Goal: Transaction & Acquisition: Obtain resource

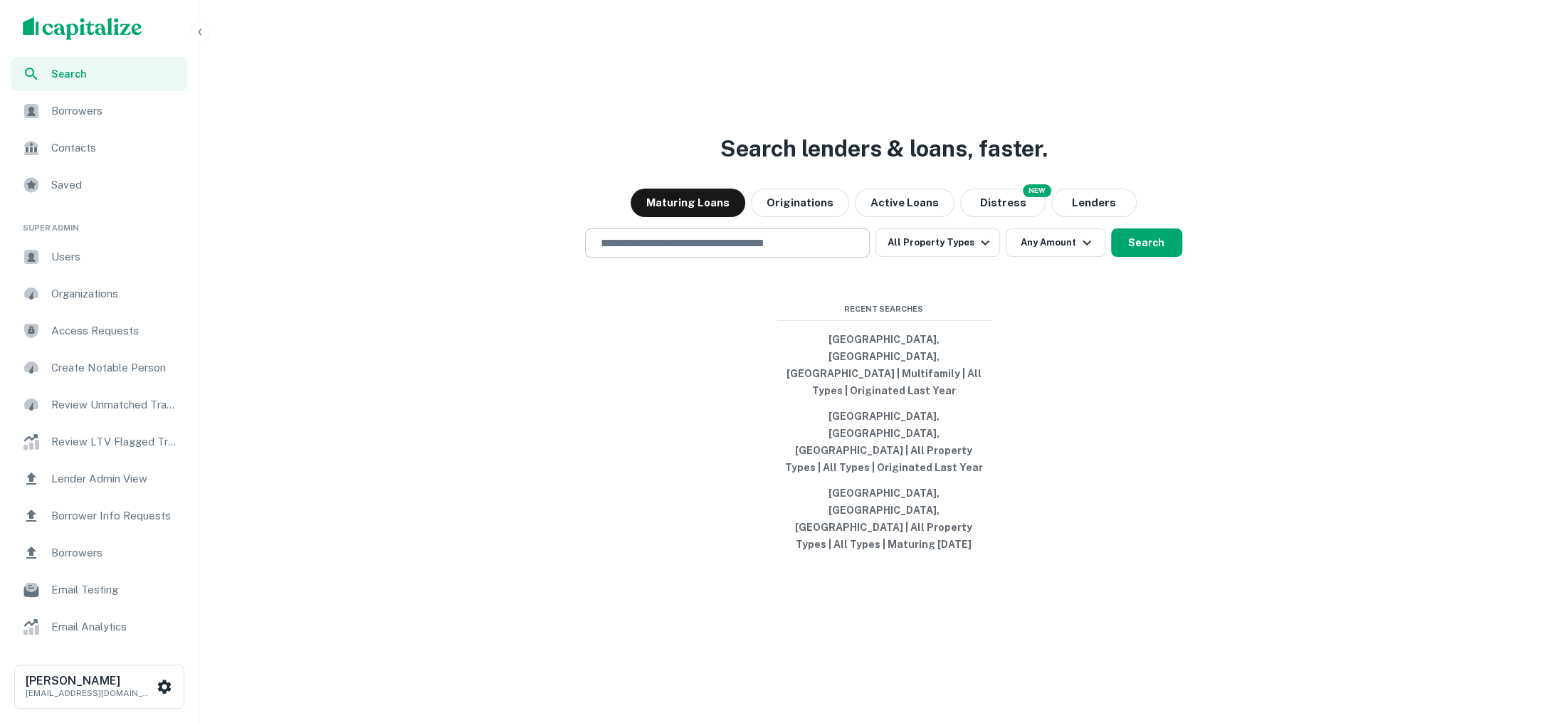
click at [615, 251] on input "text" at bounding box center [727, 243] width 272 height 17
type input "**********"
click at [1140, 257] on button "Search" at bounding box center [1147, 243] width 71 height 28
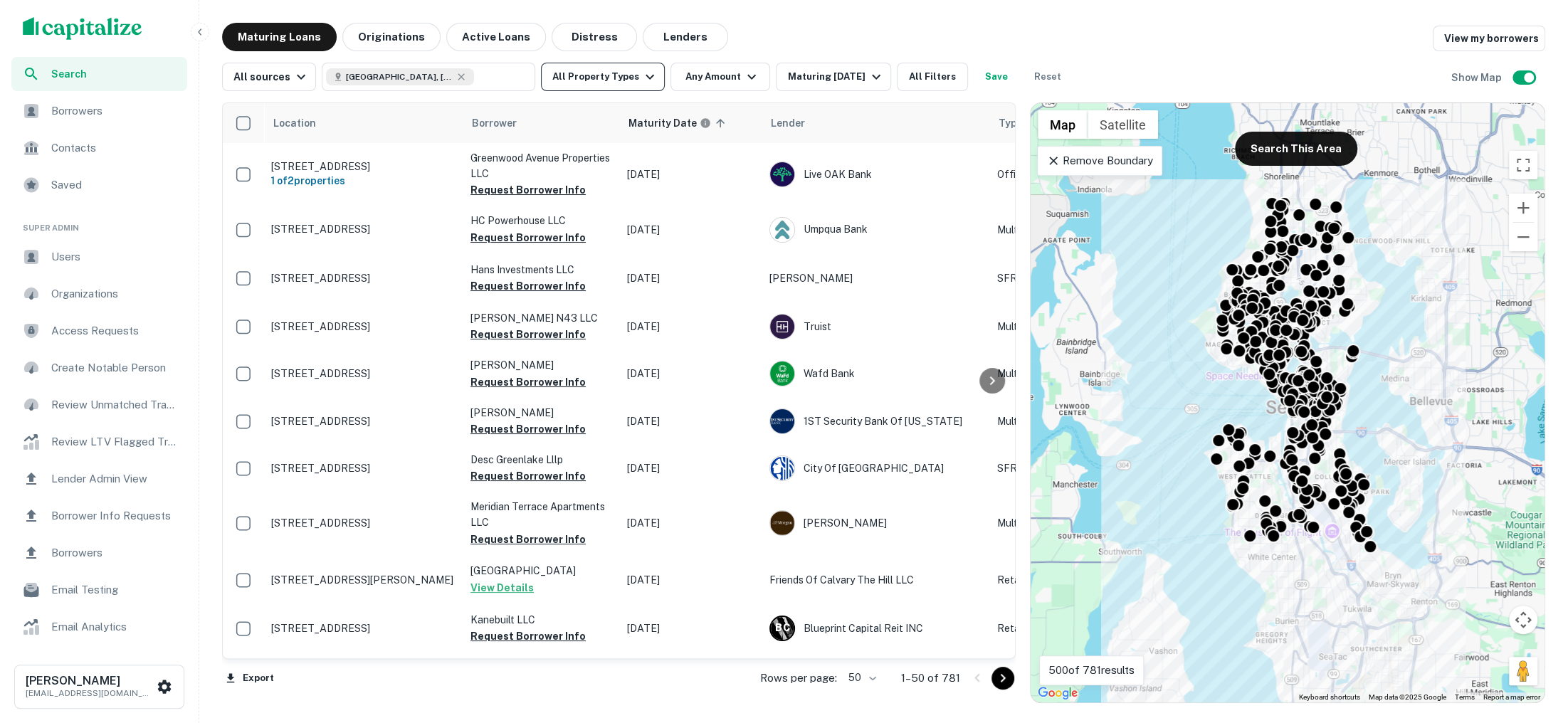
click at [642, 75] on icon "button" at bounding box center [650, 77] width 17 height 17
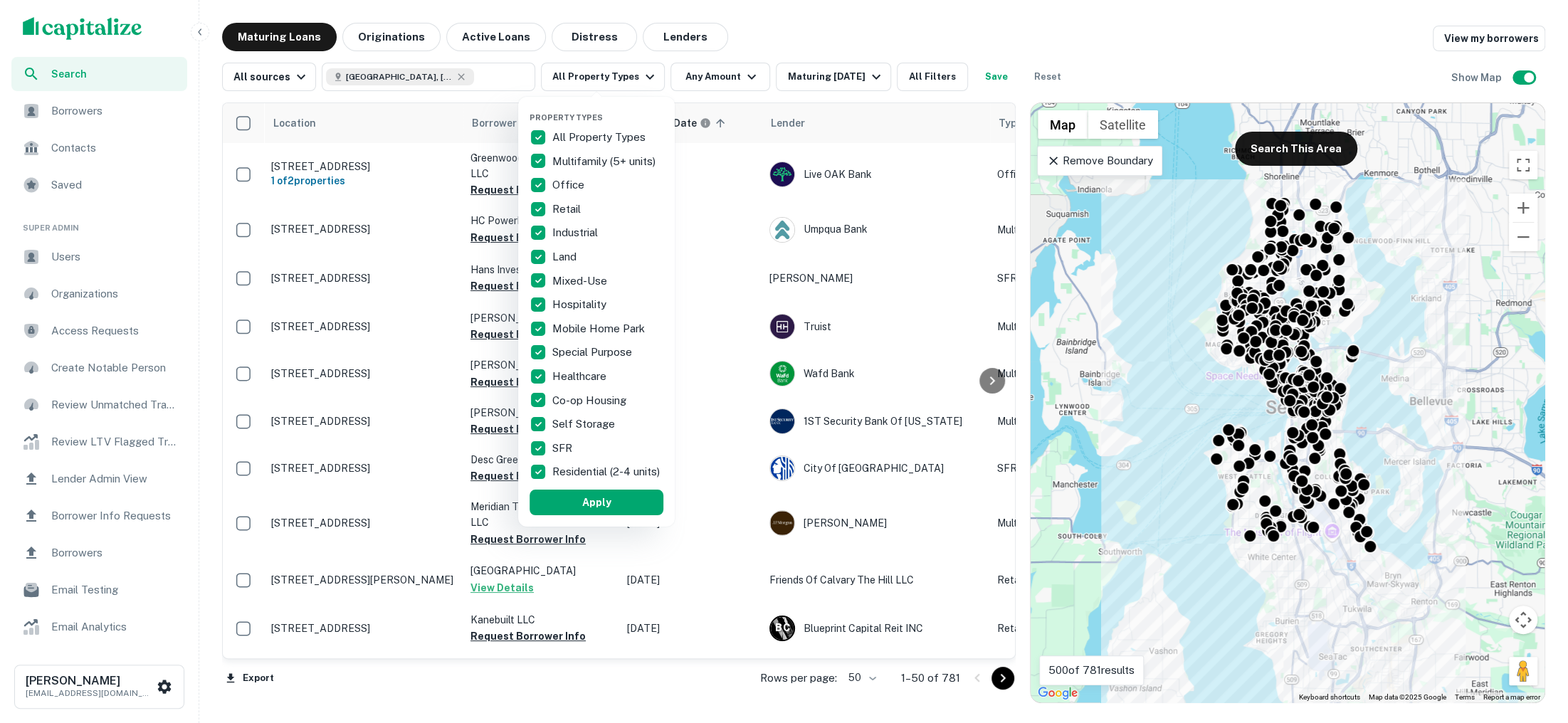
click at [559, 135] on p "All Property Types" at bounding box center [600, 137] width 96 height 17
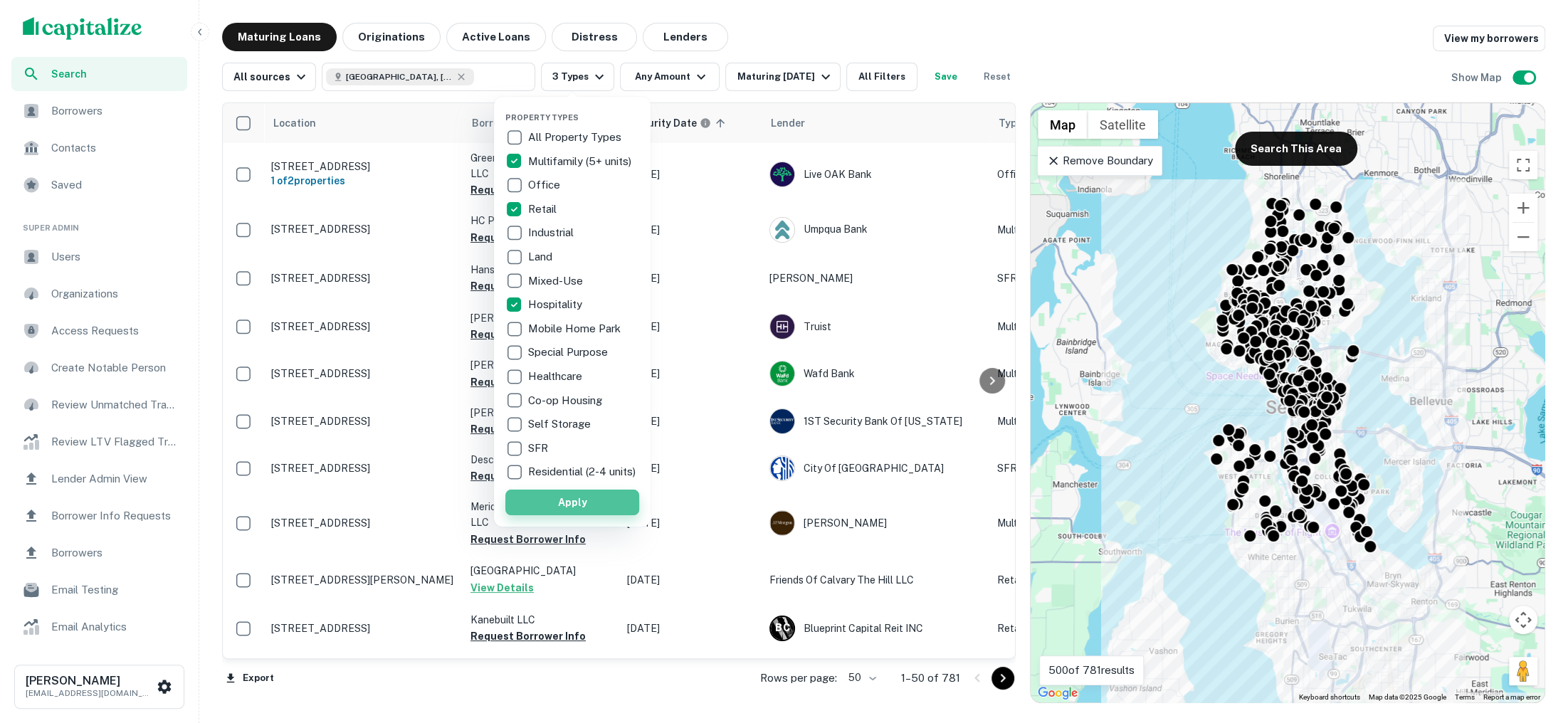
click at [548, 515] on button "Apply" at bounding box center [572, 502] width 134 height 26
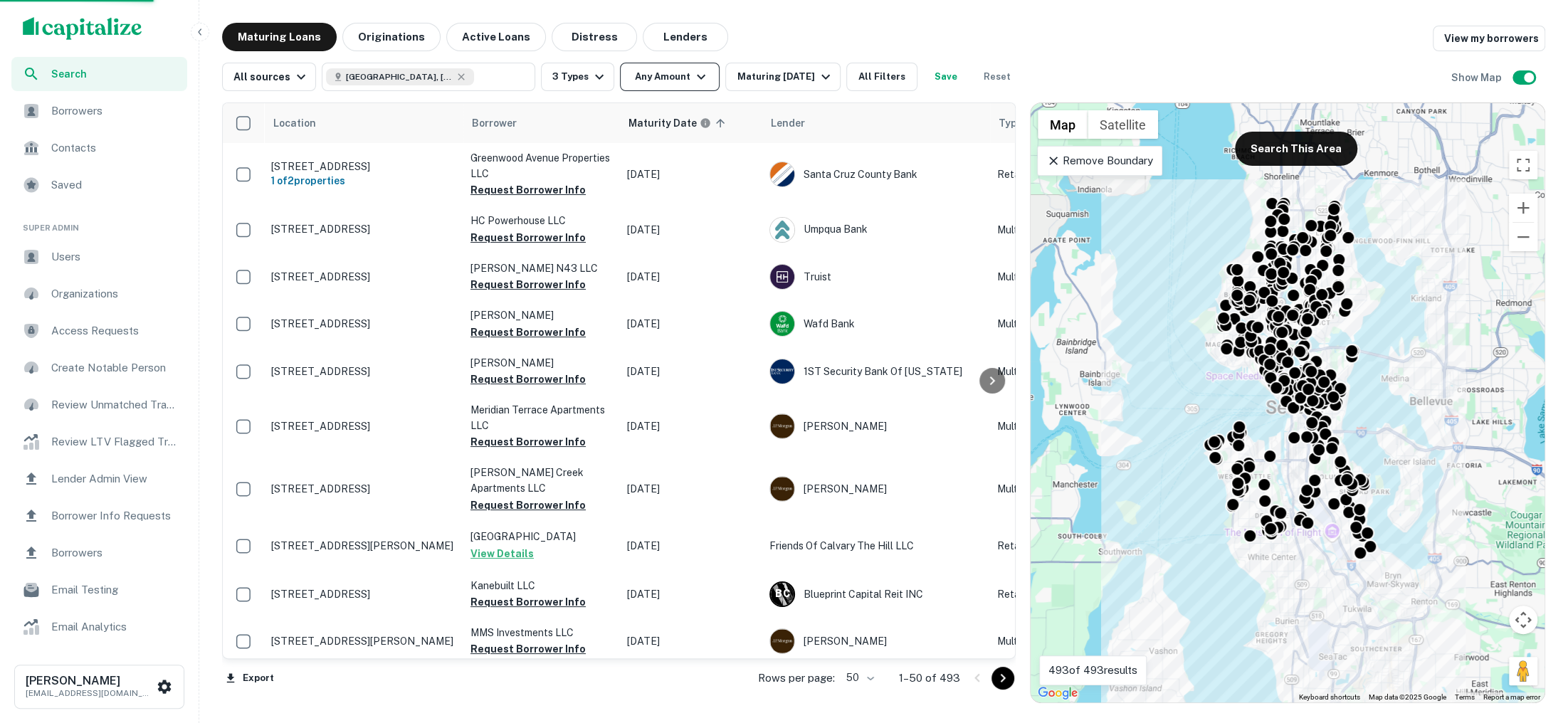
click at [694, 81] on icon "button" at bounding box center [701, 77] width 17 height 17
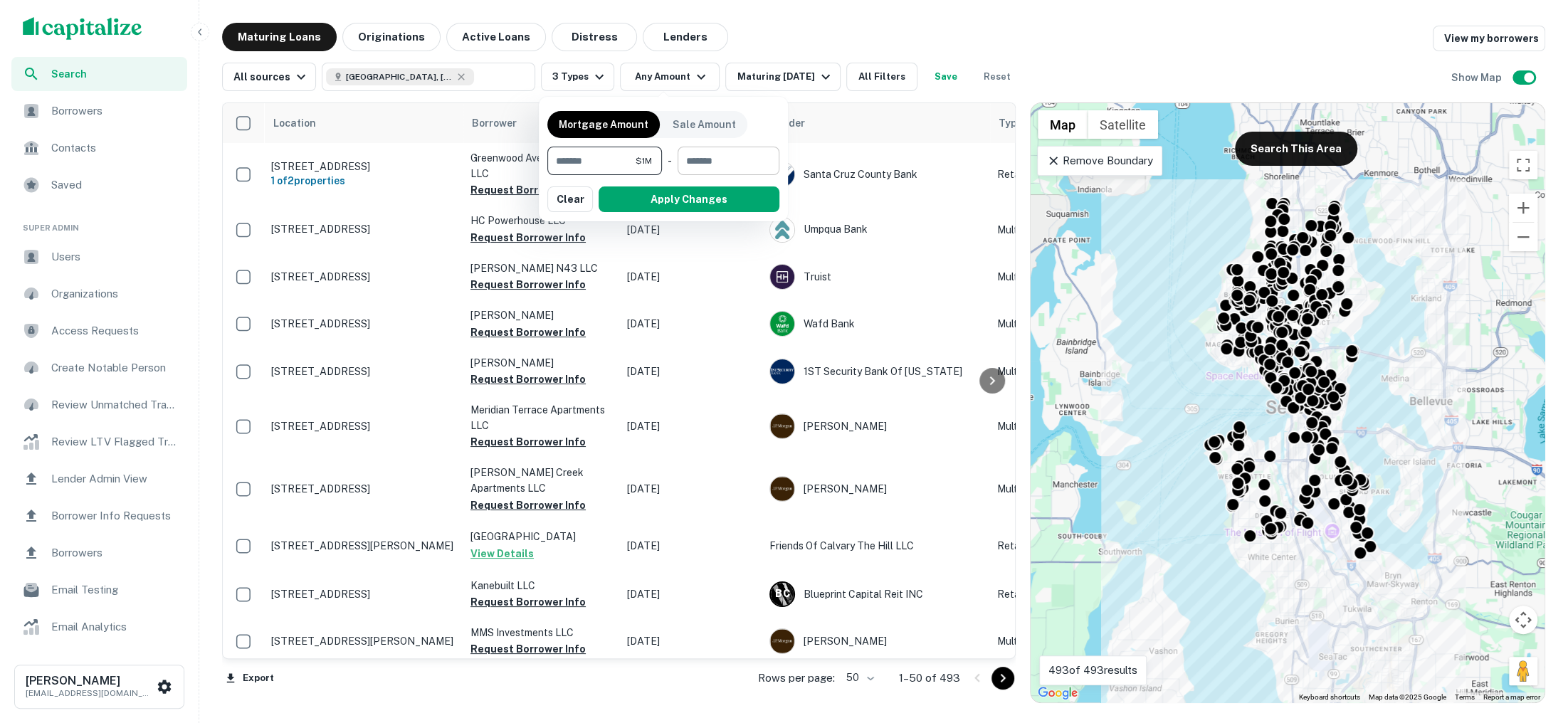
type input "*******"
click at [705, 156] on input "number" at bounding box center [723, 161] width 92 height 28
type input "********"
click at [706, 194] on button "Apply Changes" at bounding box center [689, 199] width 181 height 26
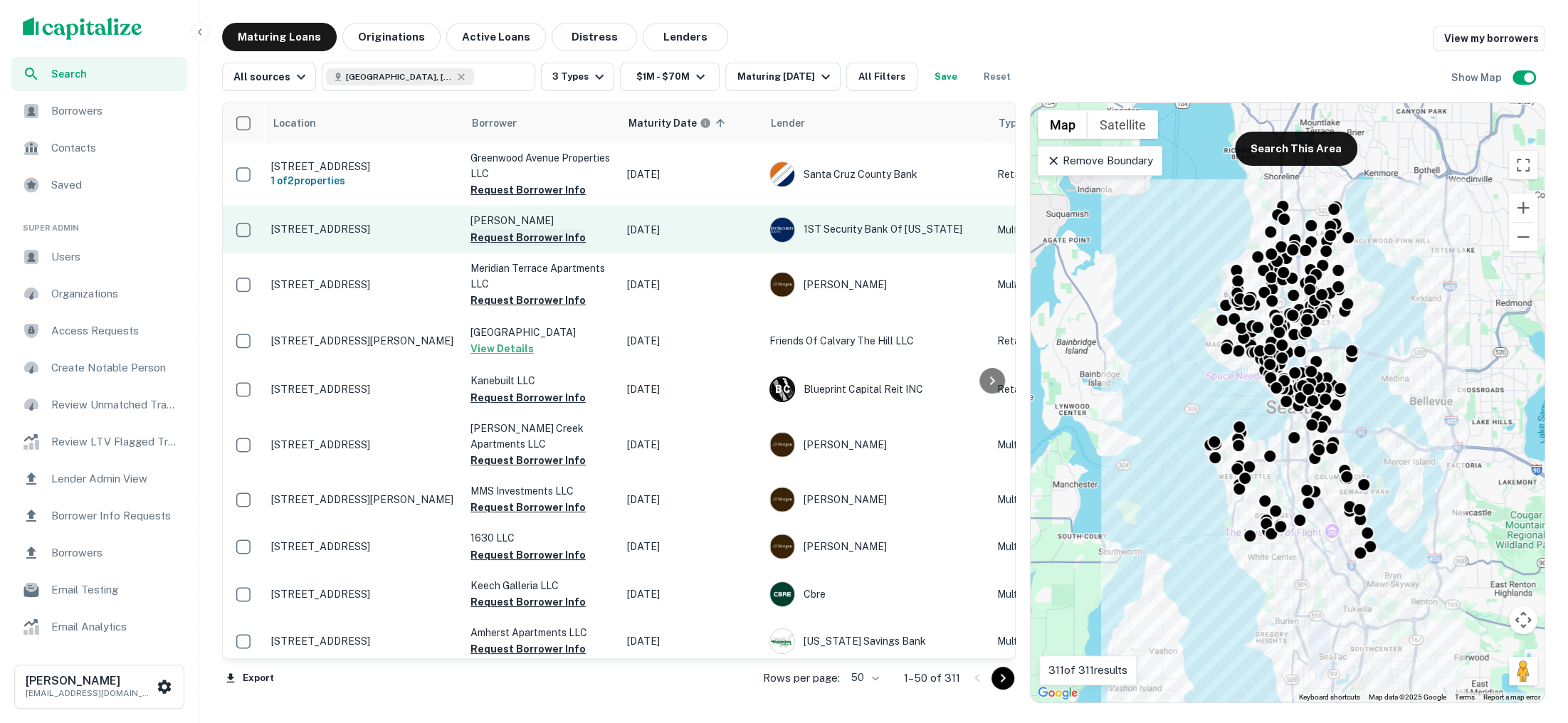
click at [504, 232] on button "Request Borrower Info" at bounding box center [528, 238] width 116 height 17
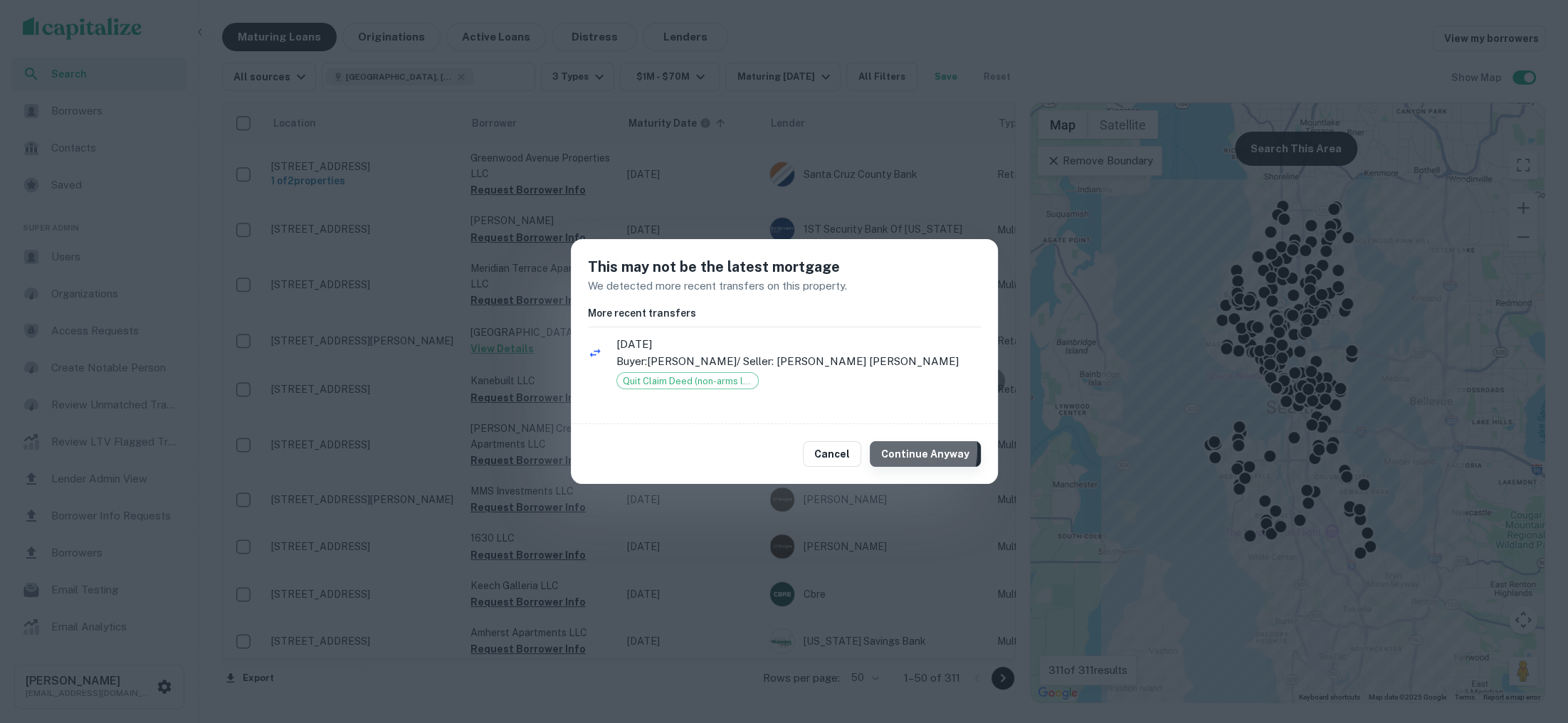
click at [899, 450] on button "Continue Anyway" at bounding box center [926, 454] width 111 height 26
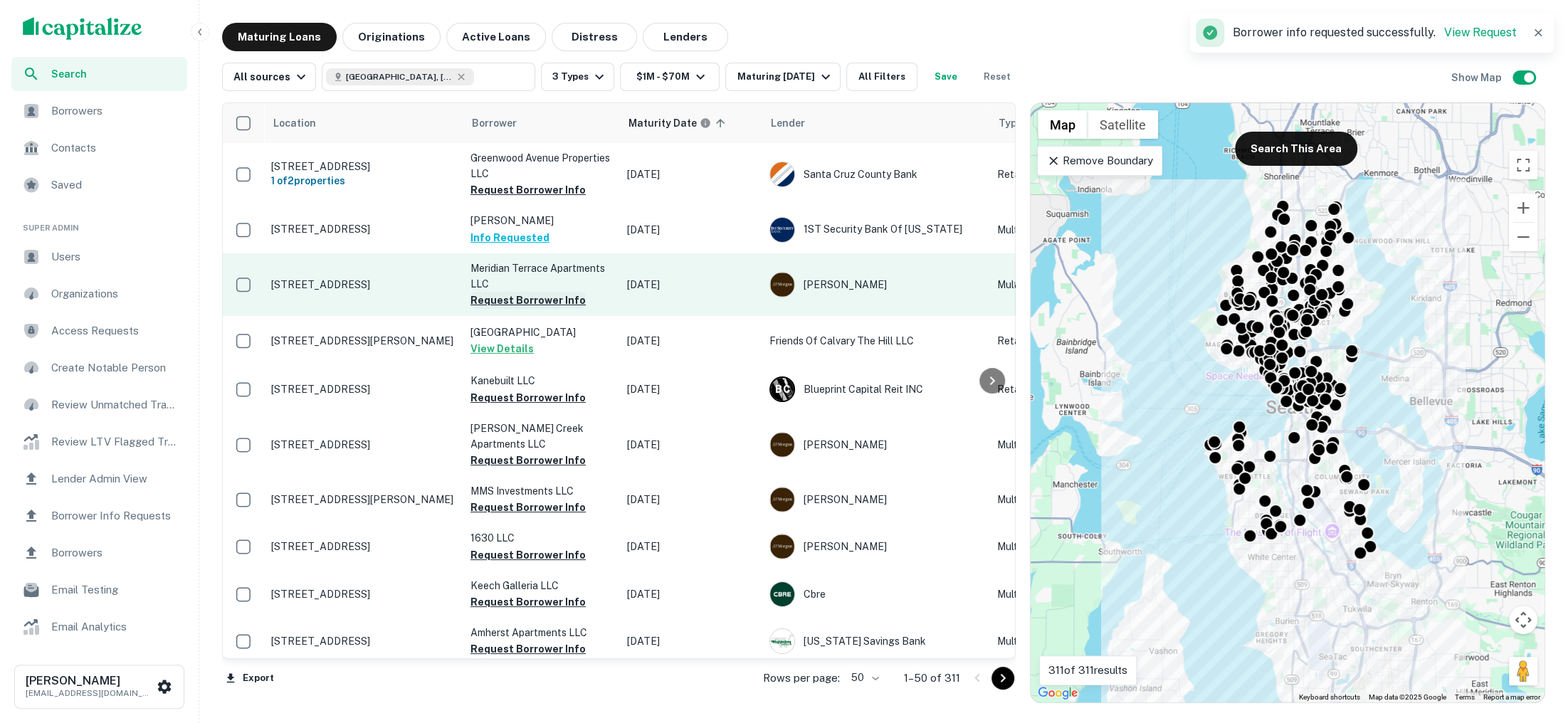
click at [555, 296] on button "Request Borrower Info" at bounding box center [528, 300] width 116 height 17
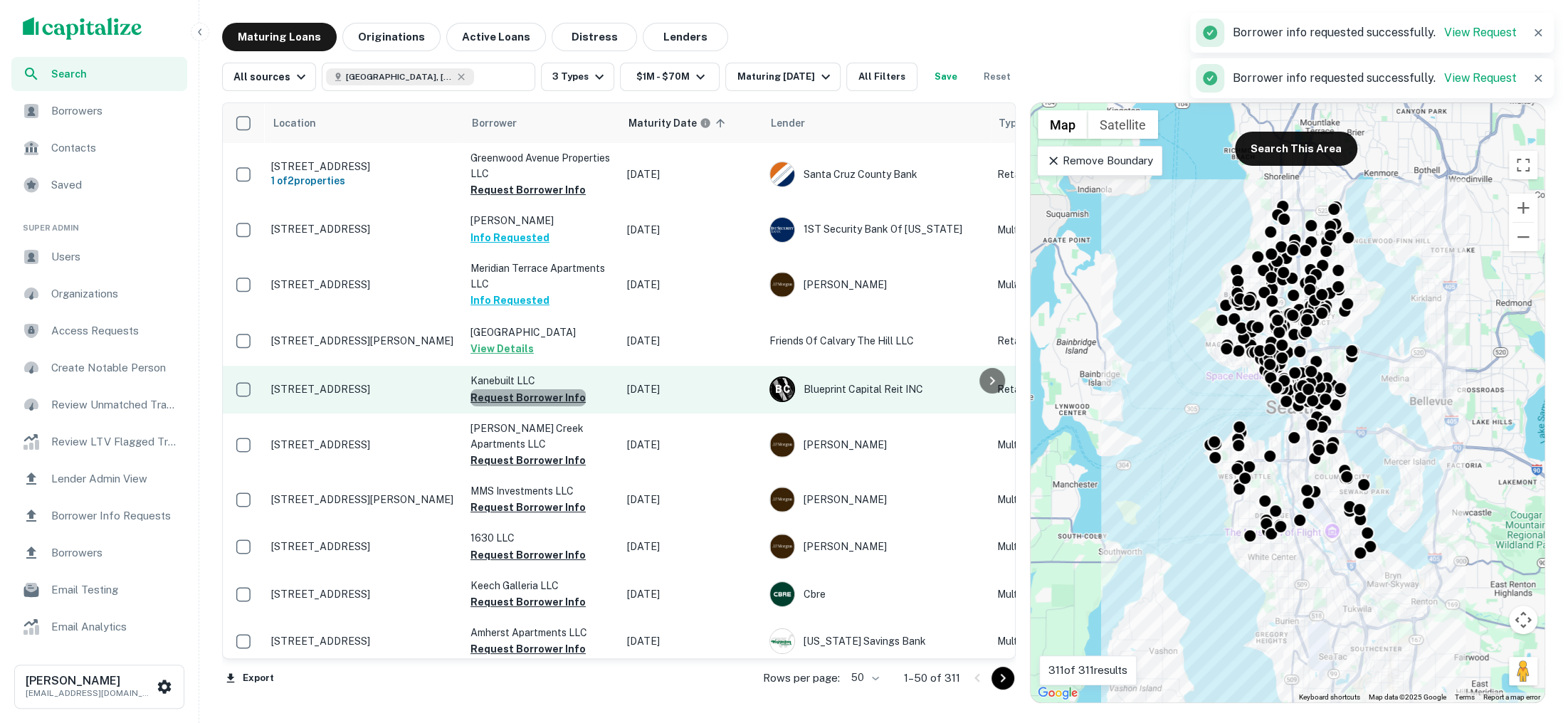
click at [544, 395] on button "Request Borrower Info" at bounding box center [528, 398] width 116 height 17
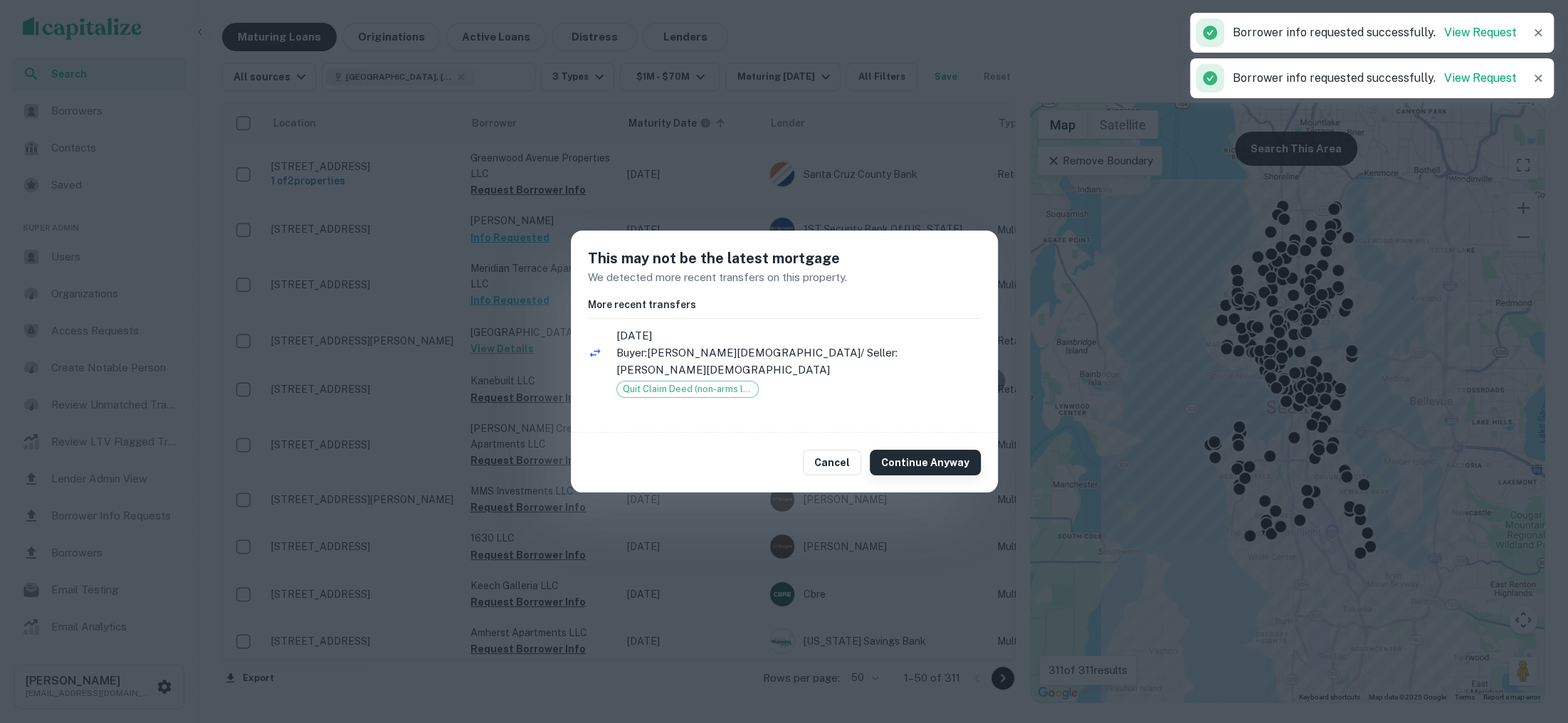
click at [888, 450] on button "Continue Anyway" at bounding box center [926, 462] width 111 height 26
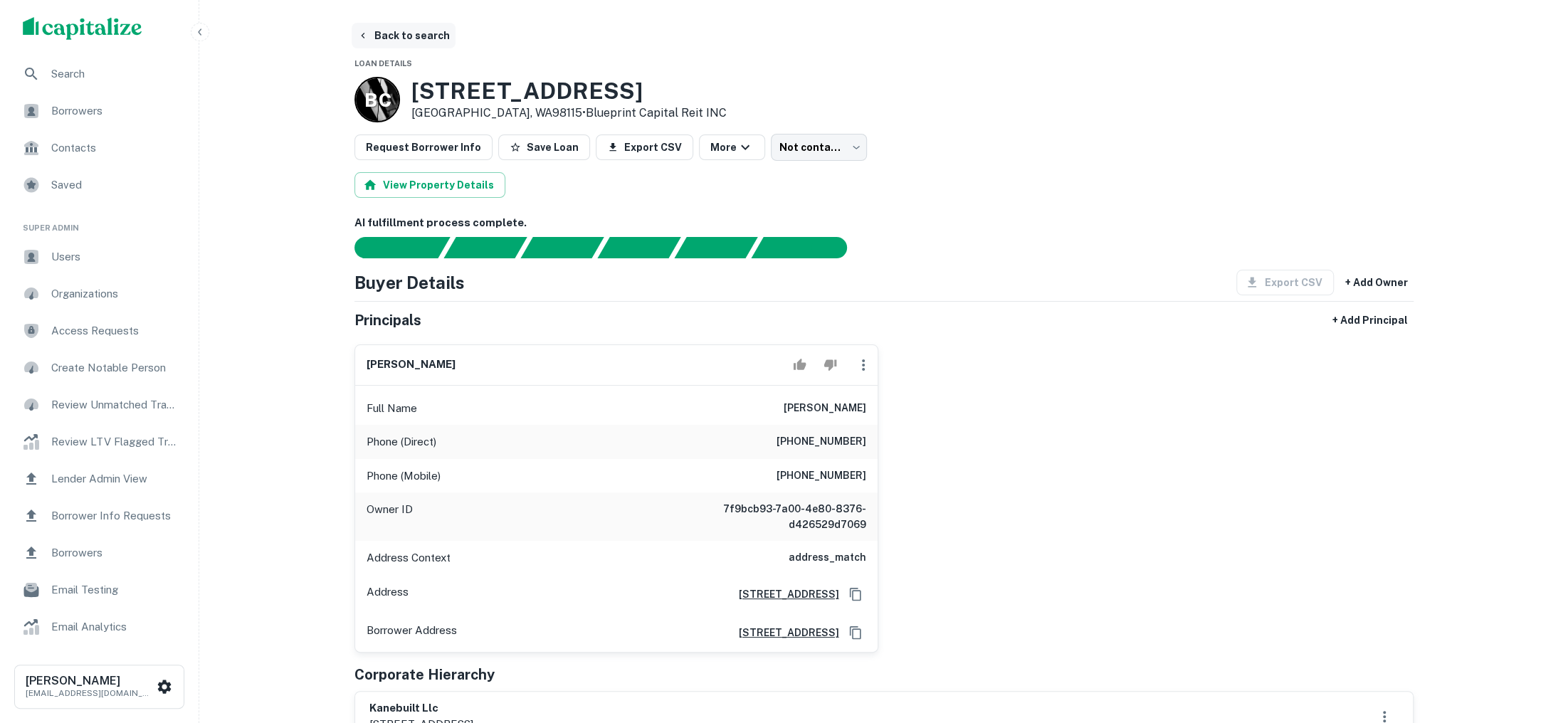
click at [416, 35] on button "Back to search" at bounding box center [404, 35] width 104 height 26
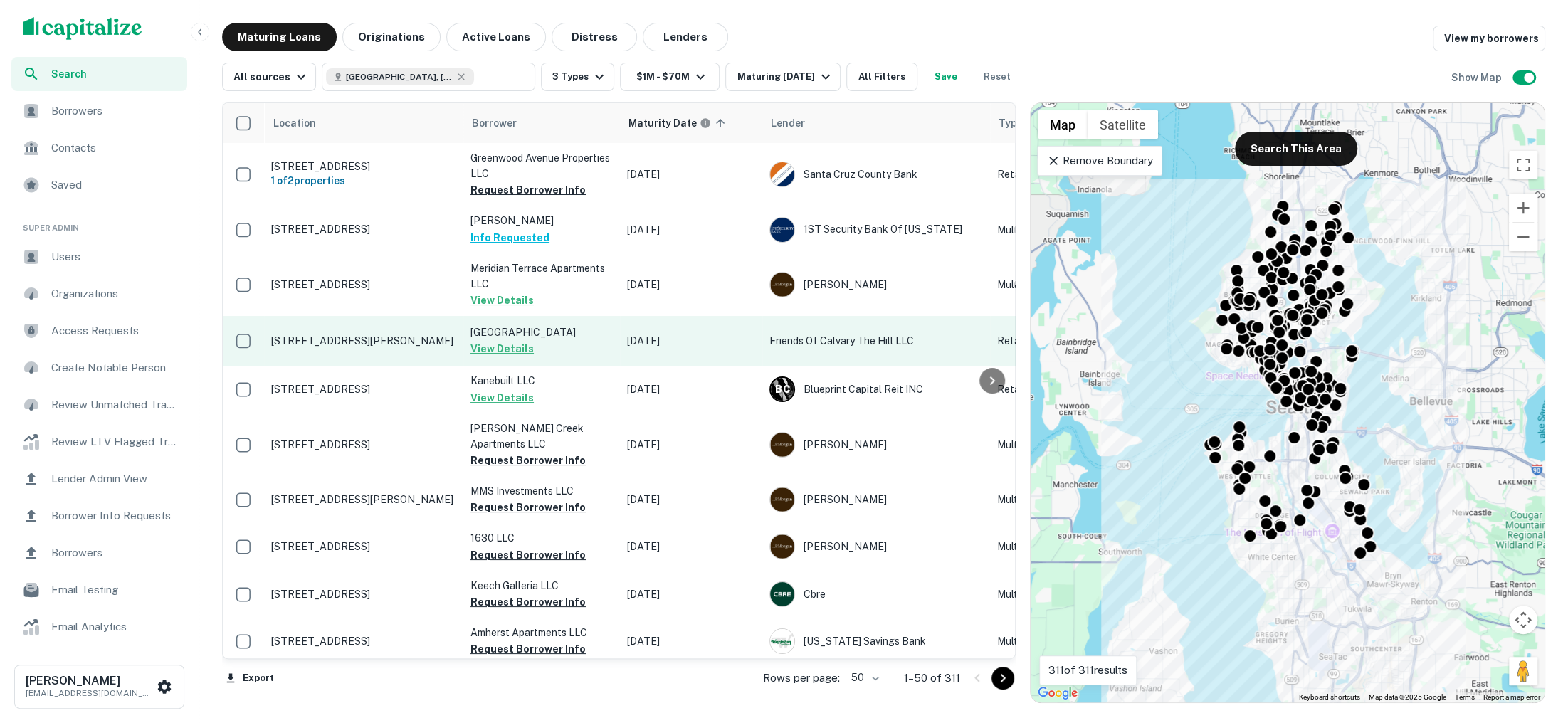
scroll to position [54, 0]
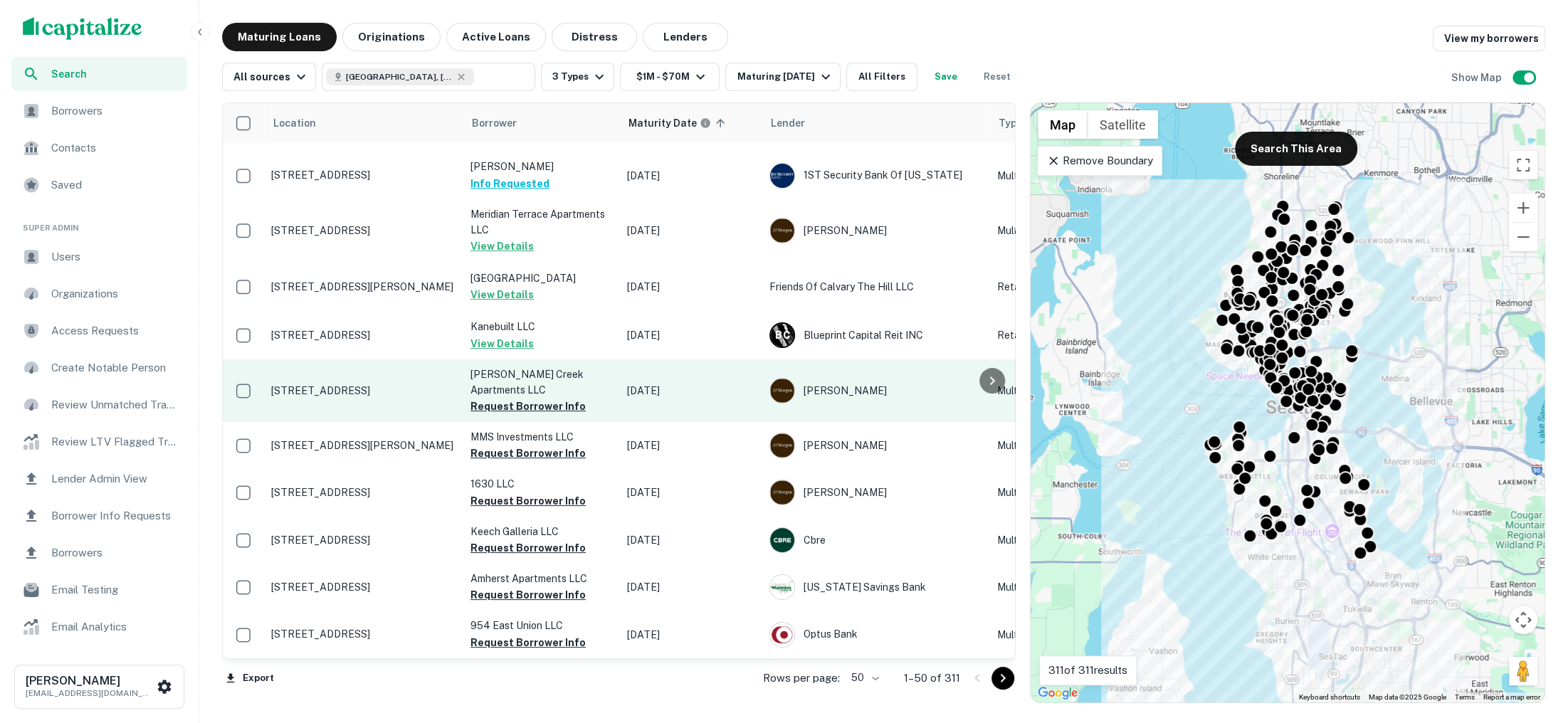
click at [391, 390] on p "[STREET_ADDRESS]" at bounding box center [363, 391] width 185 height 13
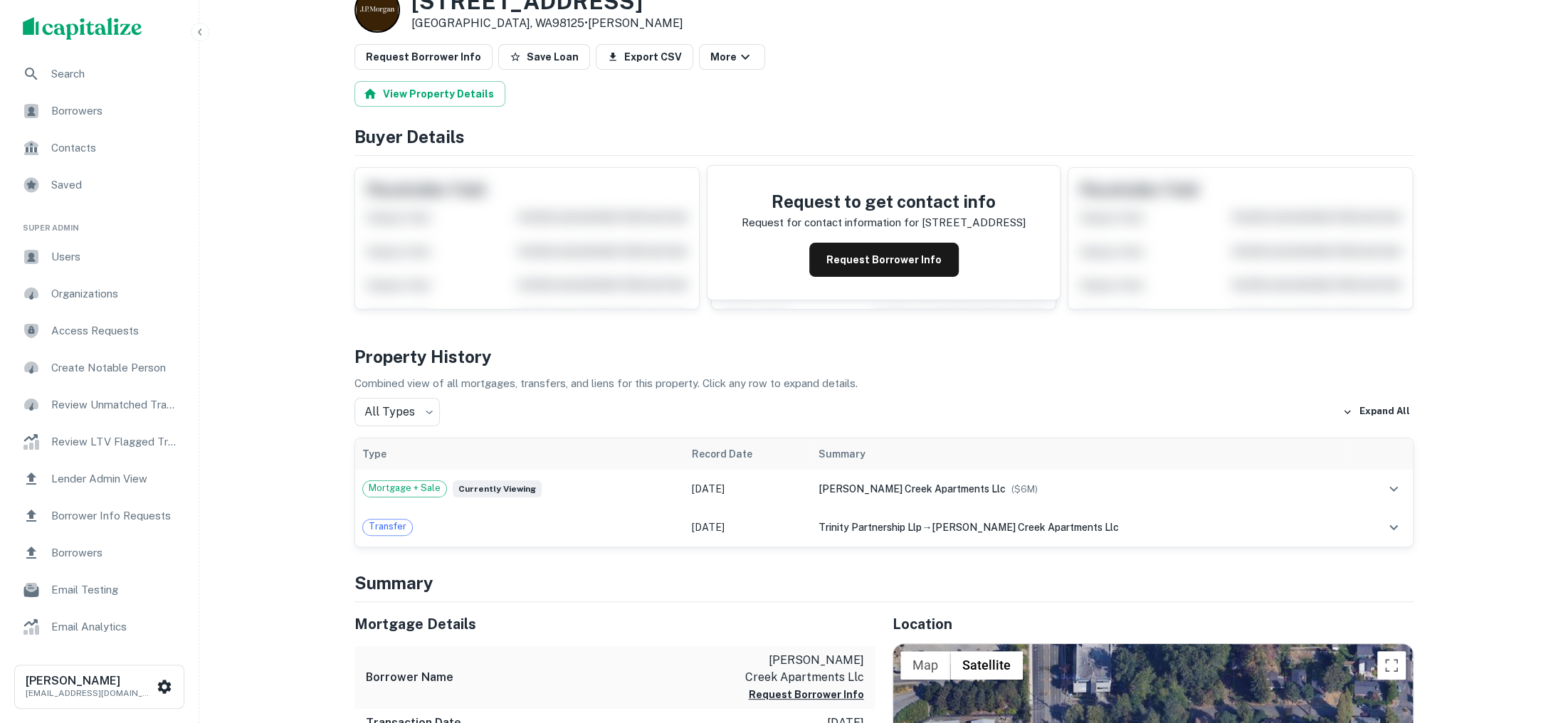
scroll to position [220, 0]
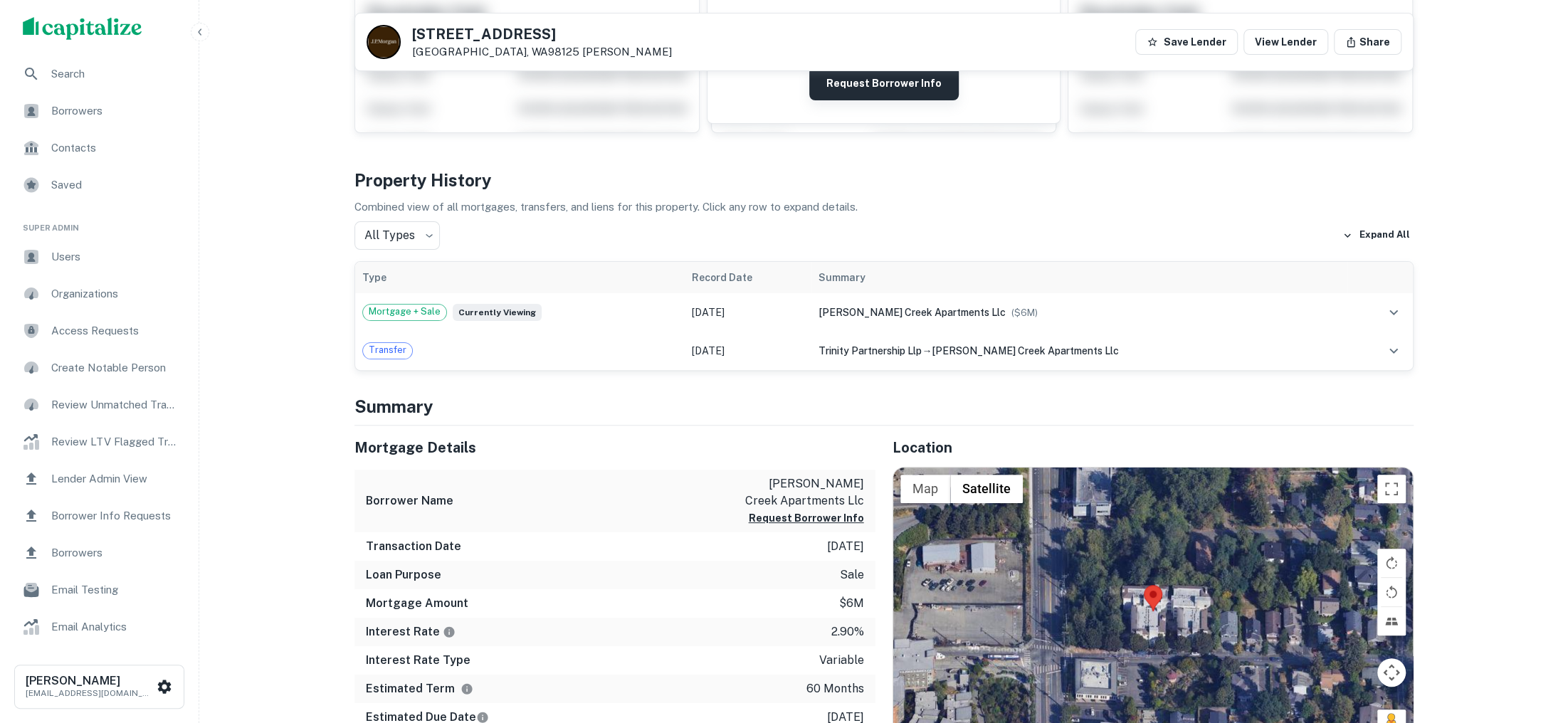
click at [888, 93] on button "Request Borrower Info" at bounding box center [883, 83] width 149 height 34
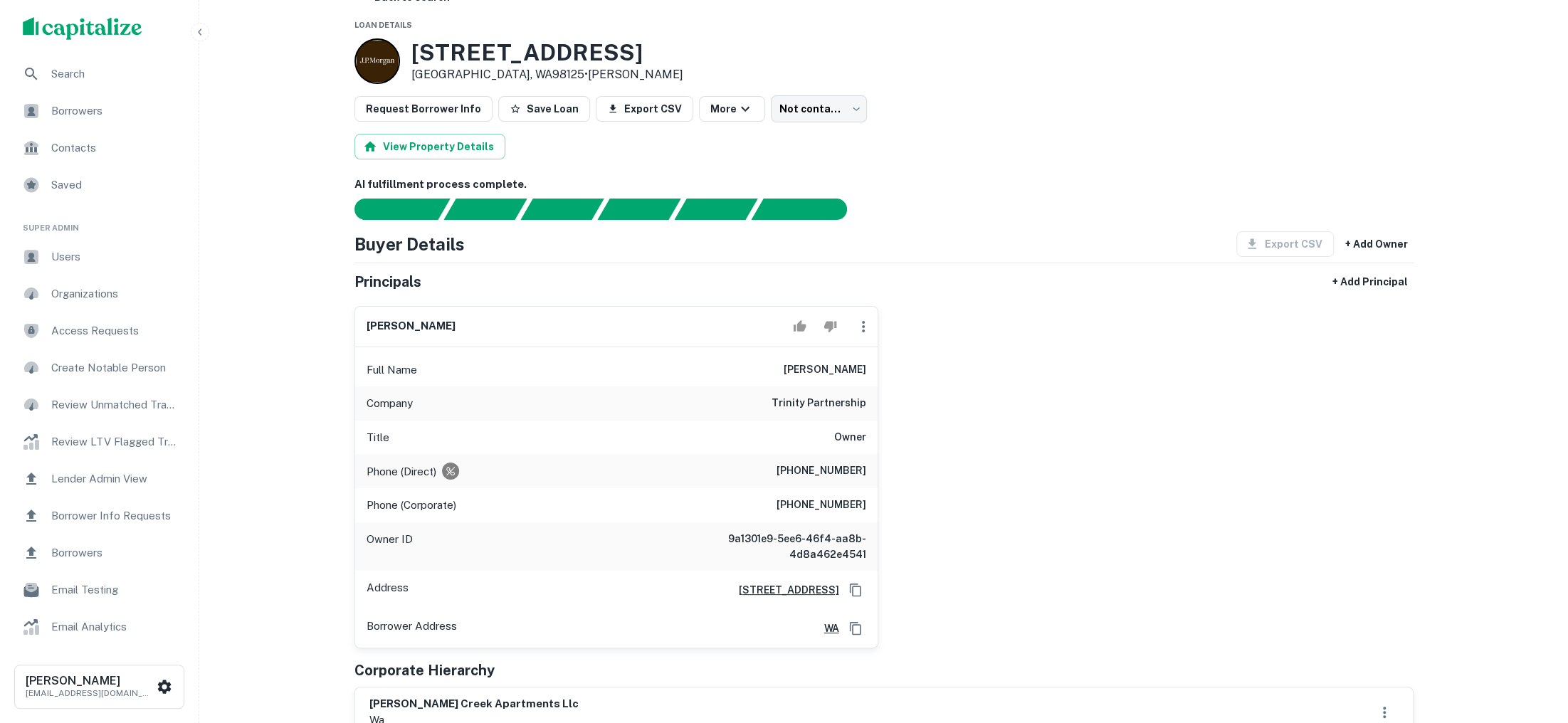
scroll to position [0, 0]
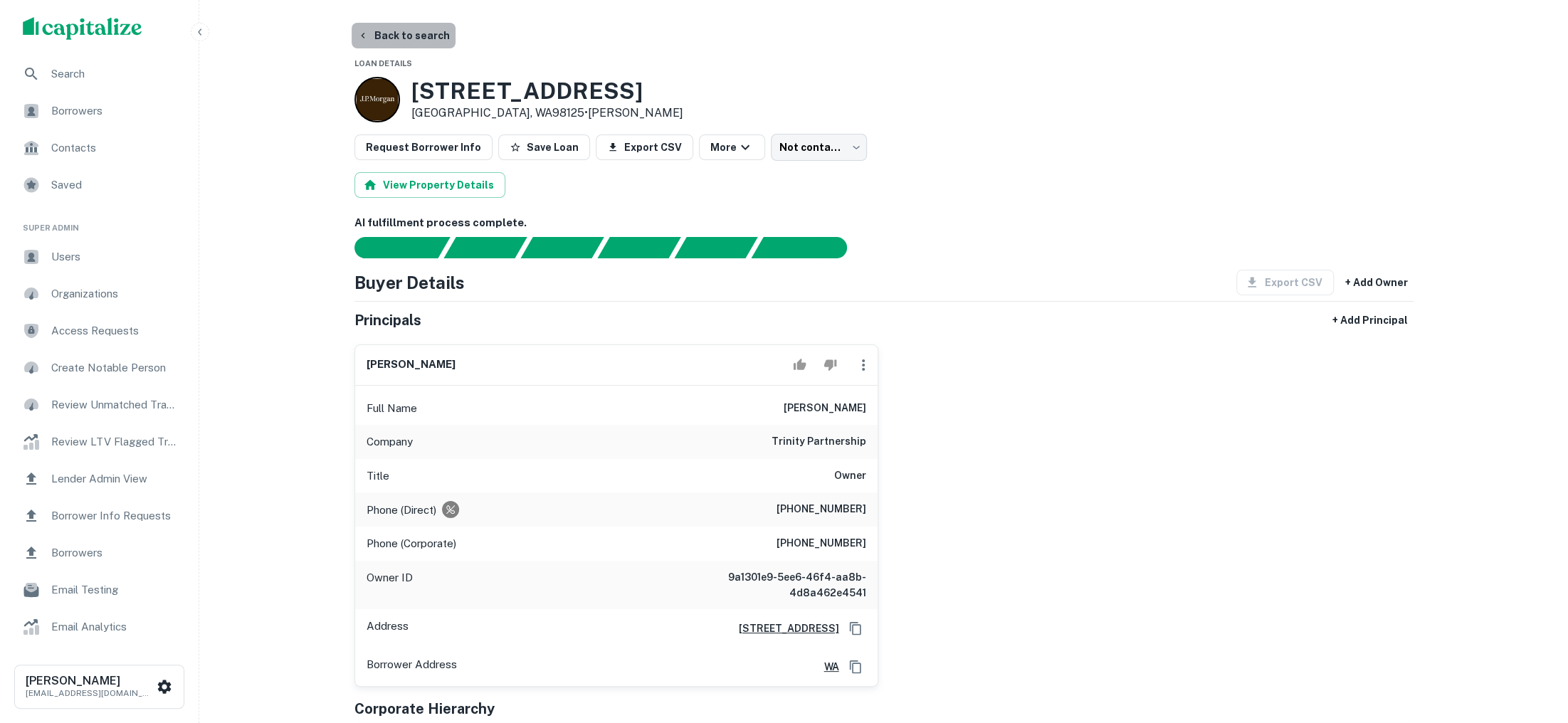
click at [411, 43] on button "Back to search" at bounding box center [404, 35] width 104 height 26
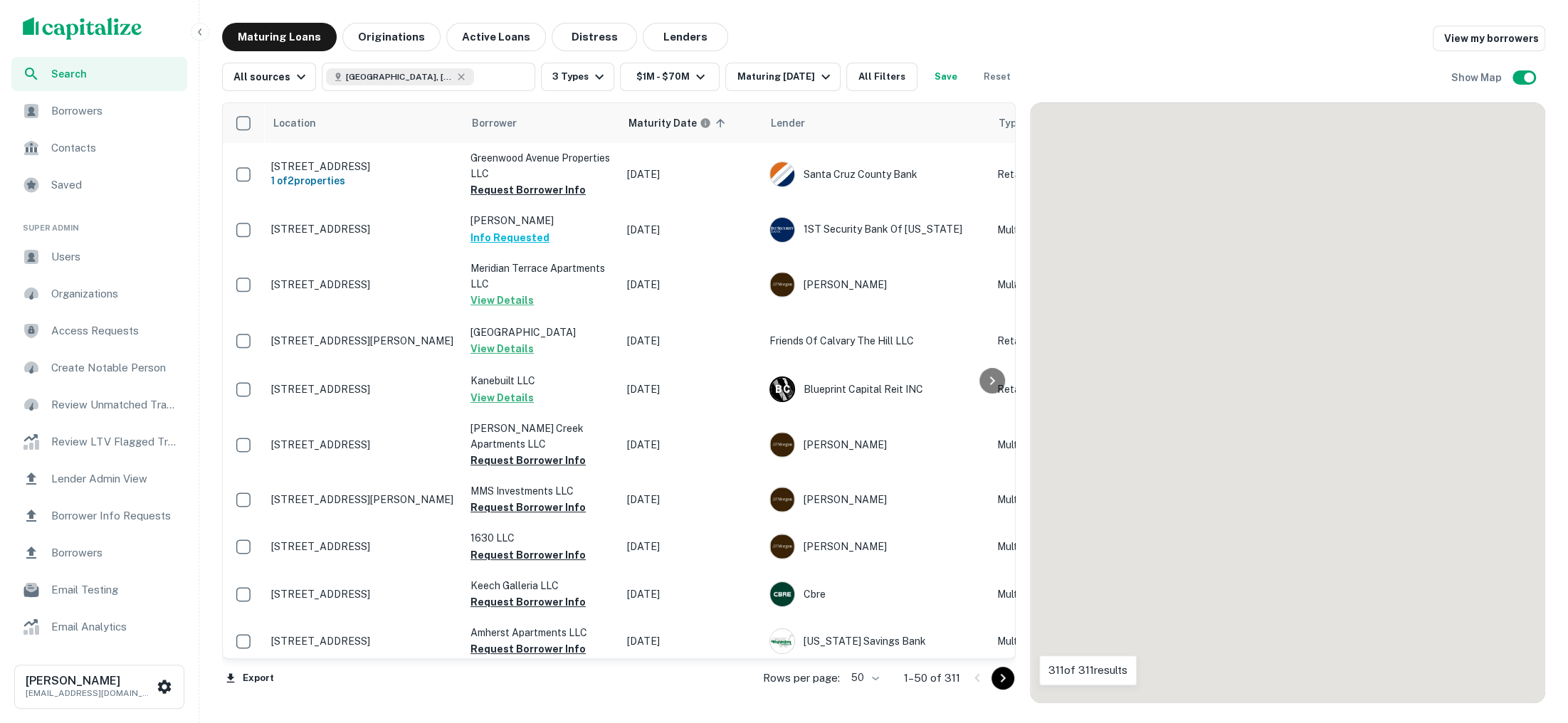
scroll to position [54, 0]
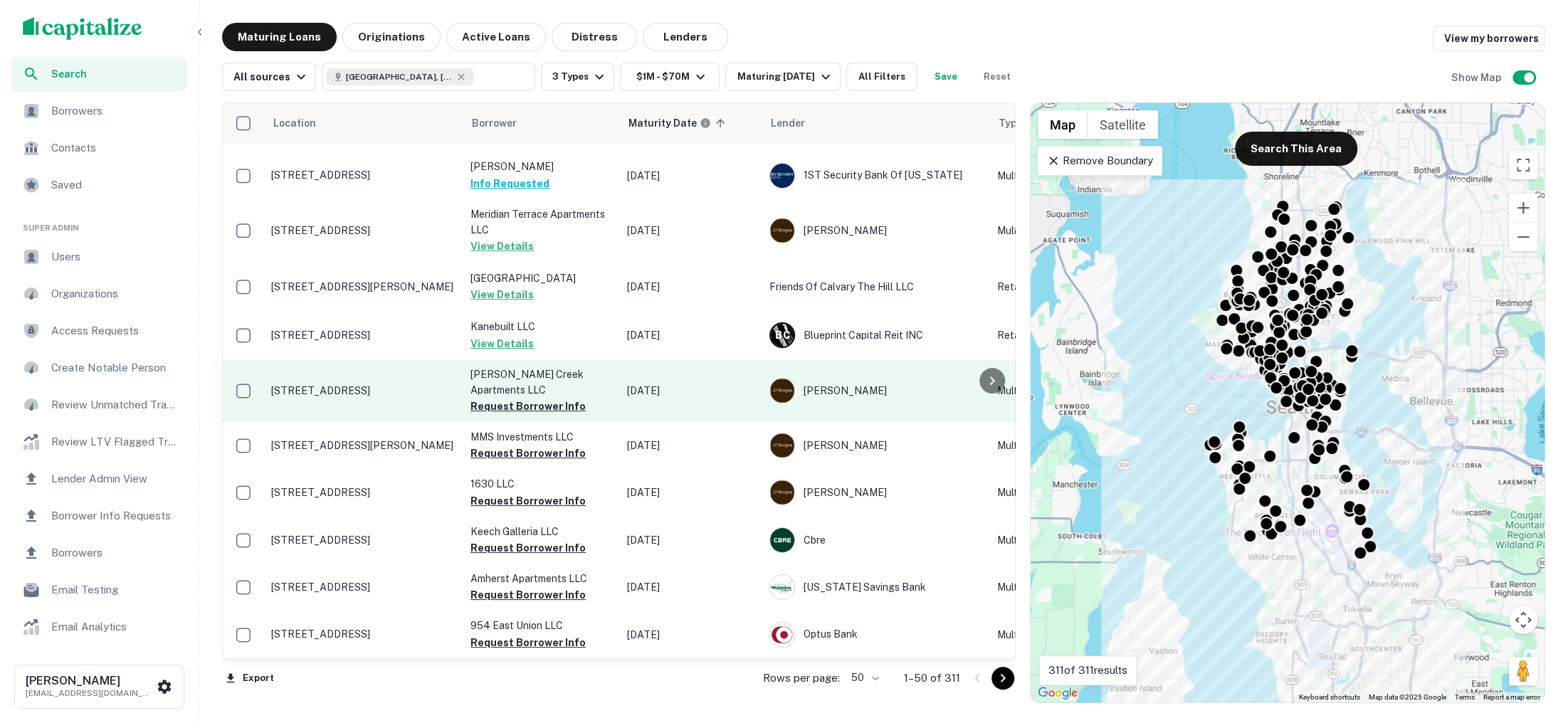
click at [377, 386] on p "[STREET_ADDRESS]" at bounding box center [363, 391] width 185 height 13
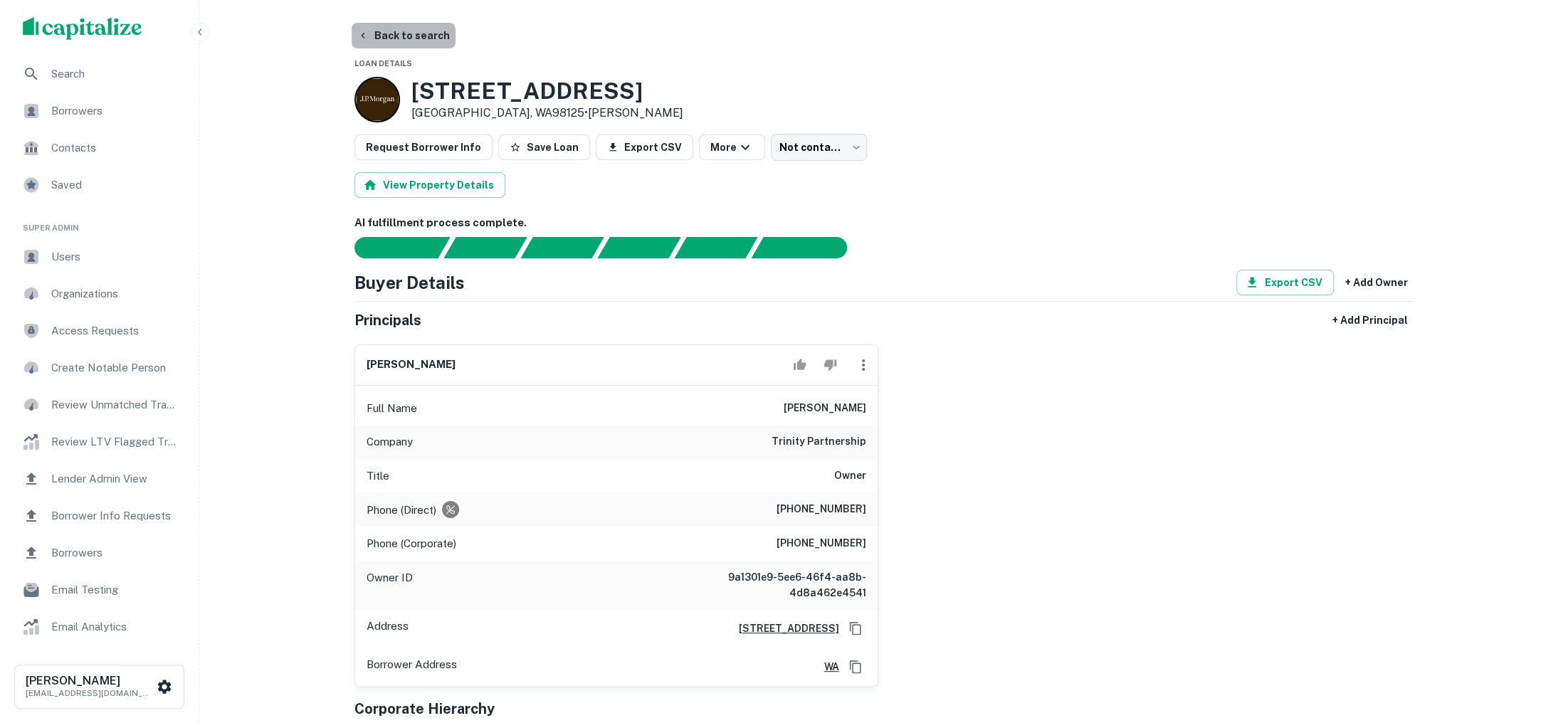
click at [401, 44] on button "Back to search" at bounding box center [404, 35] width 104 height 26
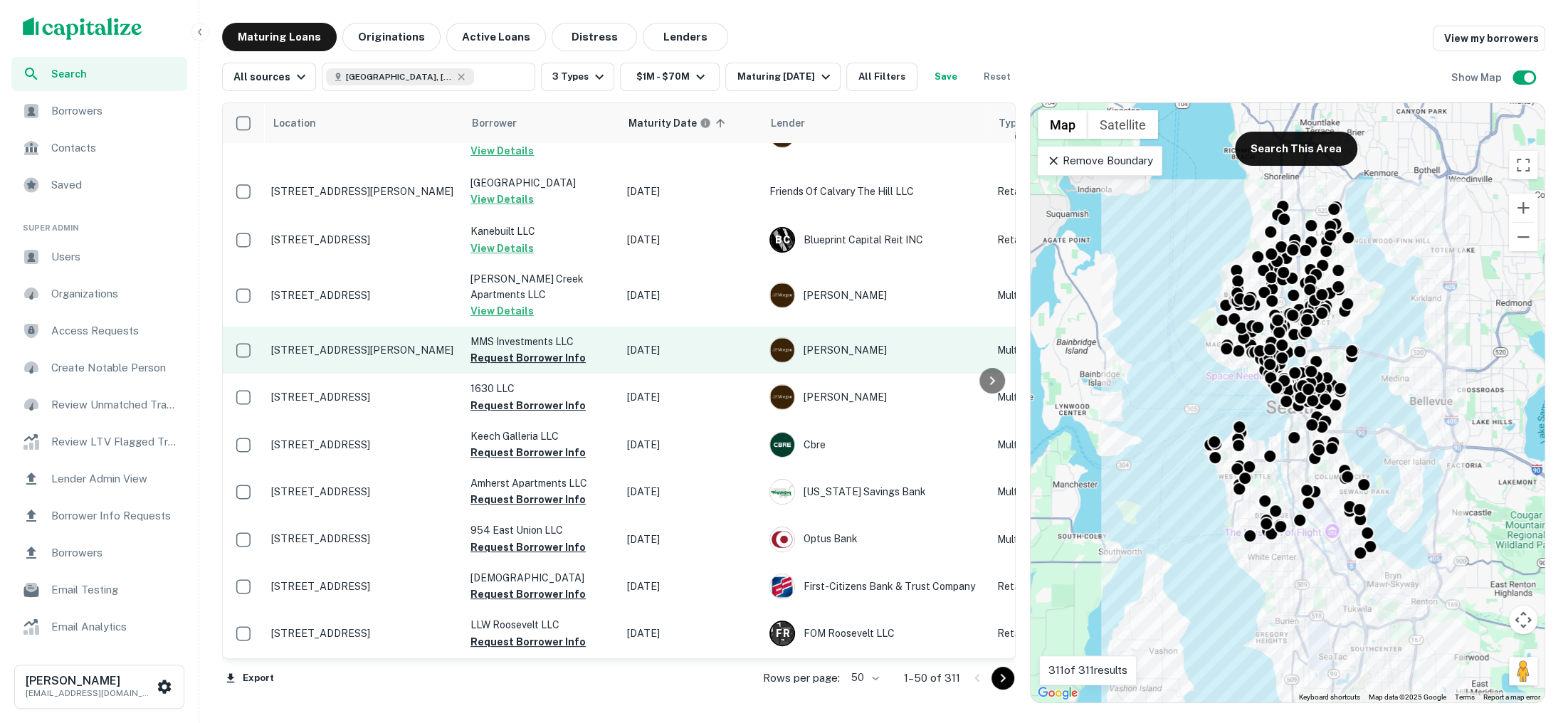
scroll to position [152, 0]
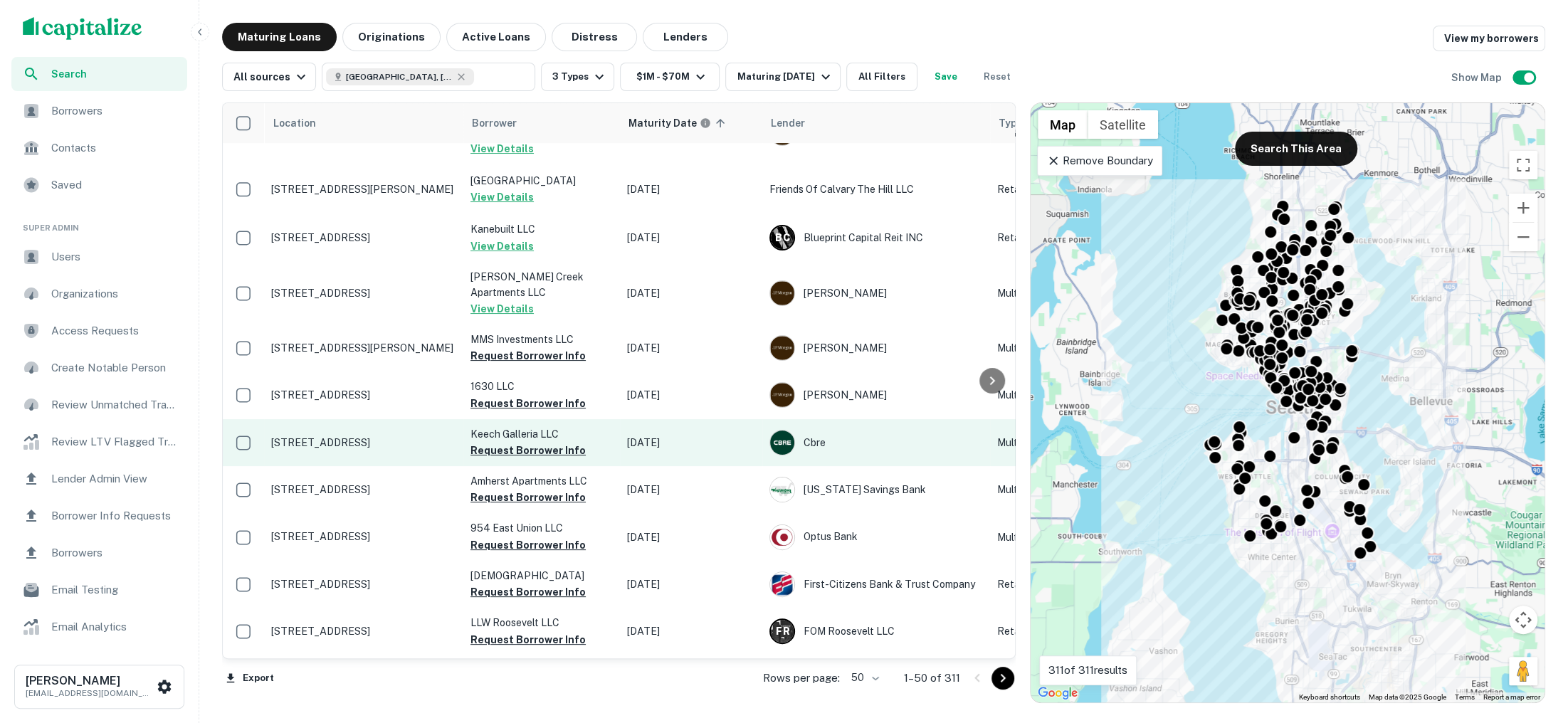
click at [390, 437] on p "[STREET_ADDRESS]" at bounding box center [363, 443] width 185 height 13
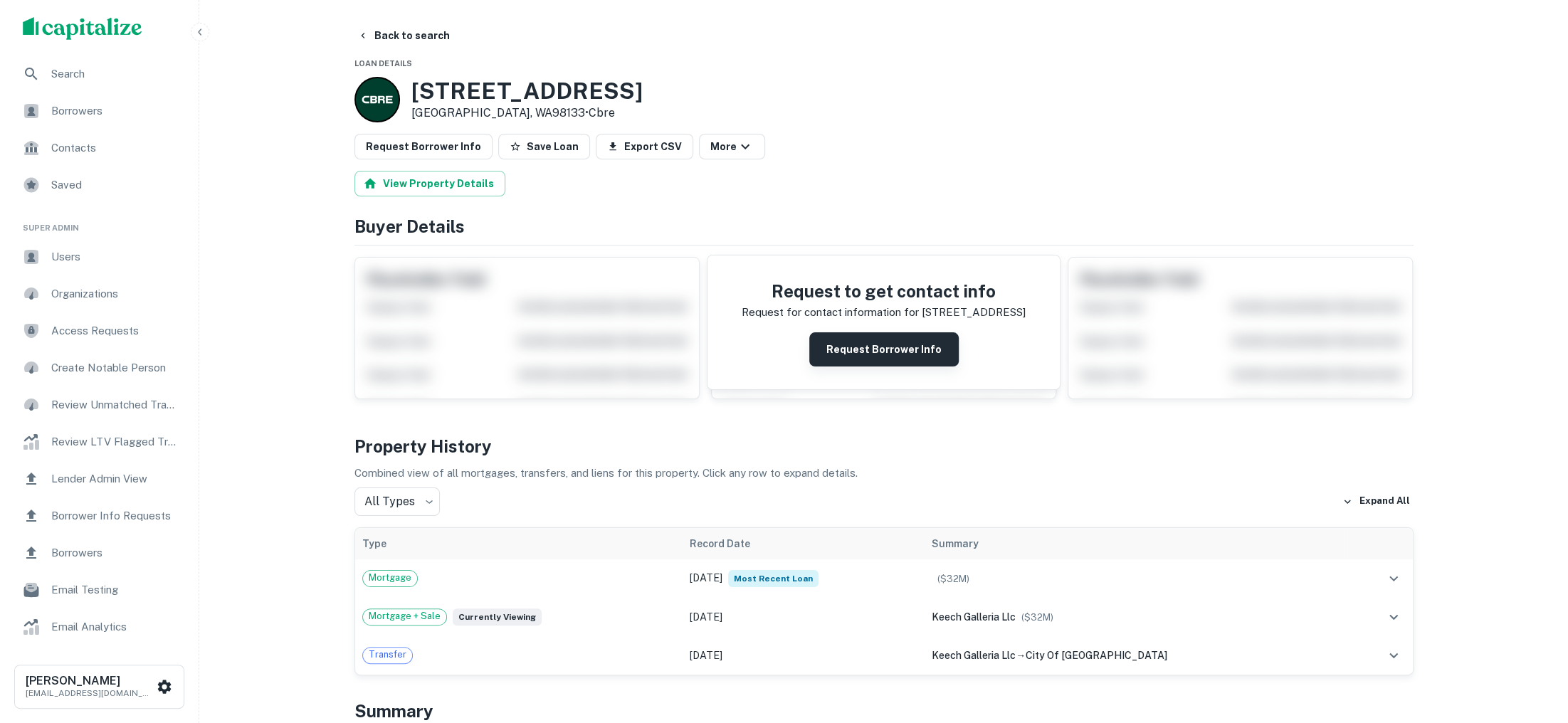
click at [902, 357] on button "Request Borrower Info" at bounding box center [883, 349] width 149 height 34
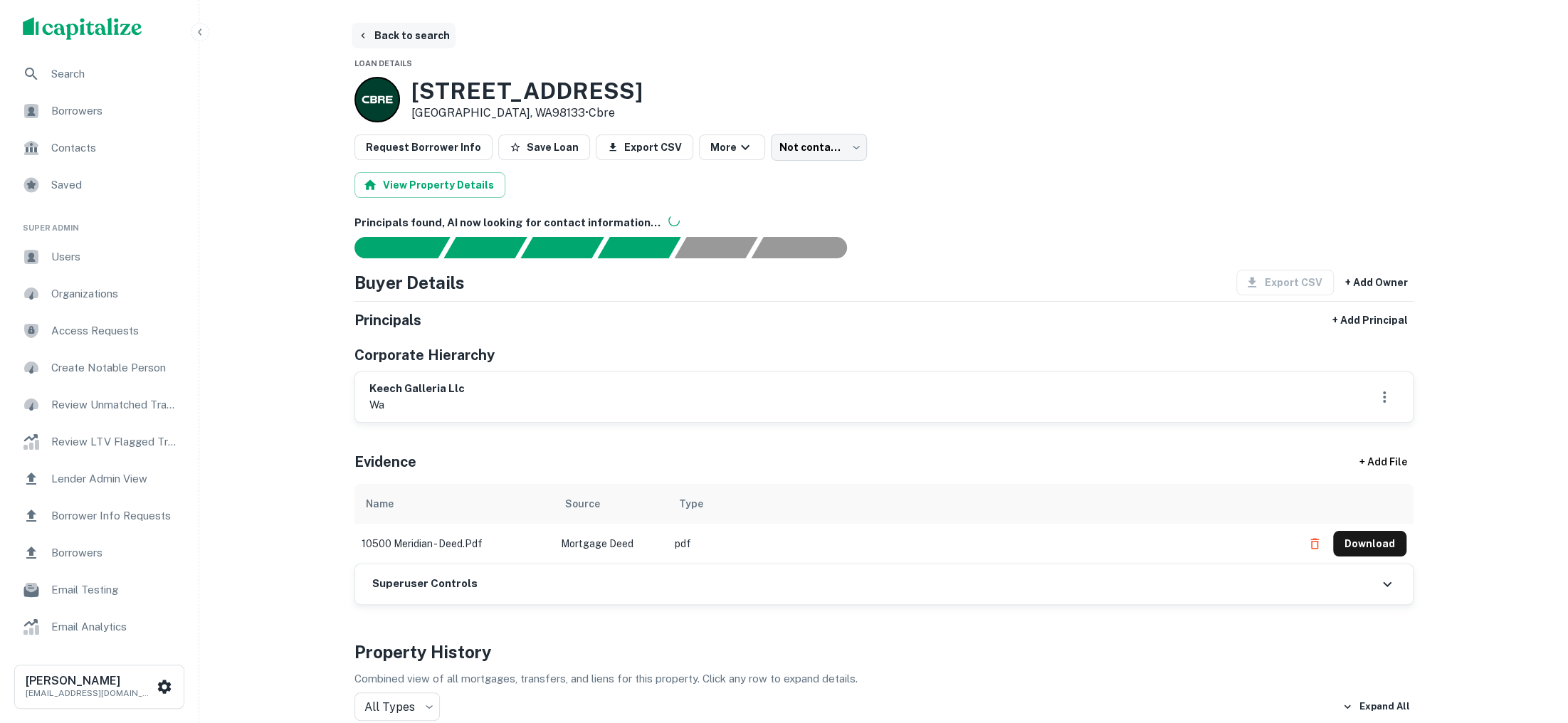
click at [443, 35] on button "Back to search" at bounding box center [404, 35] width 104 height 26
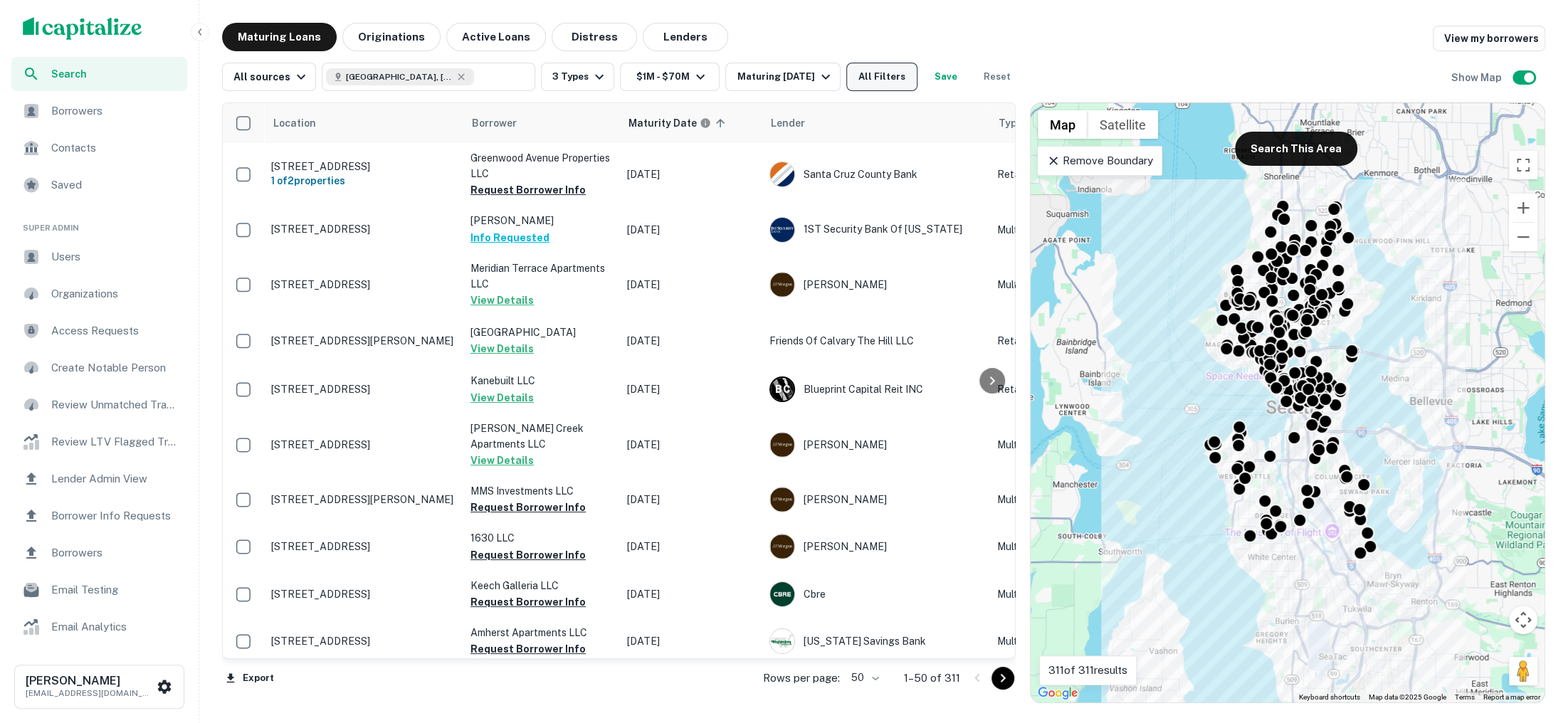
click at [885, 79] on button "All Filters" at bounding box center [882, 77] width 71 height 28
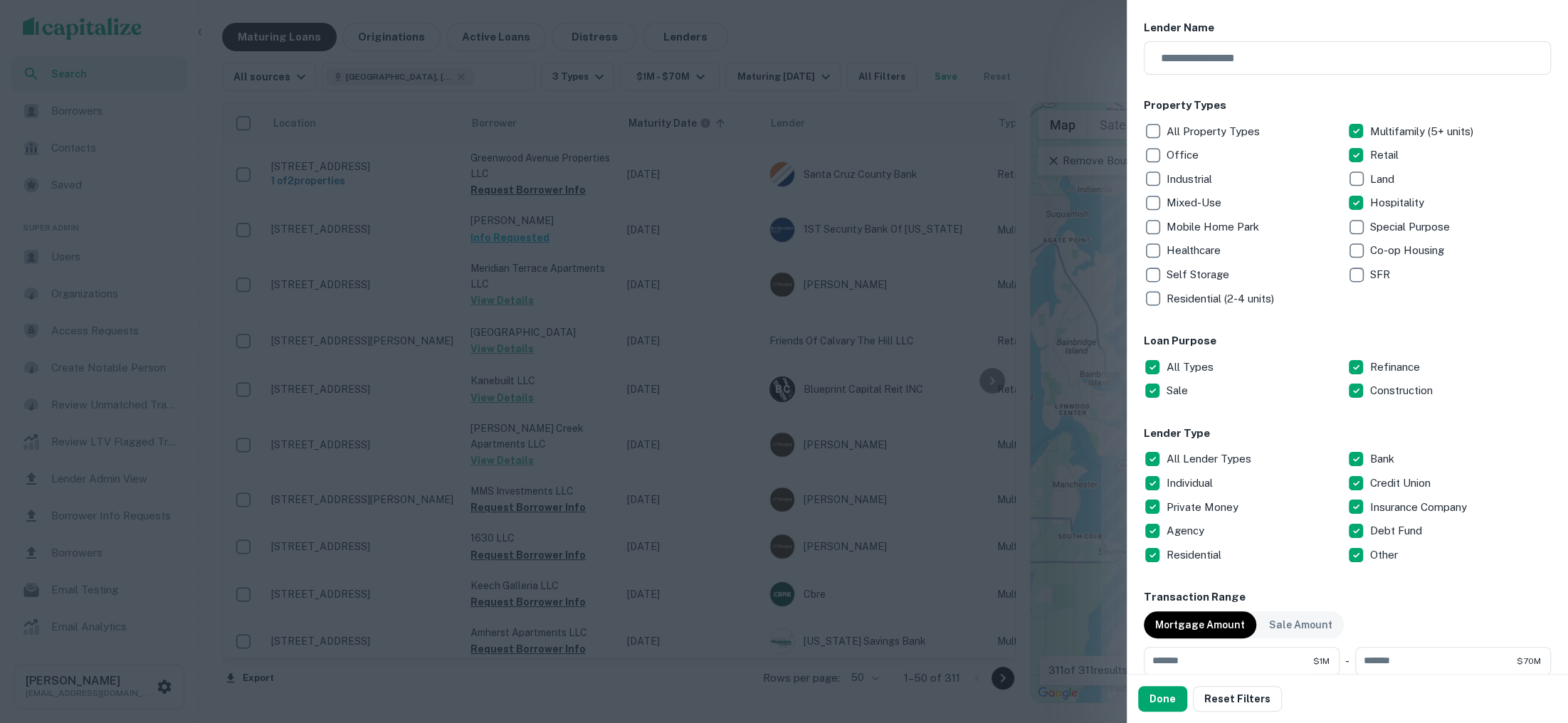
scroll to position [286, 0]
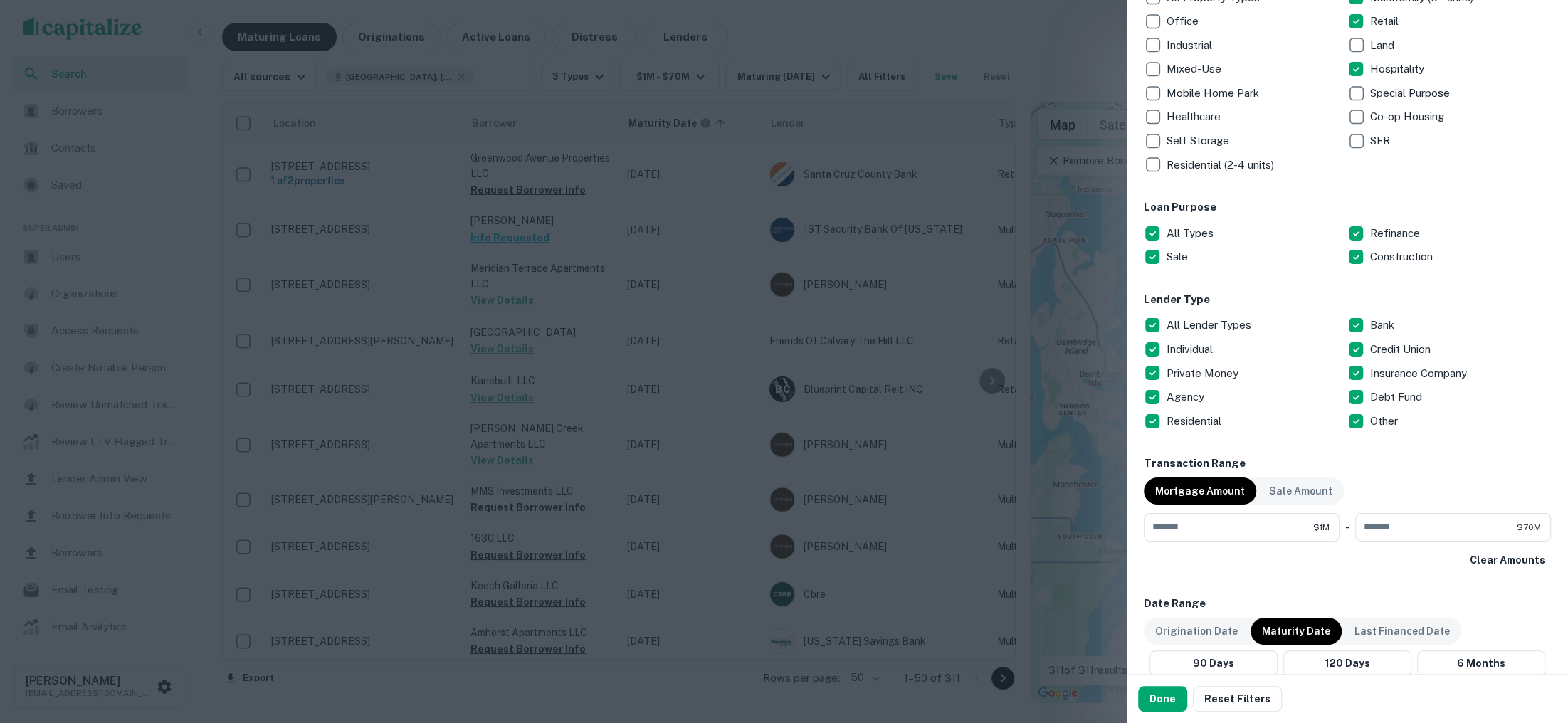
click at [1196, 338] on div "Individual" at bounding box center [1245, 349] width 204 height 24
click at [1209, 331] on p "All Lender Types" at bounding box center [1210, 325] width 88 height 17
click at [1210, 331] on p "All Lender Types" at bounding box center [1210, 325] width 88 height 17
click at [1190, 377] on p "Private Money" at bounding box center [1204, 373] width 75 height 17
click at [1175, 705] on button "Done" at bounding box center [1163, 698] width 49 height 26
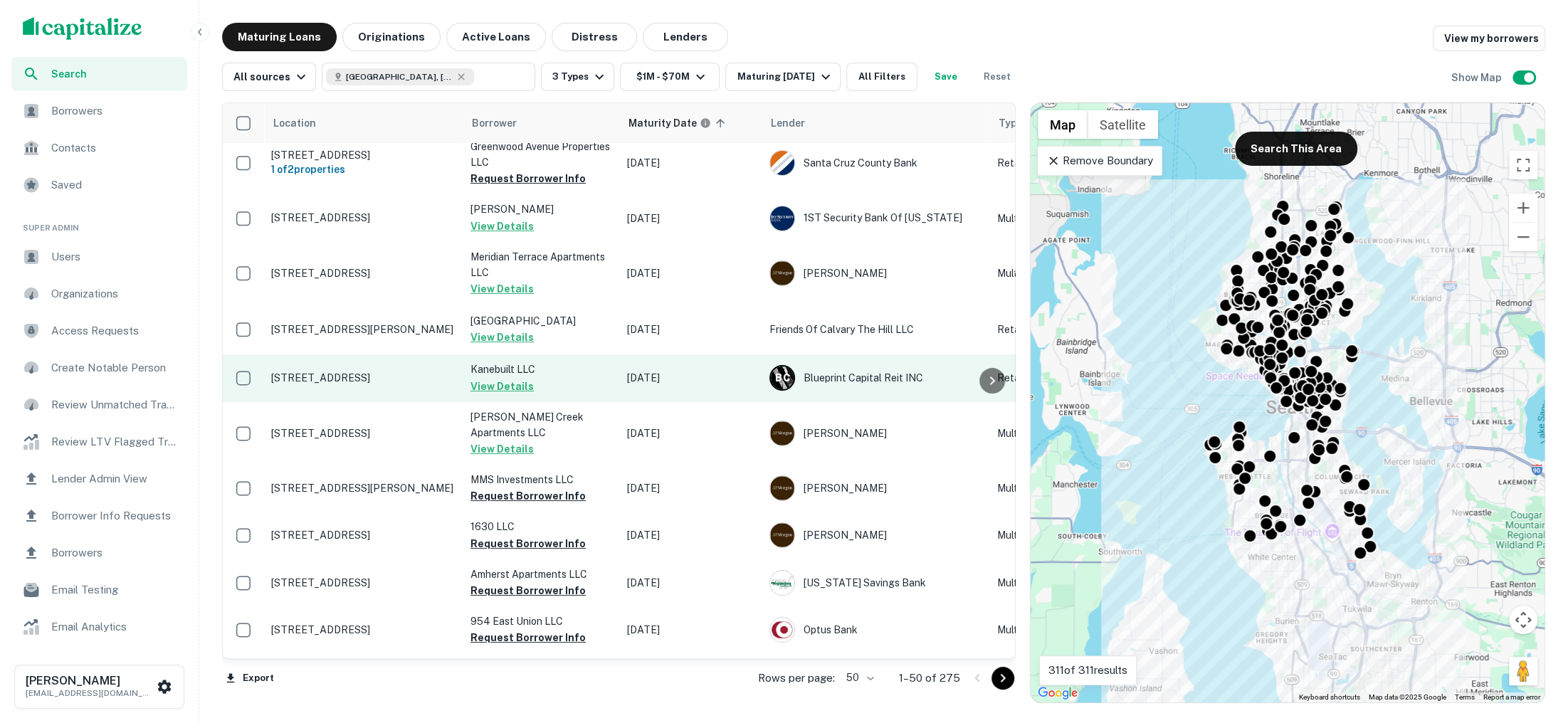
scroll to position [33, 0]
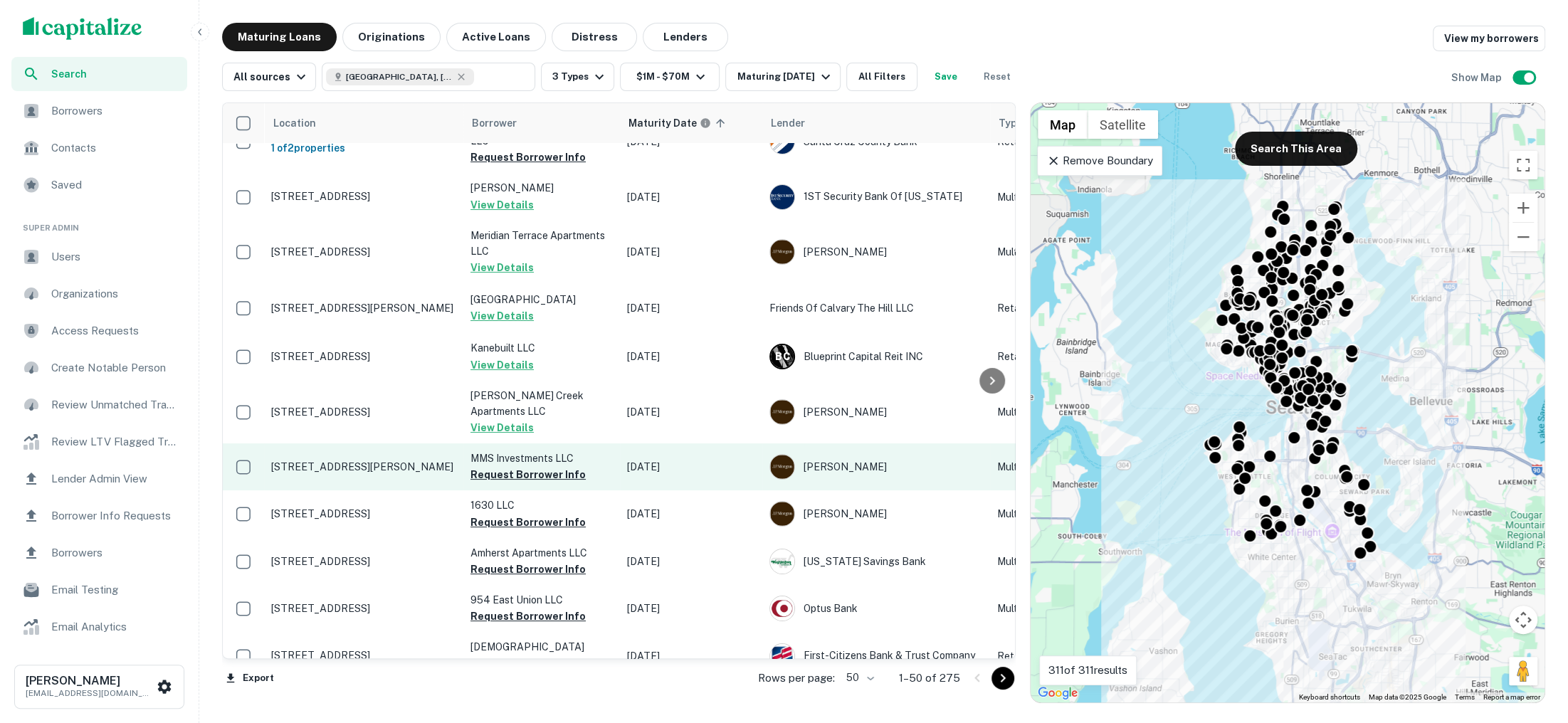
click at [390, 474] on td "[STREET_ADDRESS][PERSON_NAME]" at bounding box center [363, 466] width 199 height 47
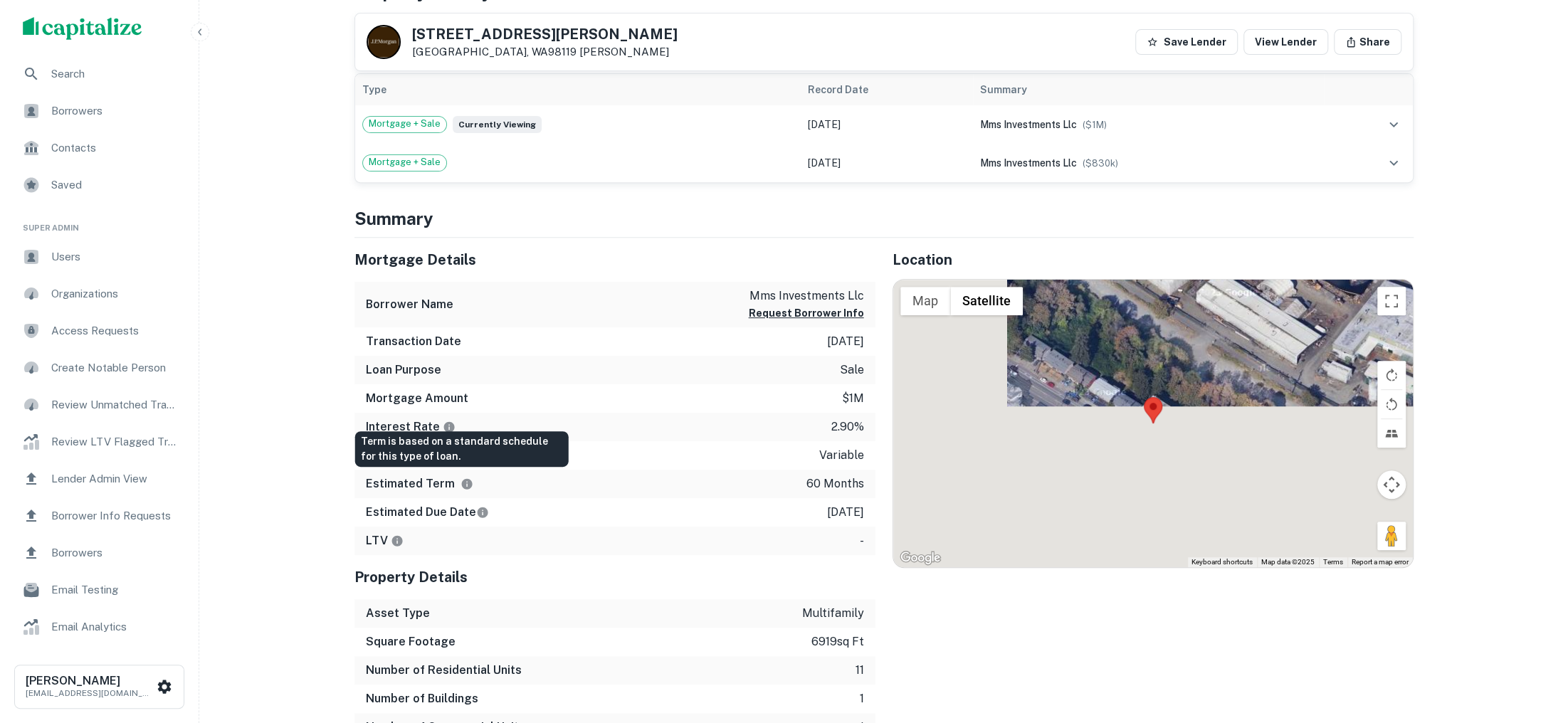
scroll to position [405, 0]
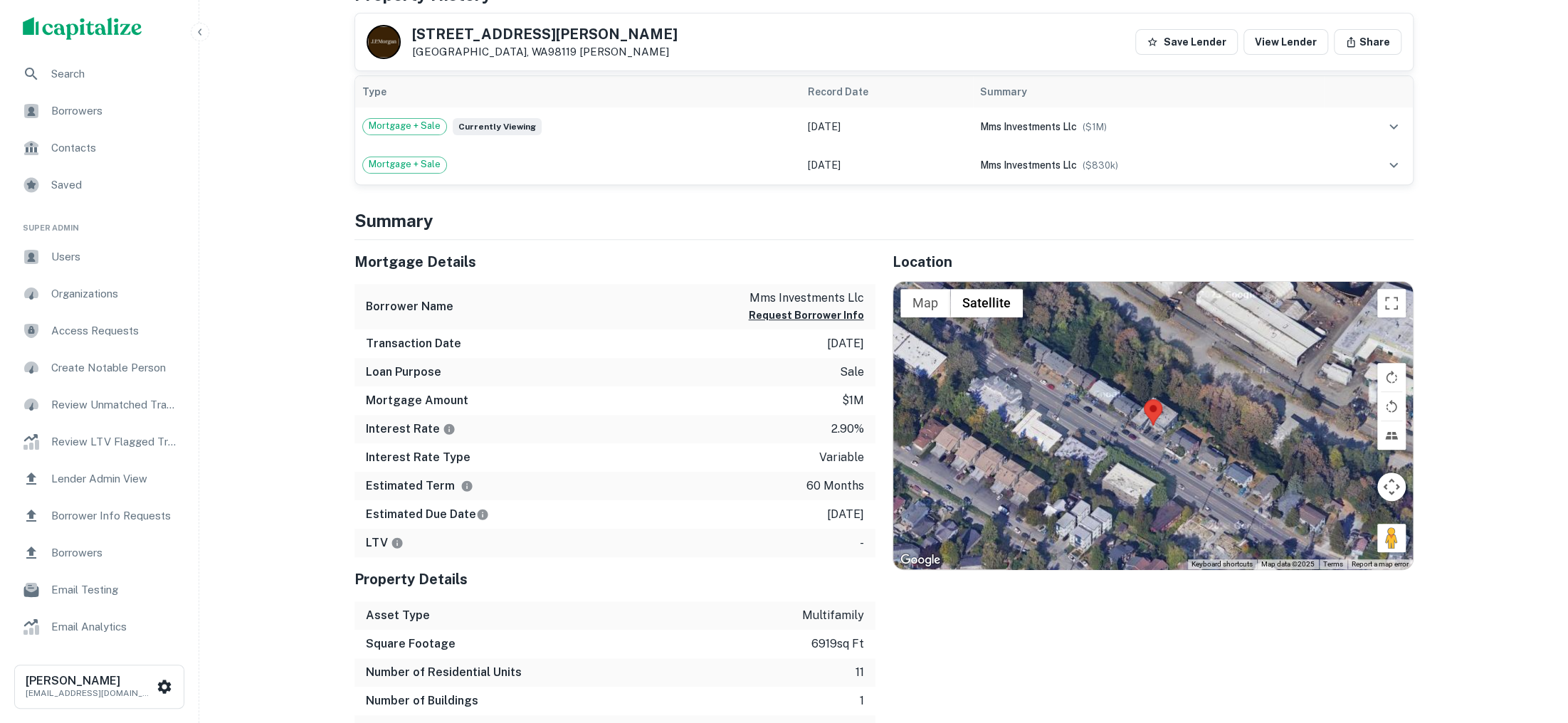
drag, startPoint x: 868, startPoint y: 513, endPoint x: 792, endPoint y: 513, distance: 76.0
click at [792, 513] on div "Estimated Due Date 9/24/2025" at bounding box center [614, 514] width 521 height 28
drag, startPoint x: 867, startPoint y: 338, endPoint x: 800, endPoint y: 338, distance: 67.0
click at [800, 338] on div "Transaction Date 9/24/2020" at bounding box center [614, 343] width 521 height 28
click at [740, 351] on div "Transaction Date 9/24/2020" at bounding box center [614, 343] width 521 height 28
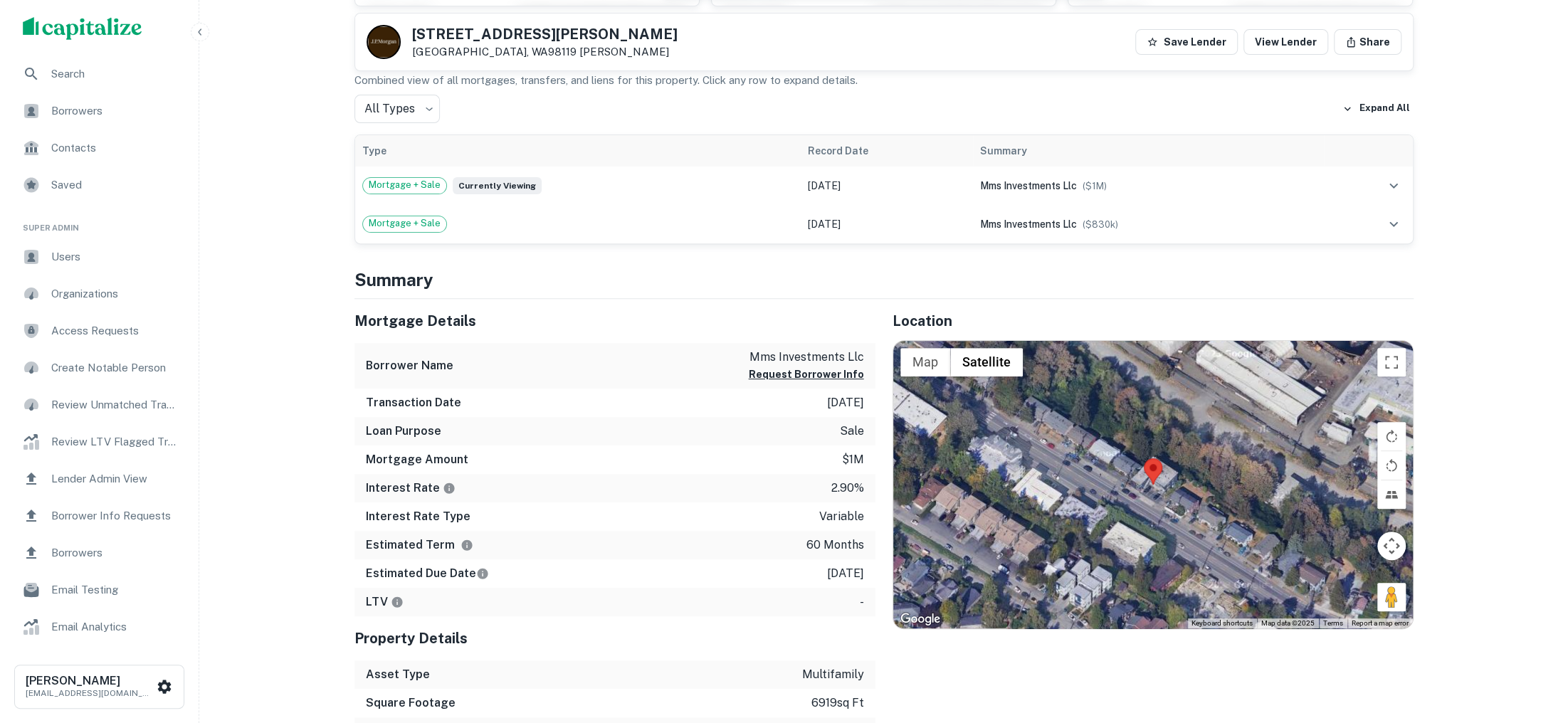
scroll to position [343, 0]
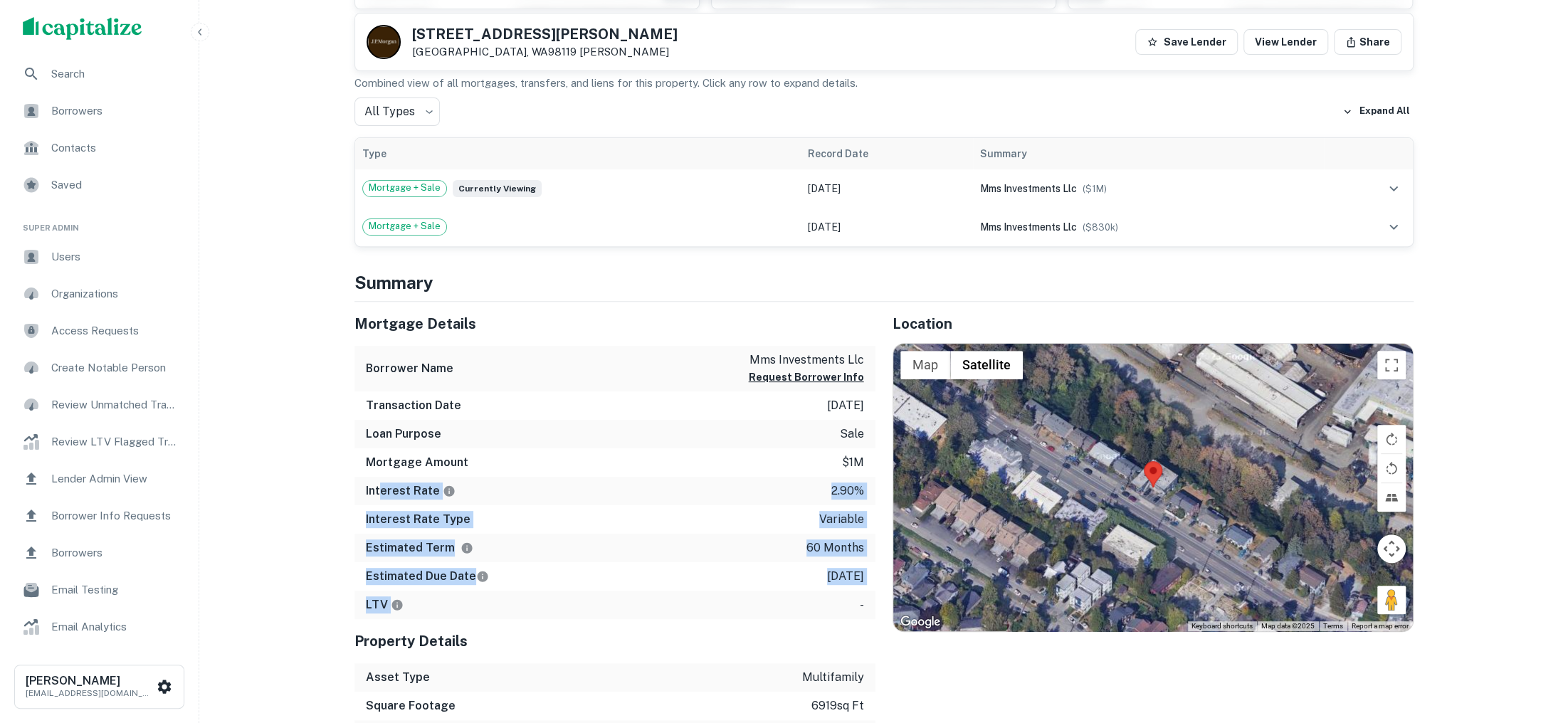
drag, startPoint x: 381, startPoint y: 488, endPoint x: 694, endPoint y: 596, distance: 331.1
click at [694, 596] on div "Mortgage Details Borrower Name mms investments llc Request Borrower Info Transa…" at bounding box center [614, 461] width 521 height 318
click at [670, 506] on div "Interest Rate Type variable" at bounding box center [614, 519] width 521 height 28
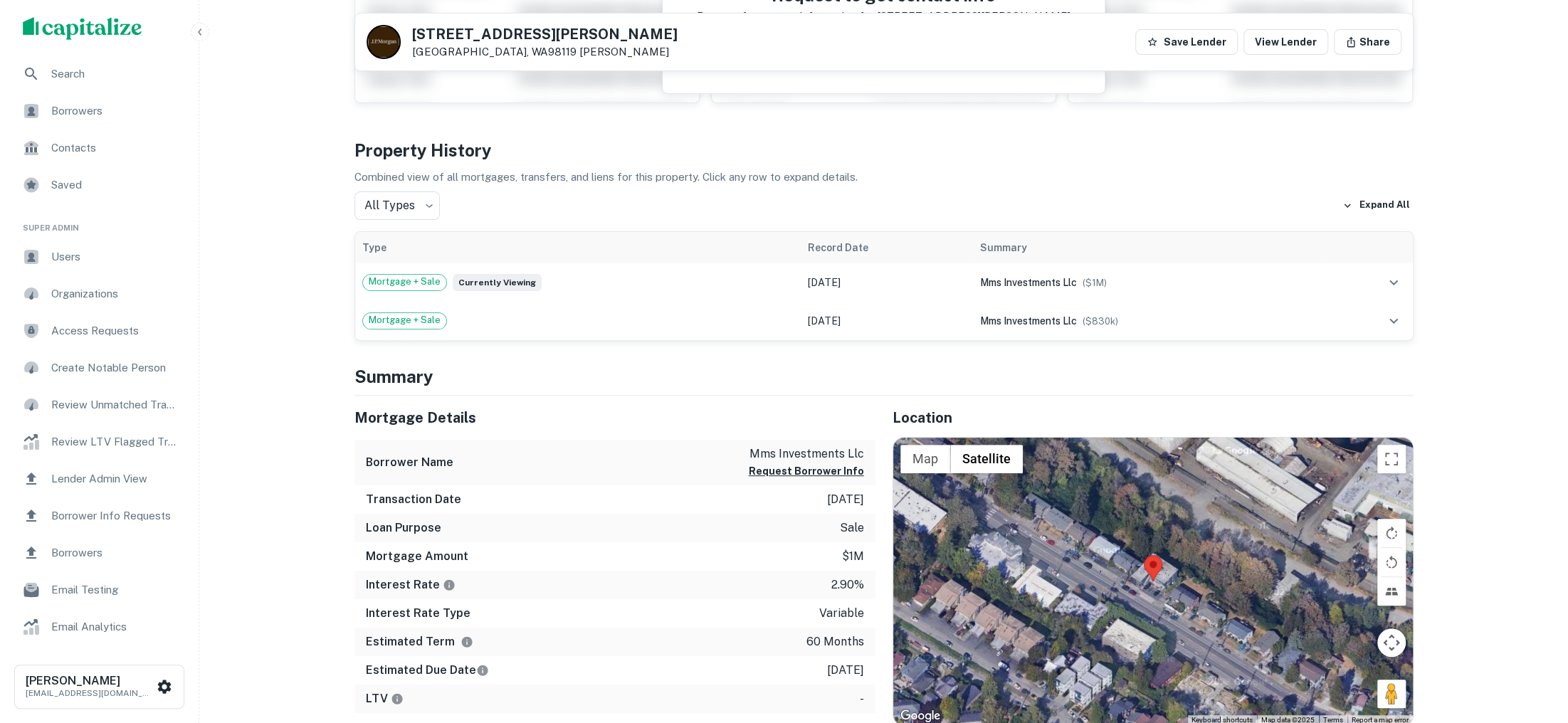
scroll to position [94, 0]
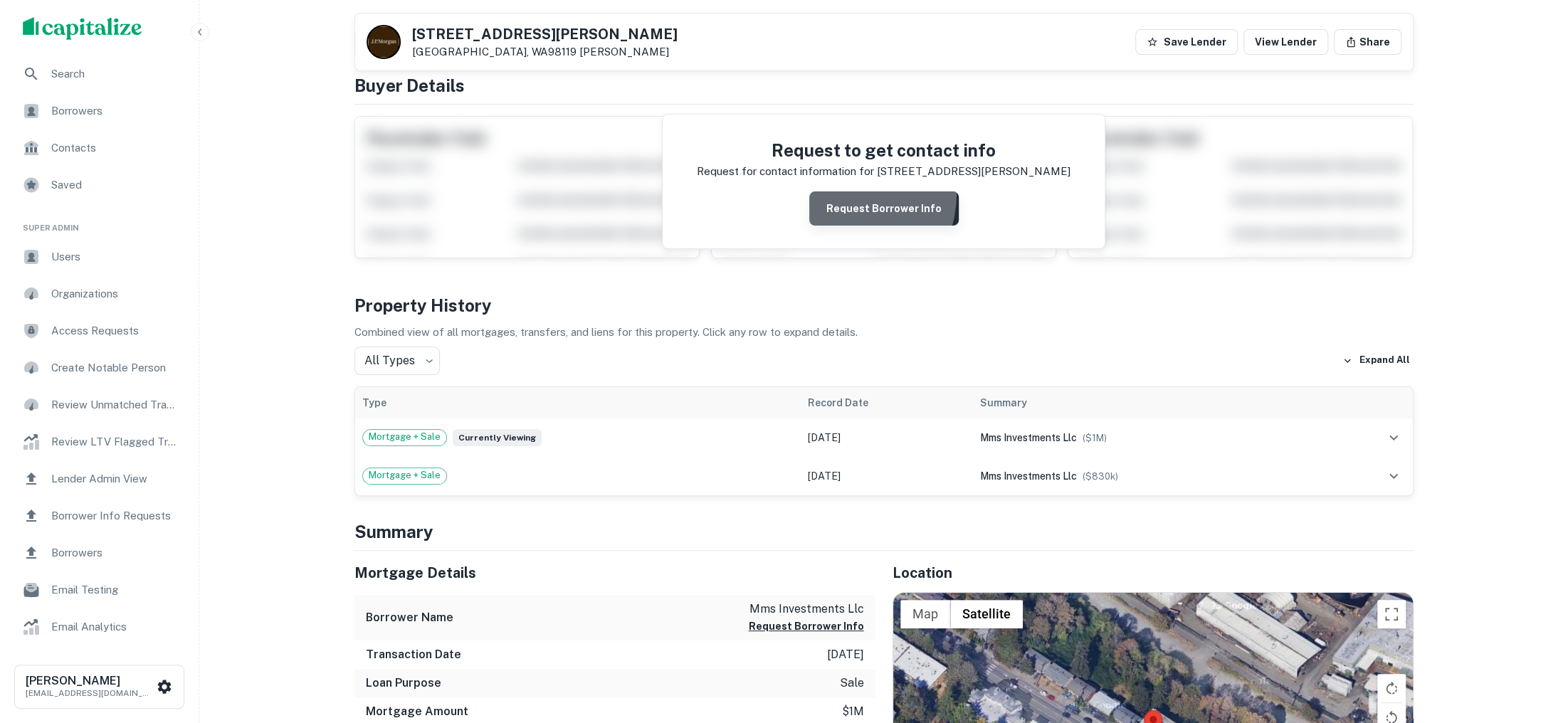
click at [848, 193] on button "Request Borrower Info" at bounding box center [883, 208] width 149 height 34
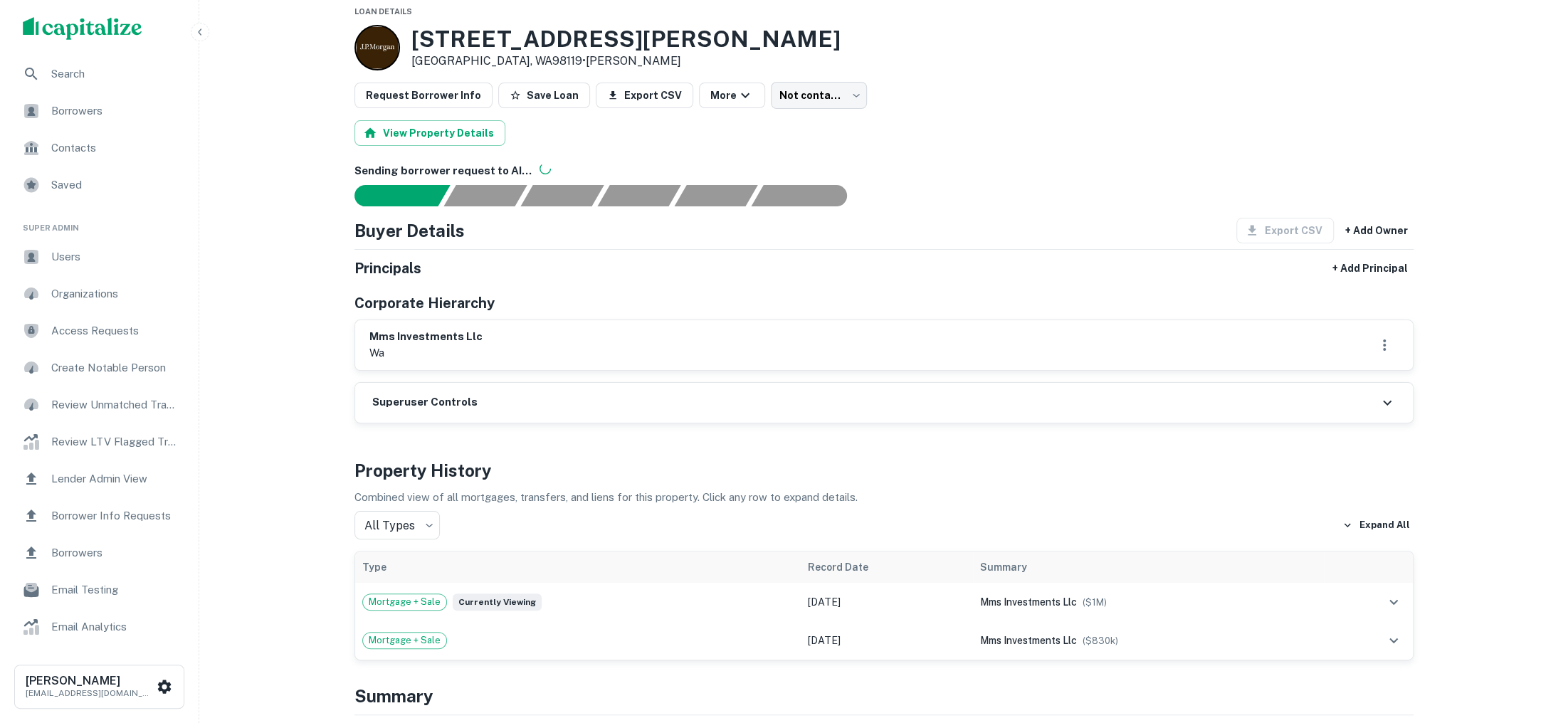
scroll to position [0, 0]
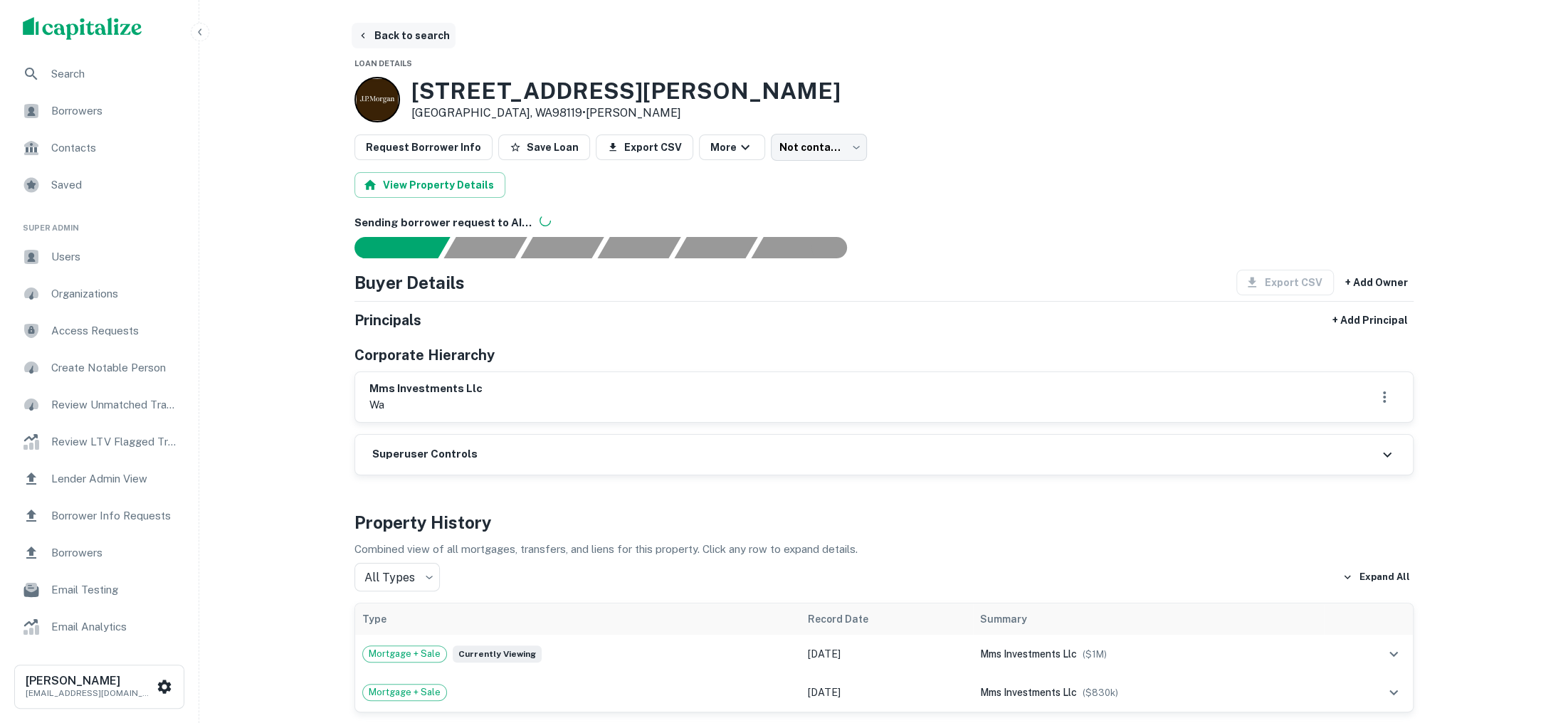
click at [418, 28] on button "Back to search" at bounding box center [404, 35] width 104 height 26
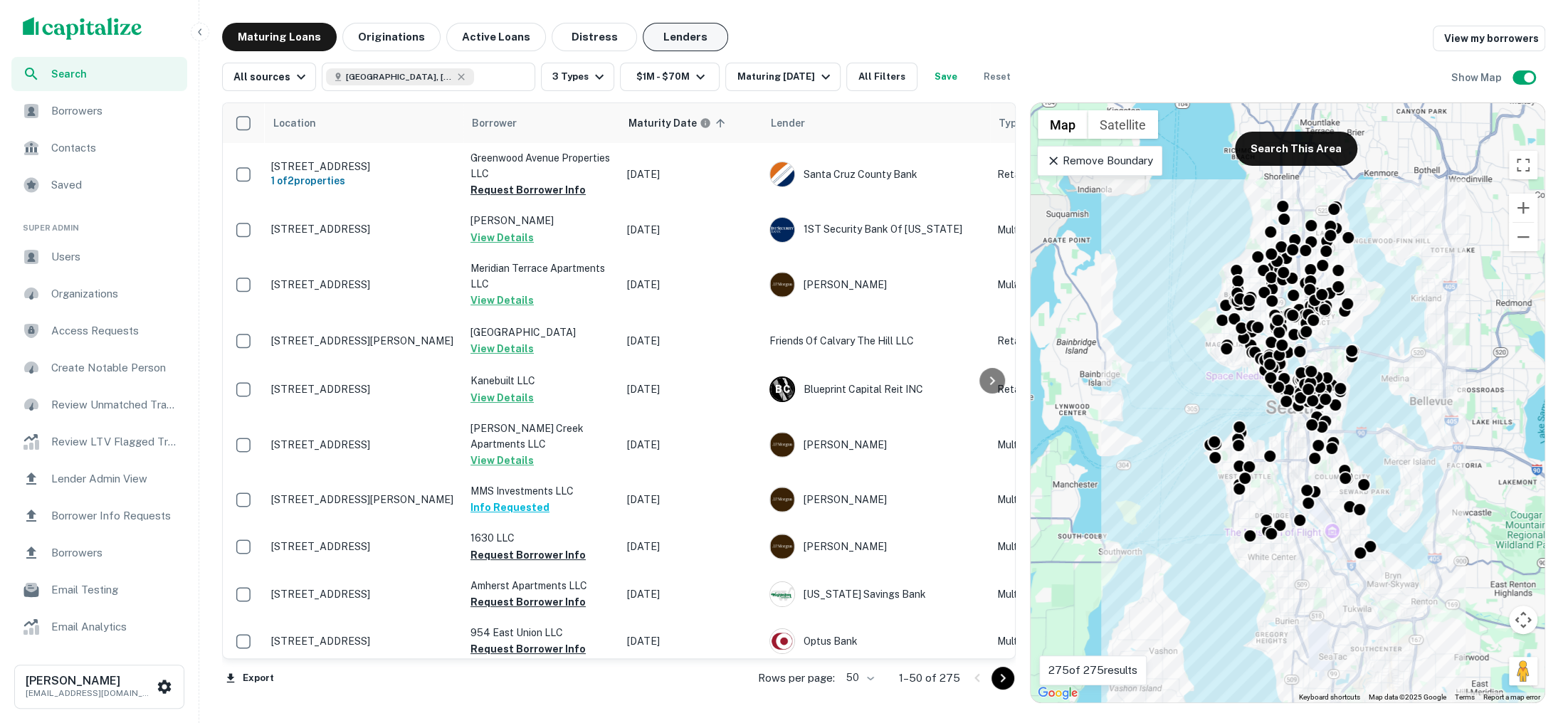
click at [694, 35] on button "Lenders" at bounding box center [685, 37] width 85 height 28
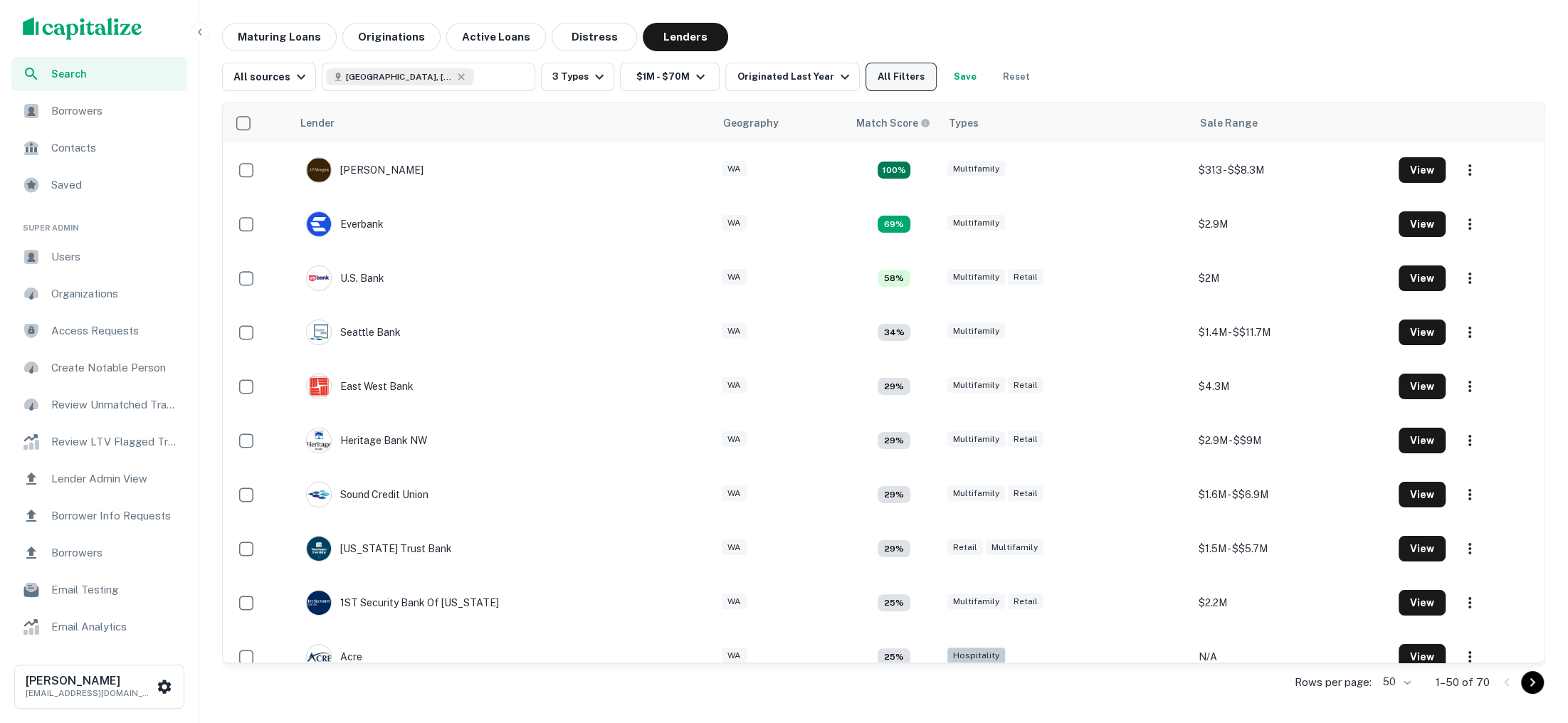
click at [907, 66] on button "All Filters" at bounding box center [901, 77] width 71 height 28
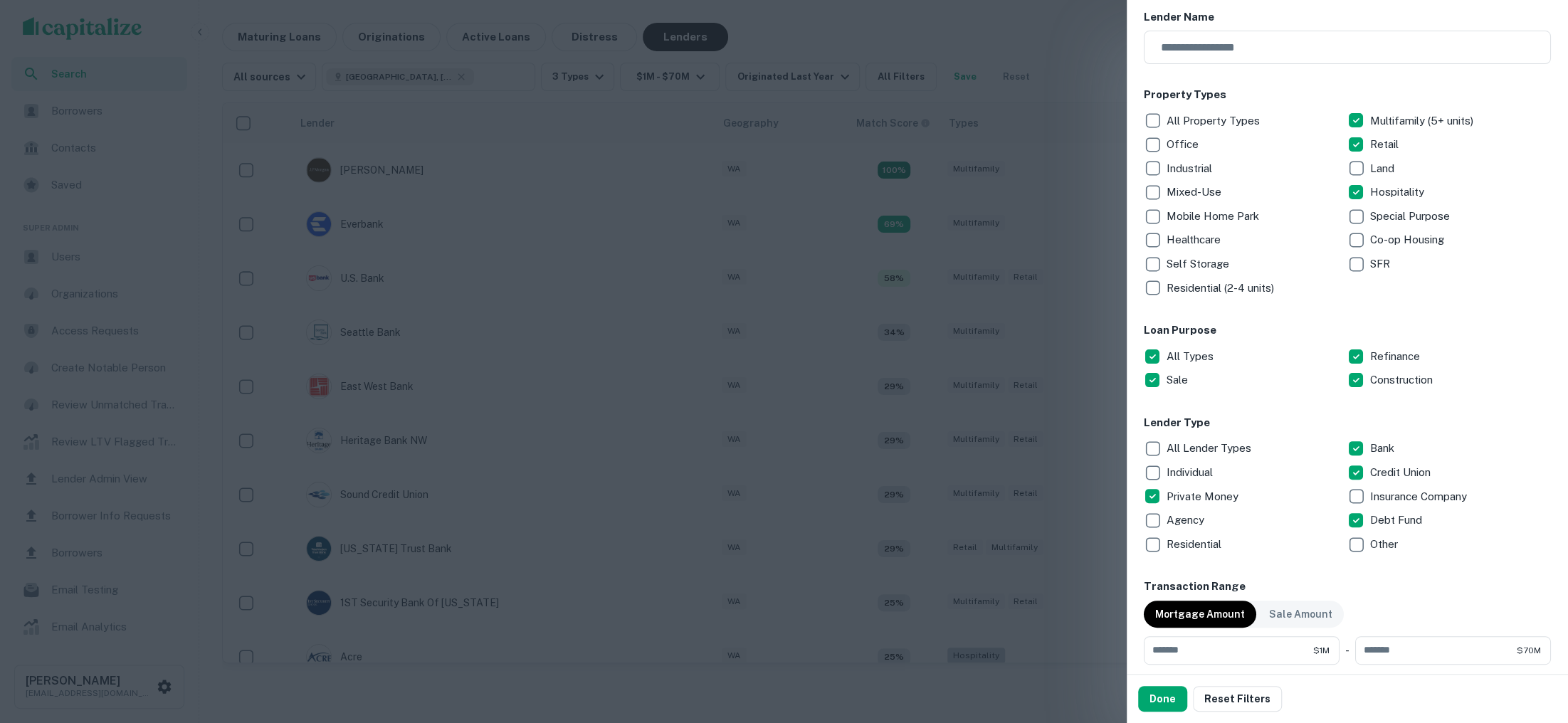
scroll to position [160, 0]
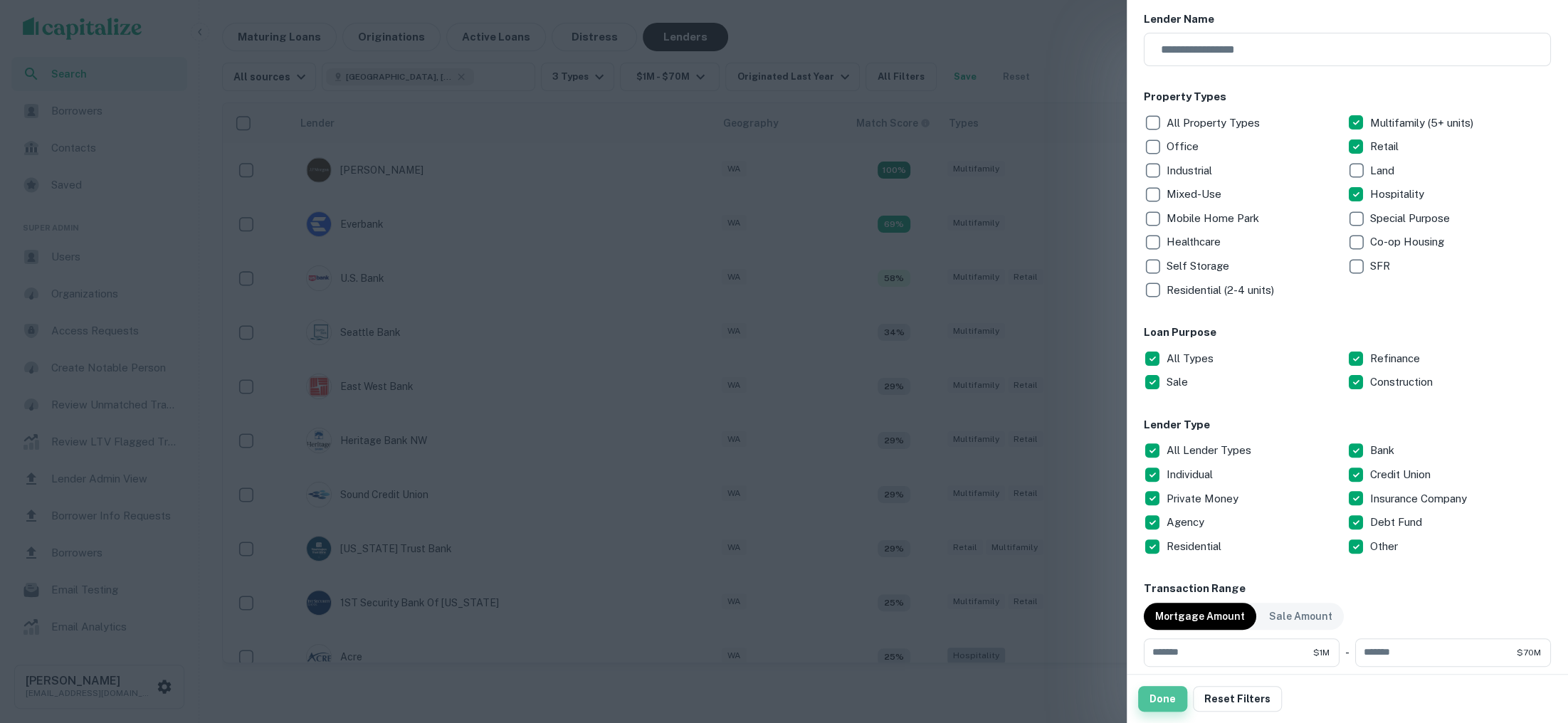
click at [1161, 696] on button "Done" at bounding box center [1163, 698] width 49 height 26
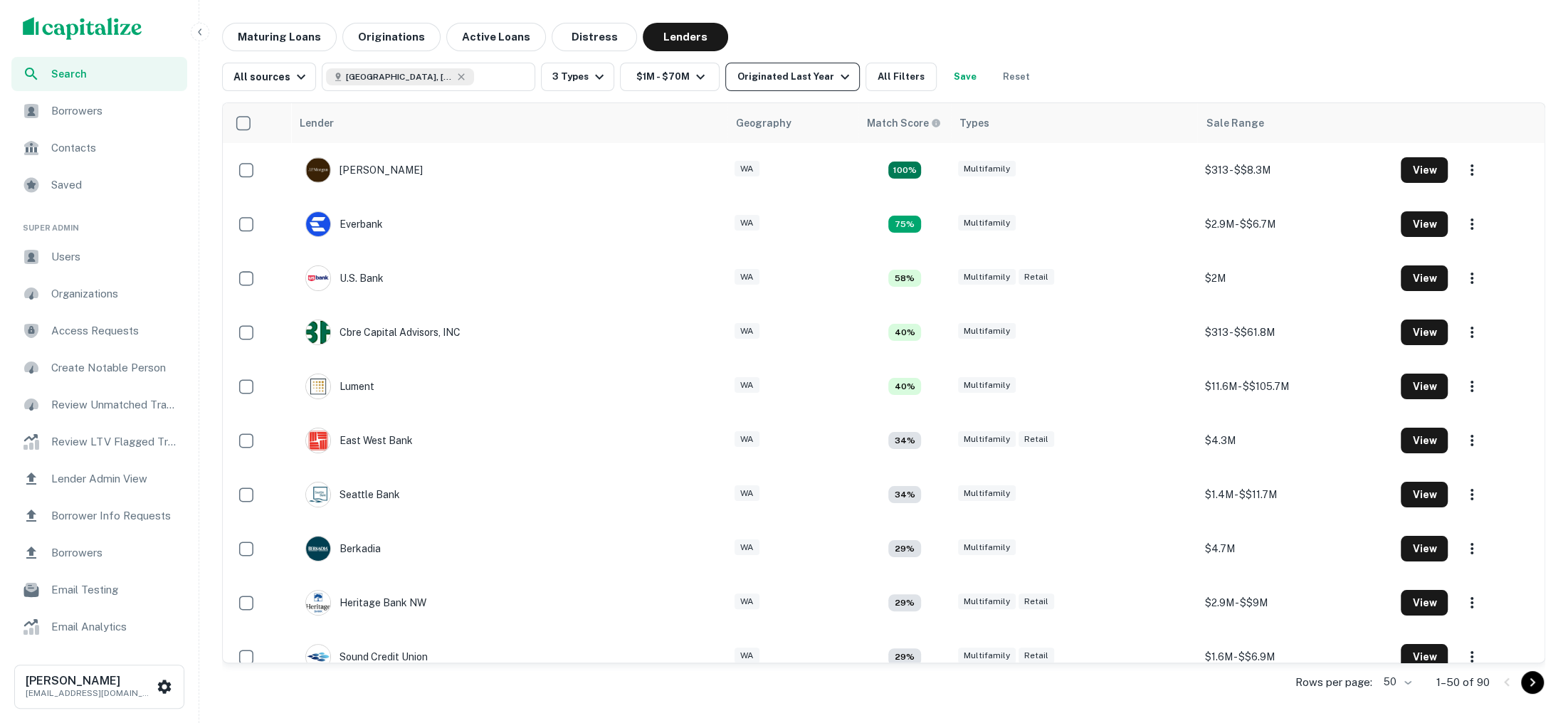
scroll to position [30, 0]
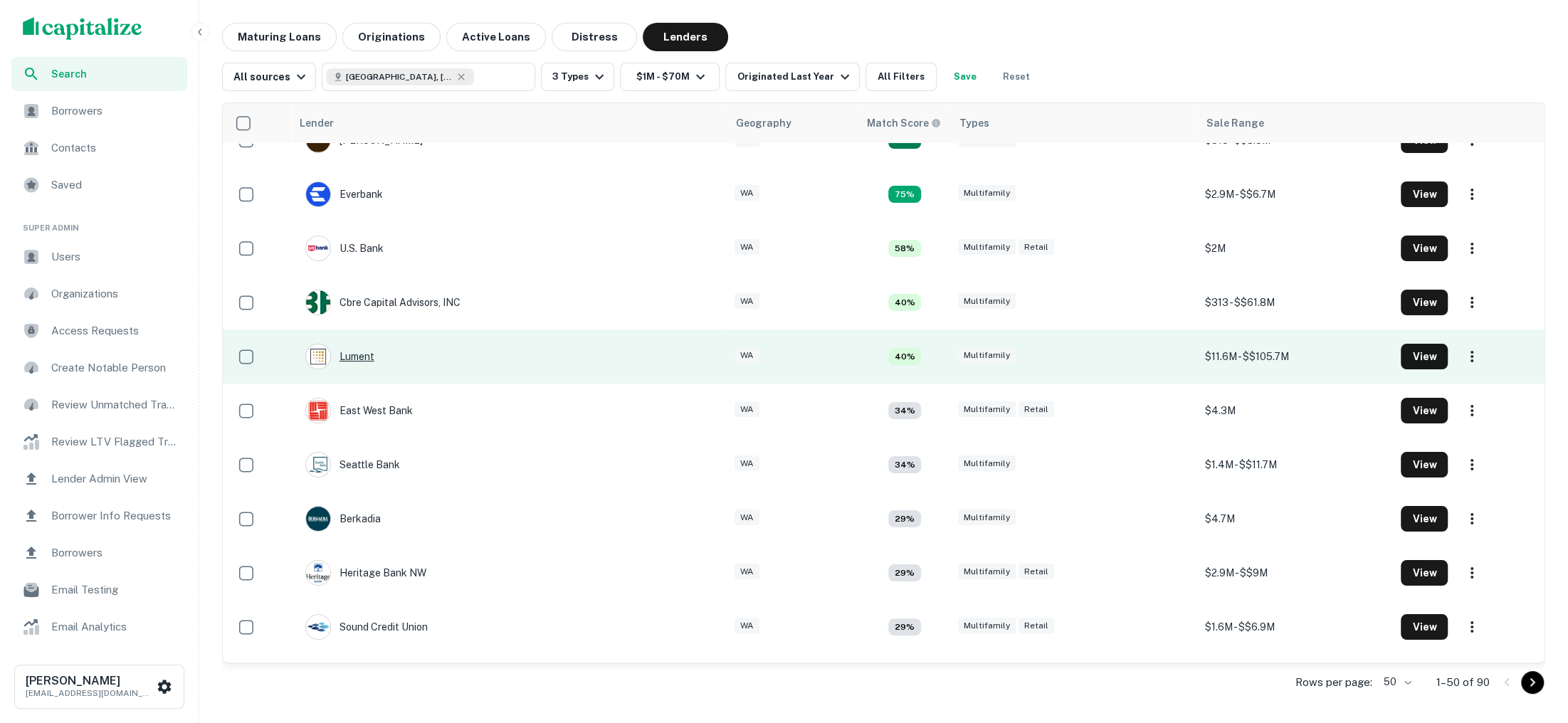
click at [368, 352] on div "Lument" at bounding box center [340, 356] width 69 height 26
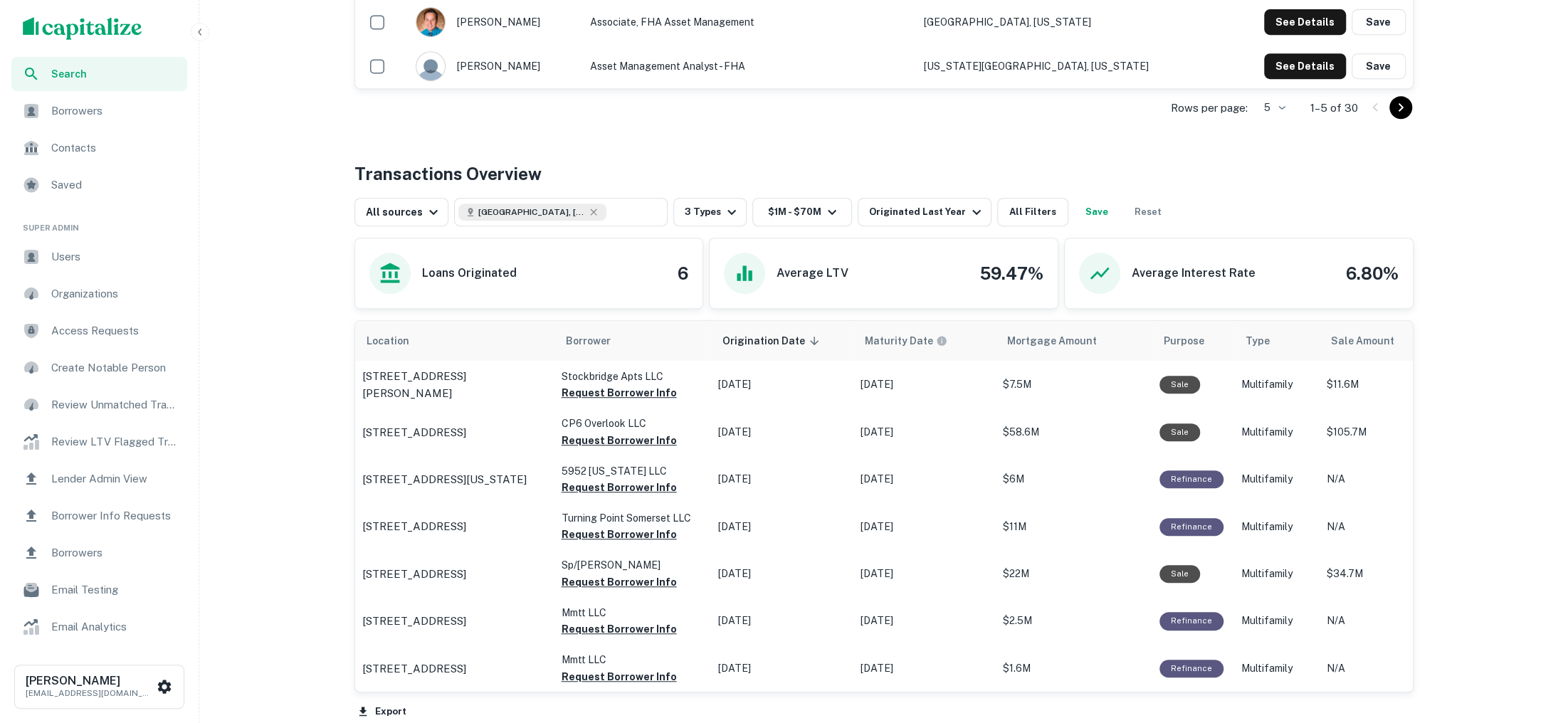
scroll to position [607, 0]
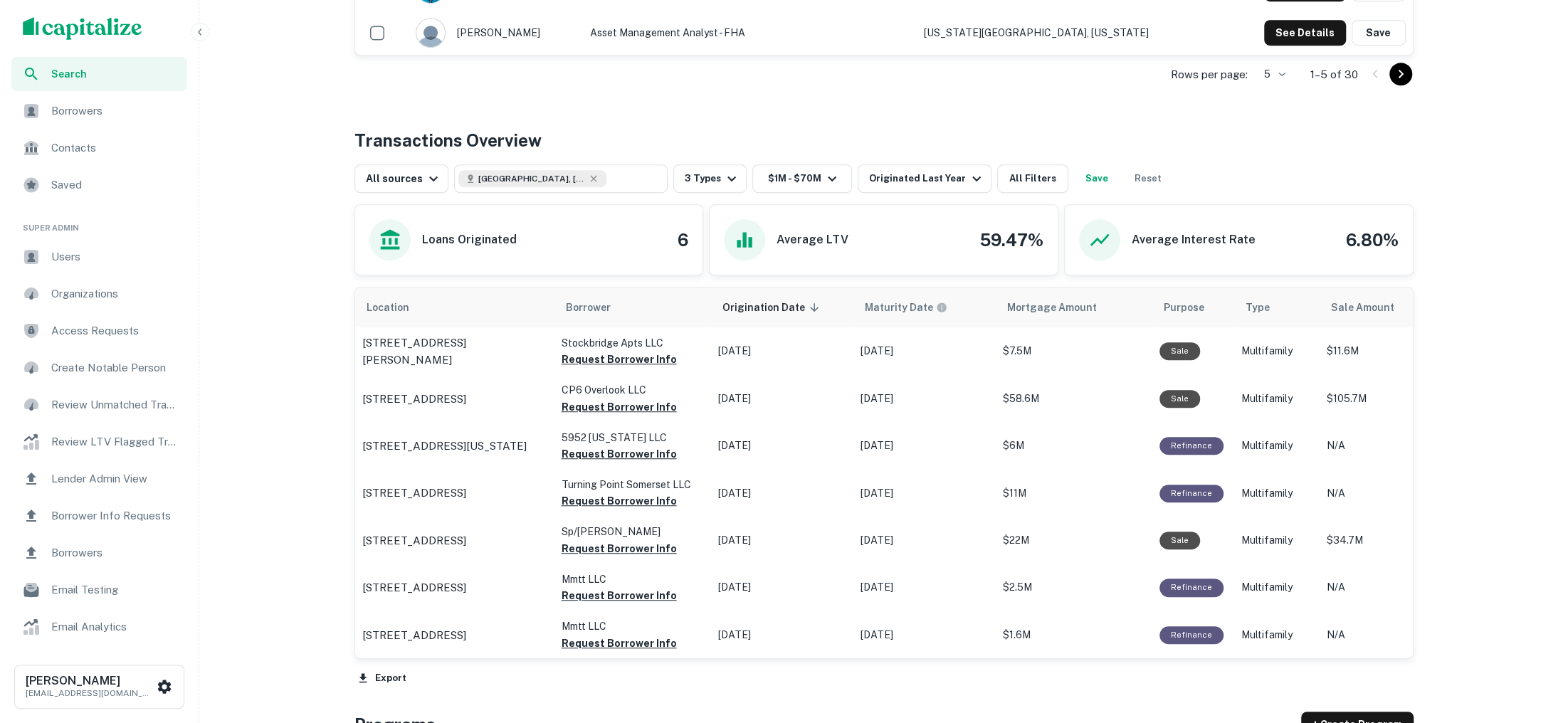
click at [93, 104] on span "Borrowers" at bounding box center [115, 111] width 127 height 17
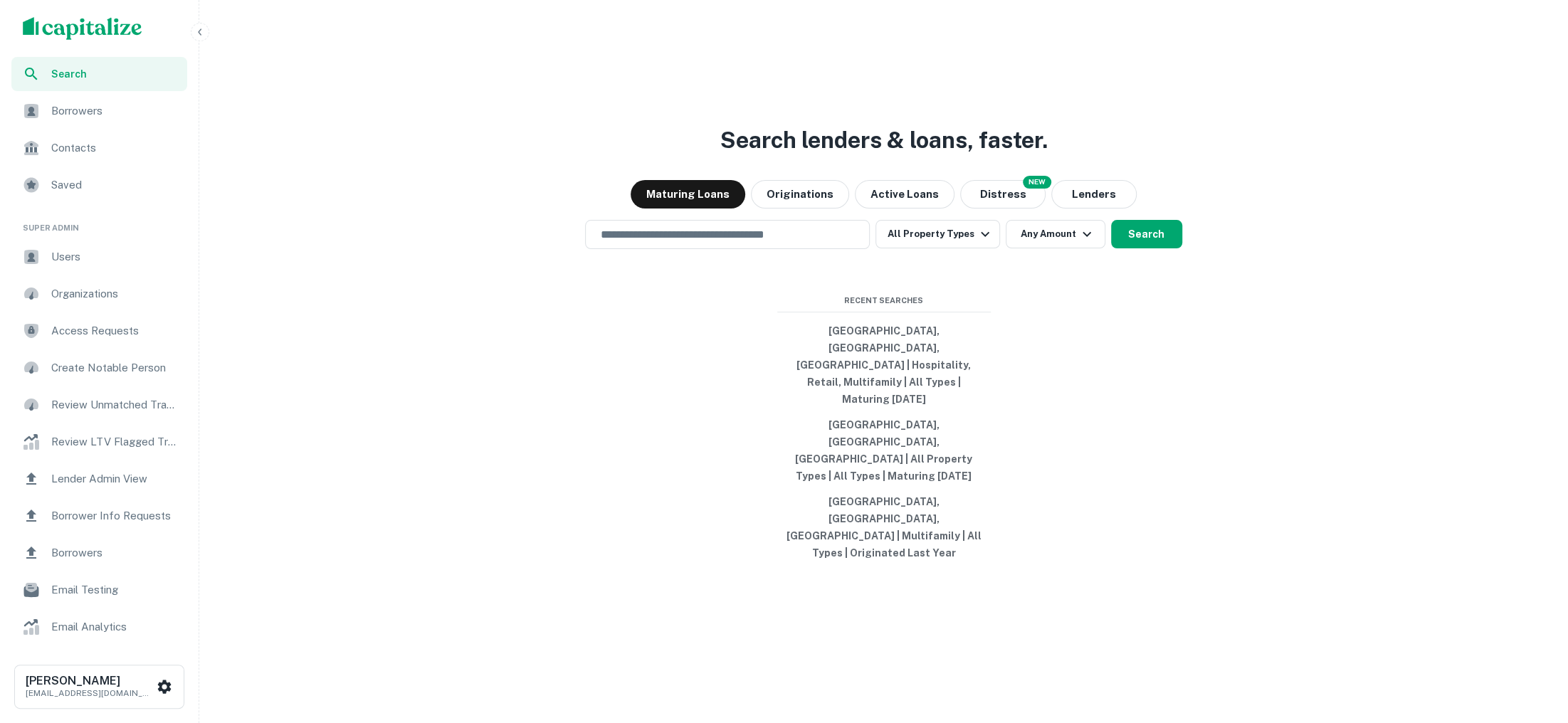
click at [119, 263] on span "Users" at bounding box center [115, 257] width 127 height 17
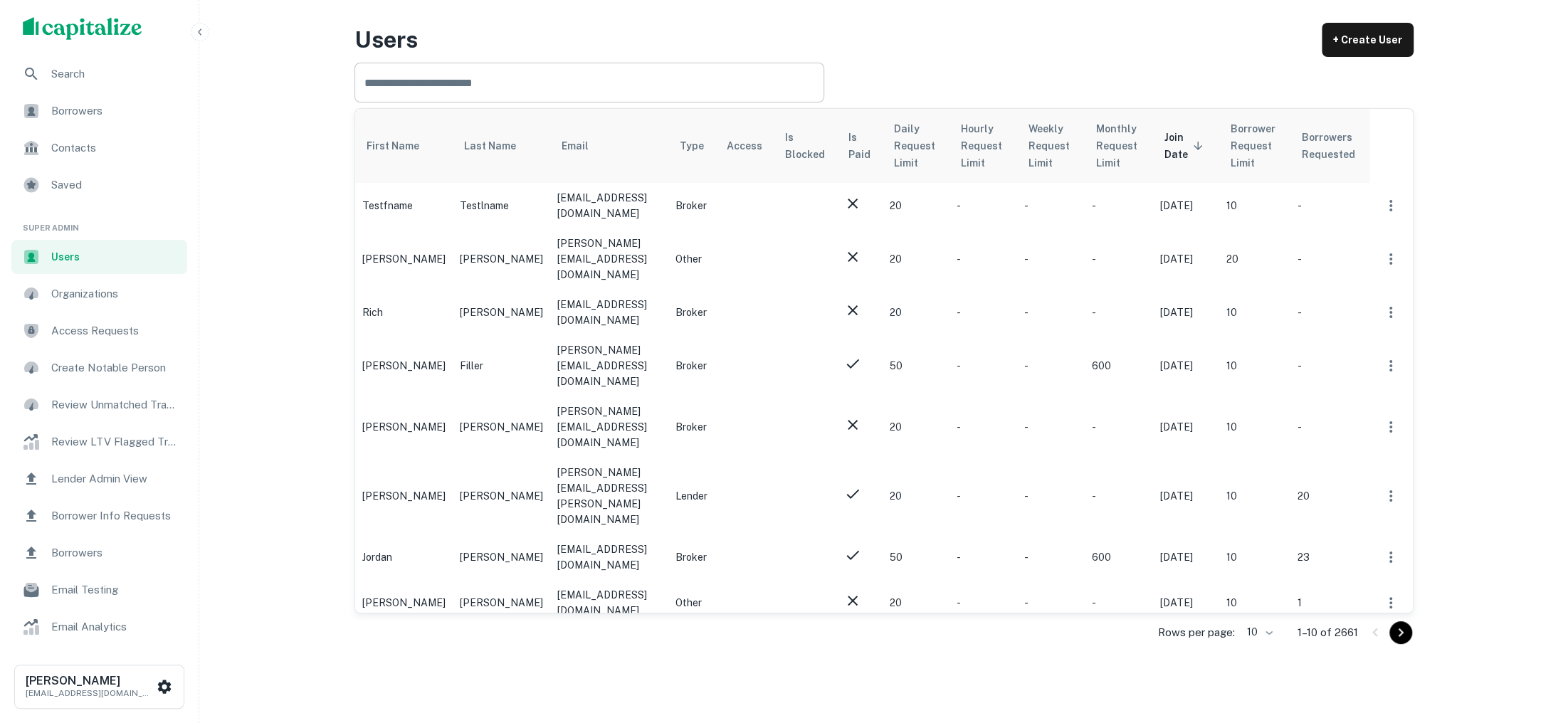
click at [670, 91] on input "text" at bounding box center [585, 83] width 461 height 40
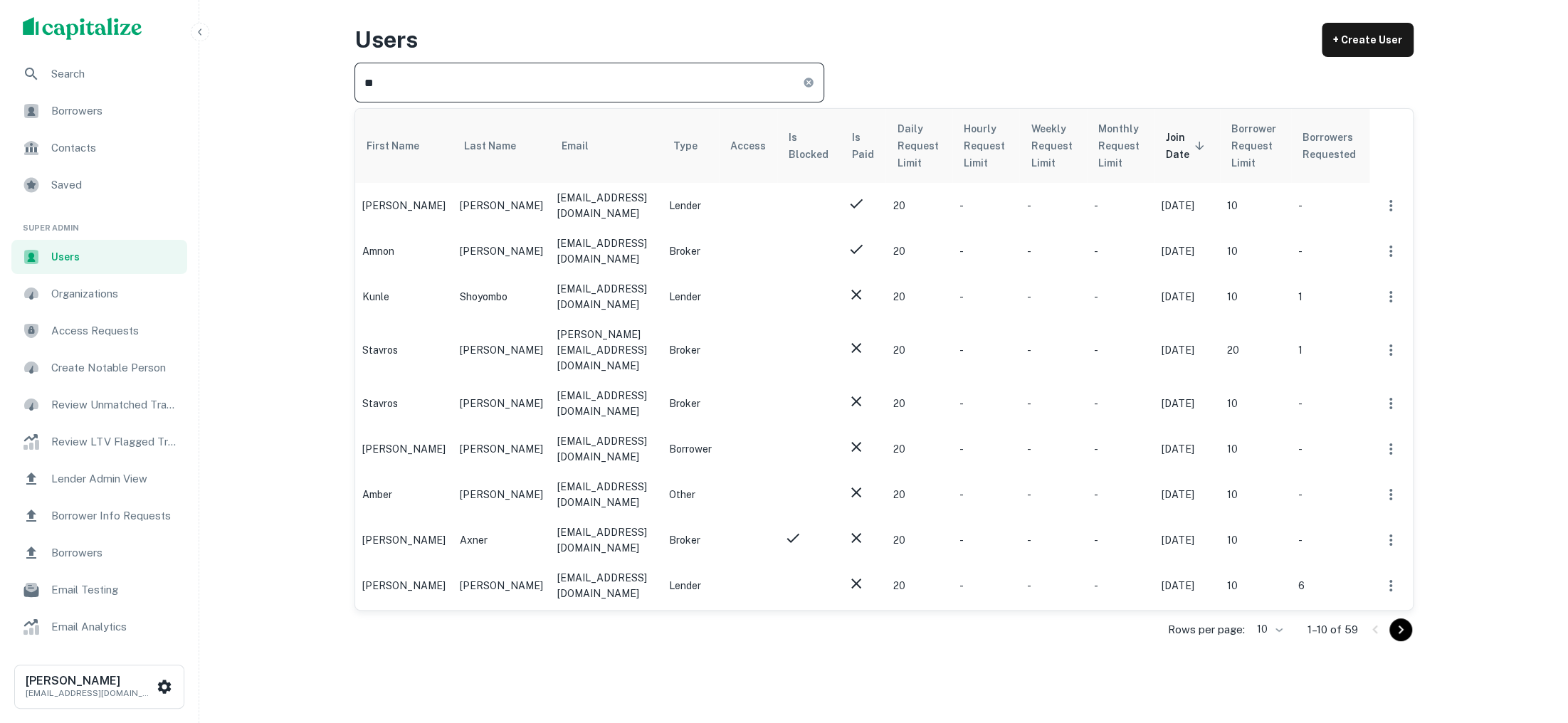
type input "**"
click at [119, 106] on span "Borrowers" at bounding box center [115, 111] width 127 height 17
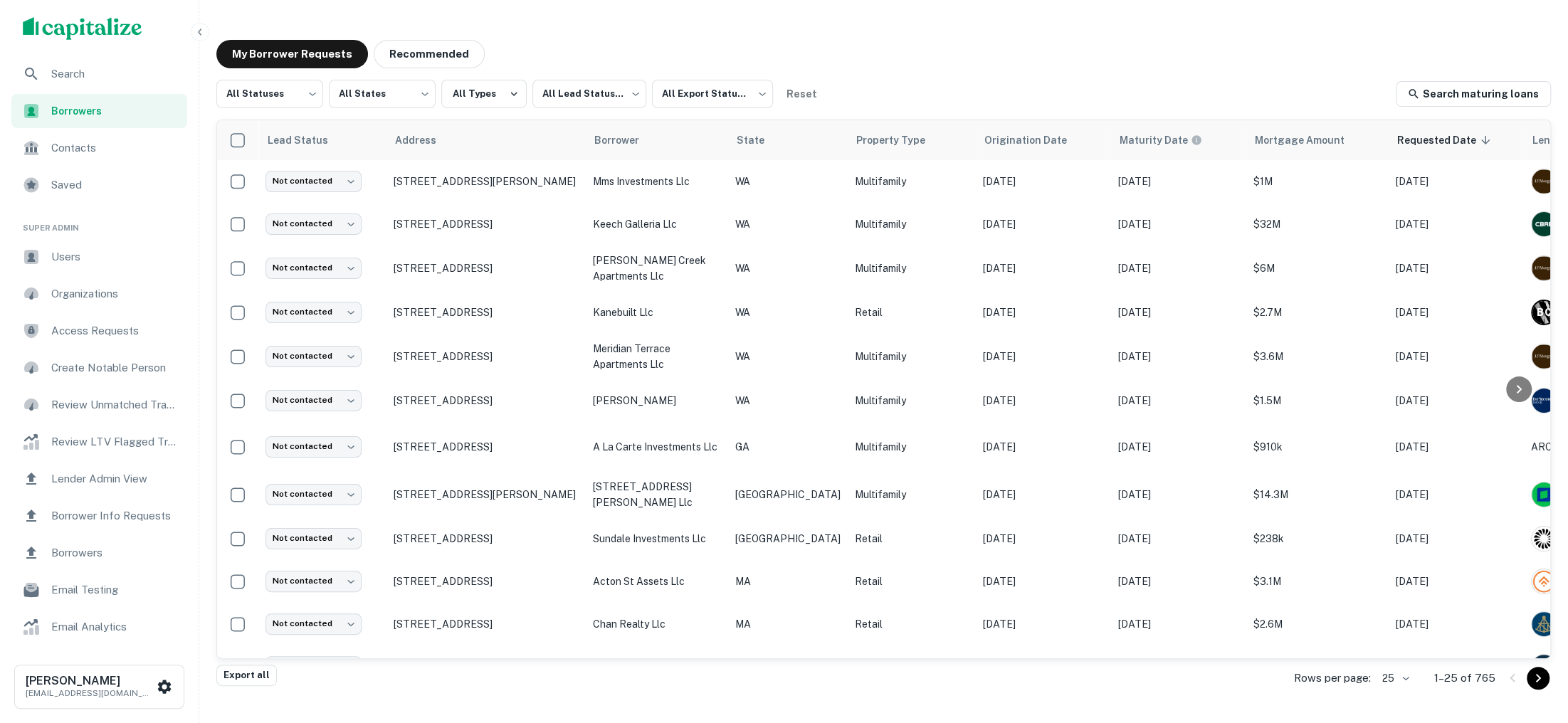
click at [88, 62] on div "Search" at bounding box center [99, 73] width 176 height 34
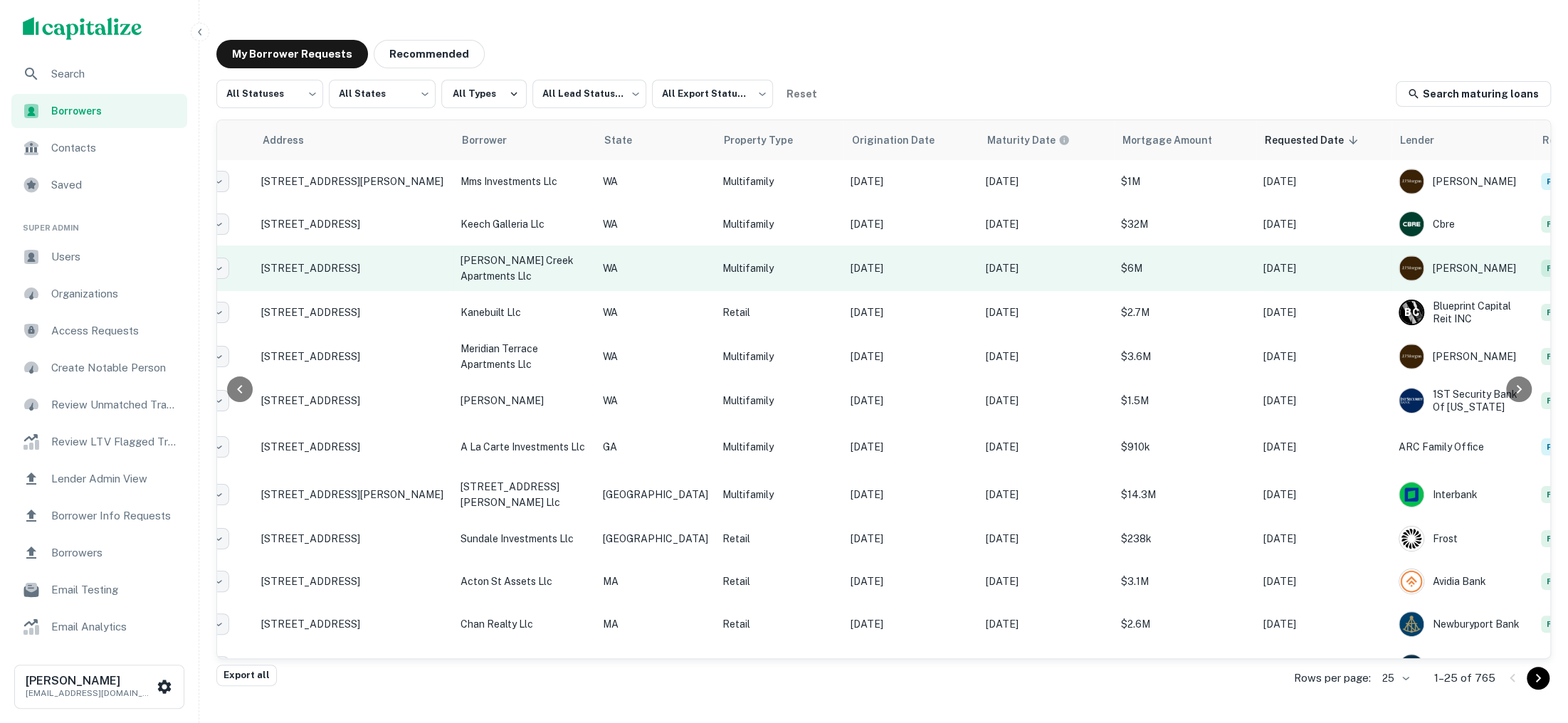
scroll to position [0, 131]
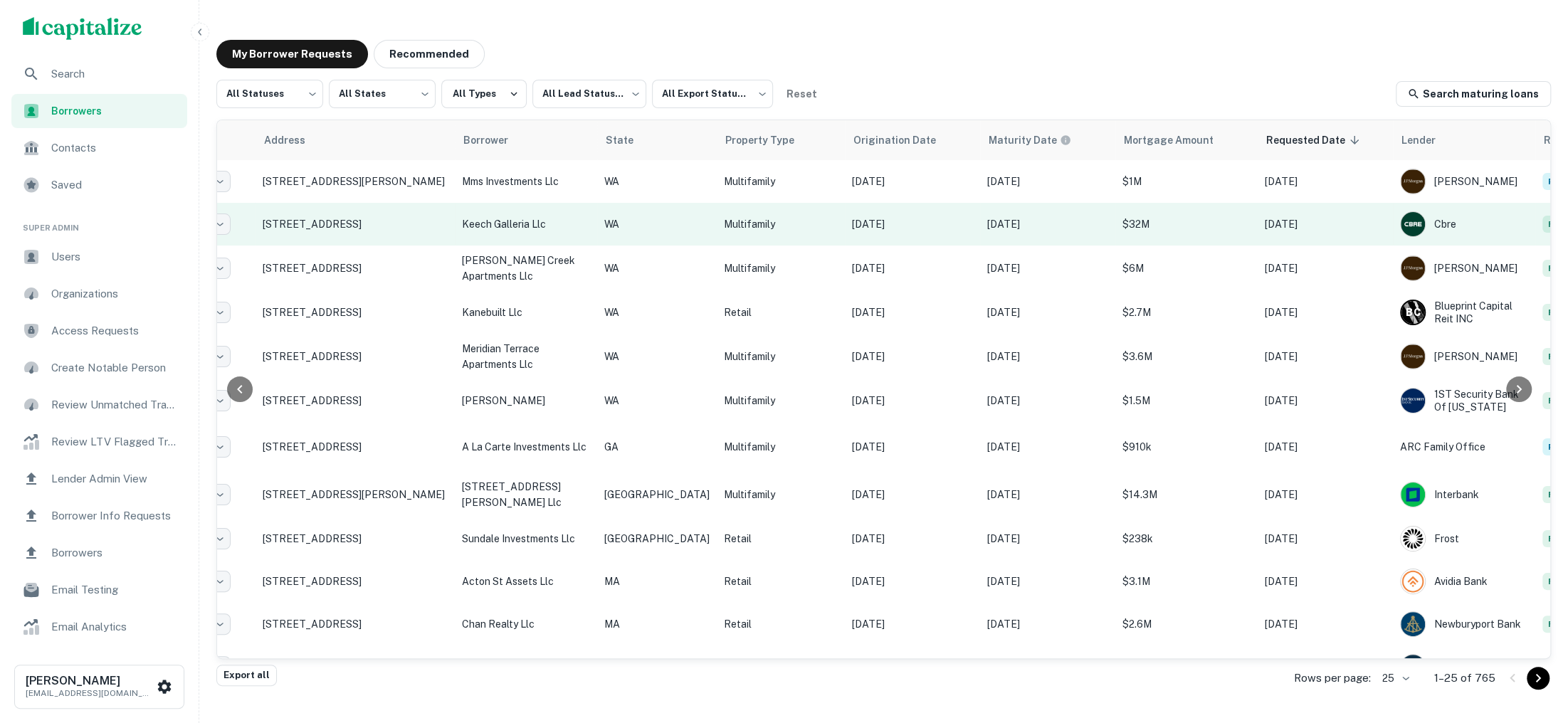
click at [641, 226] on p "WA" at bounding box center [657, 224] width 106 height 16
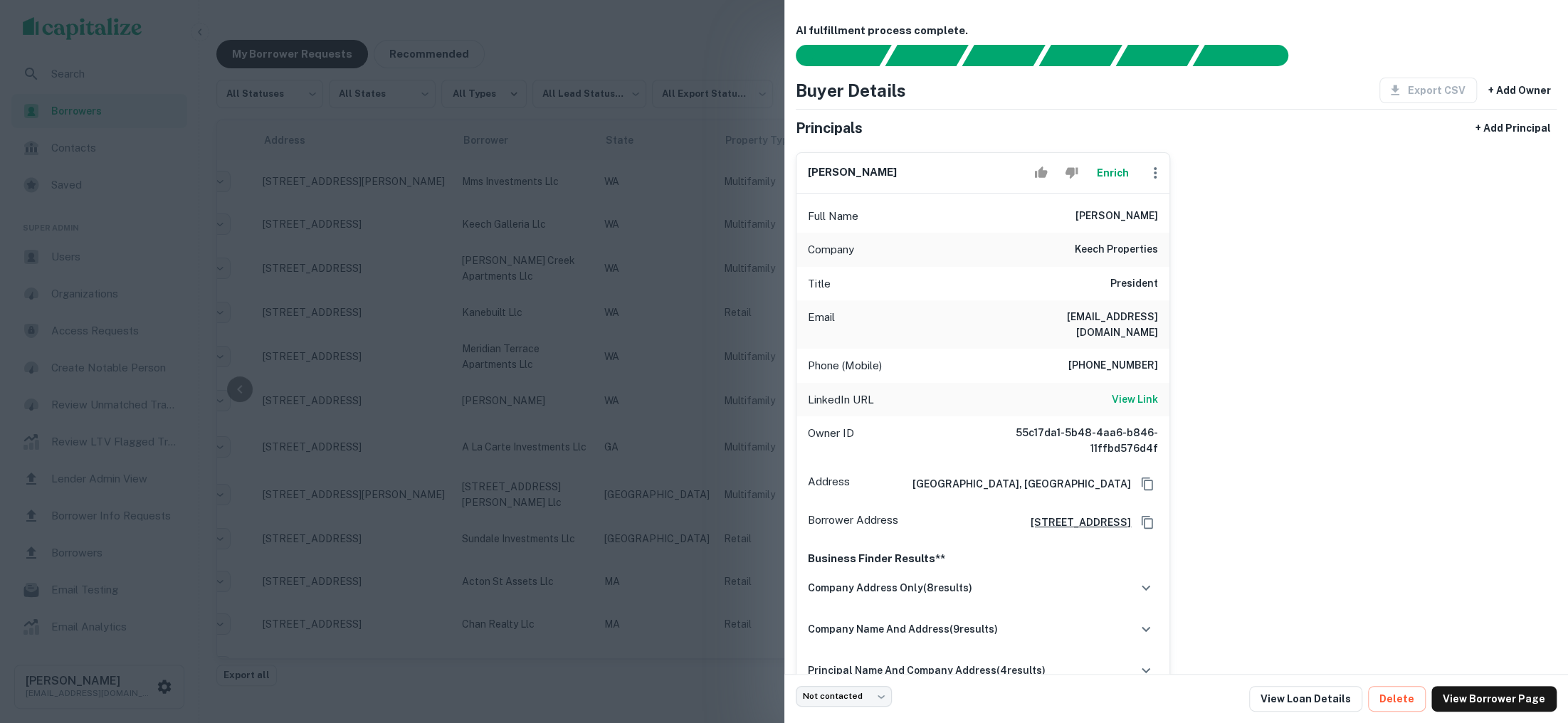
click at [538, 210] on div at bounding box center [784, 362] width 1568 height 723
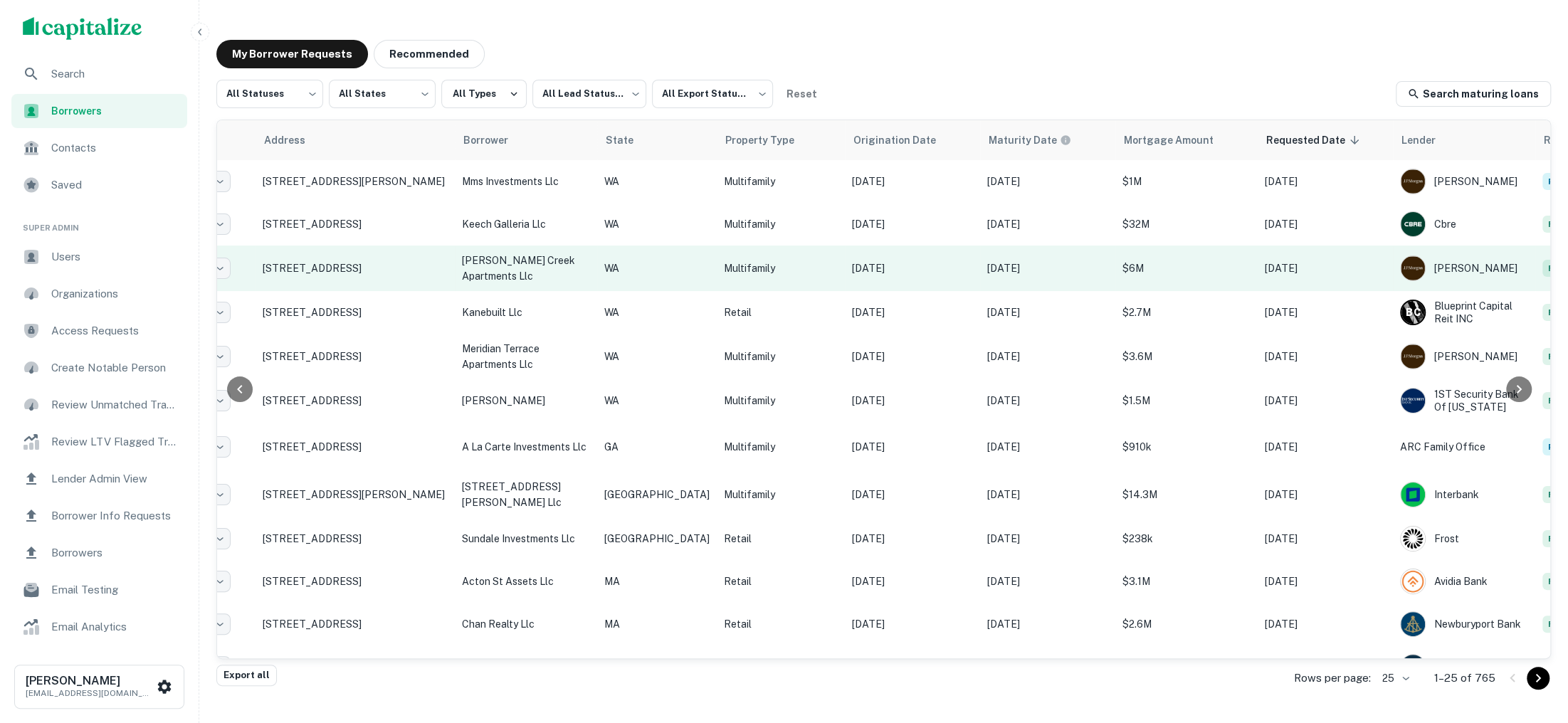
click at [642, 266] on p "WA" at bounding box center [657, 268] width 106 height 16
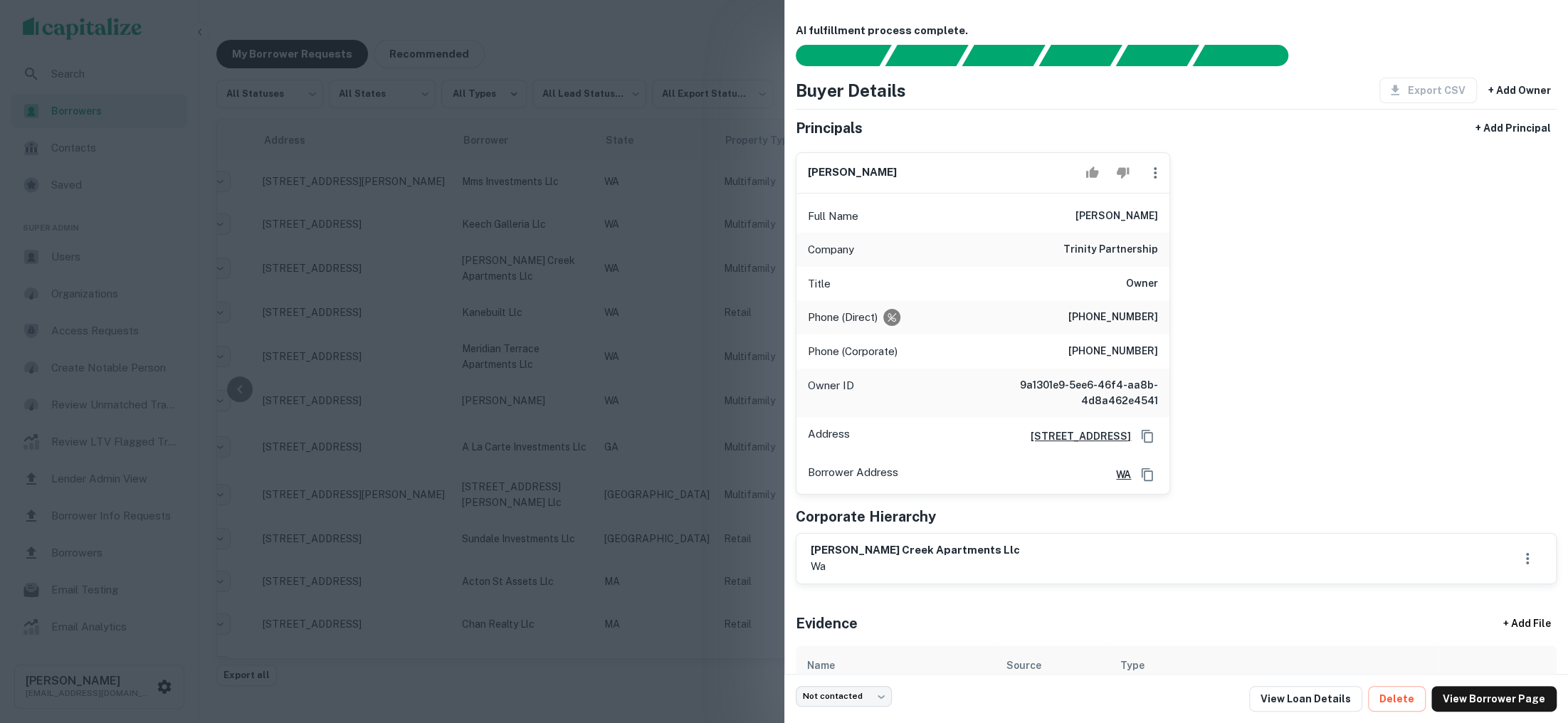
click at [647, 309] on div at bounding box center [784, 362] width 1568 height 723
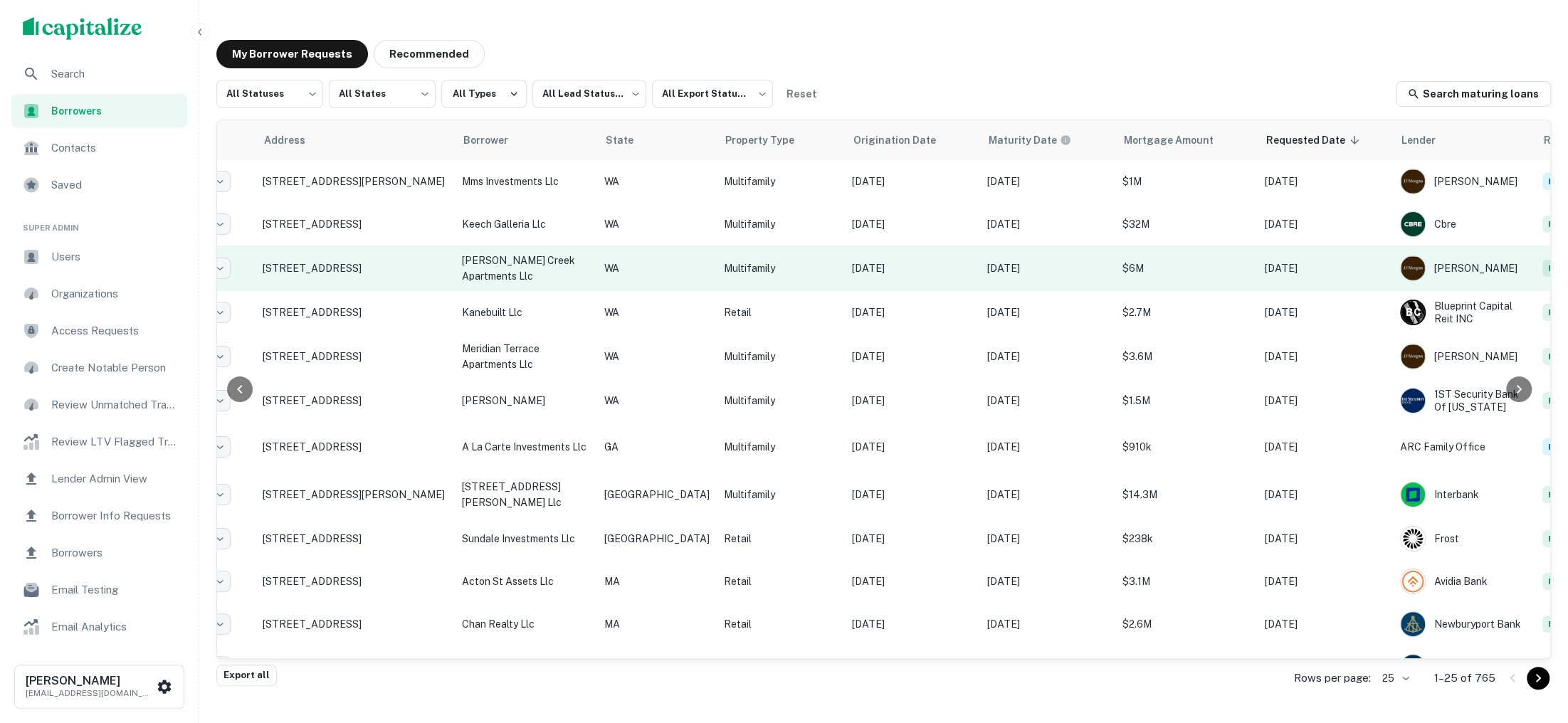
click at [734, 273] on p "Multifamily" at bounding box center [781, 268] width 114 height 16
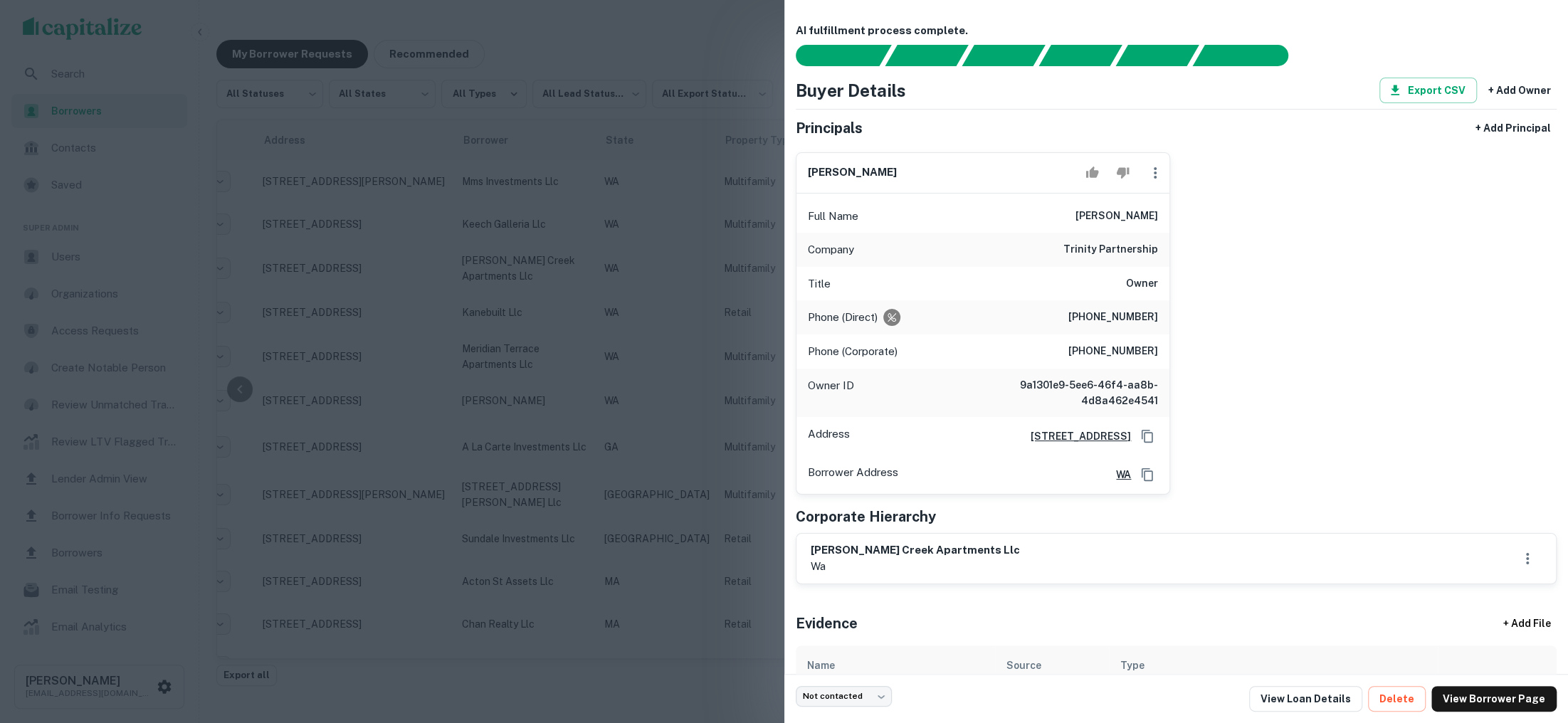
click at [667, 374] on div at bounding box center [784, 362] width 1568 height 723
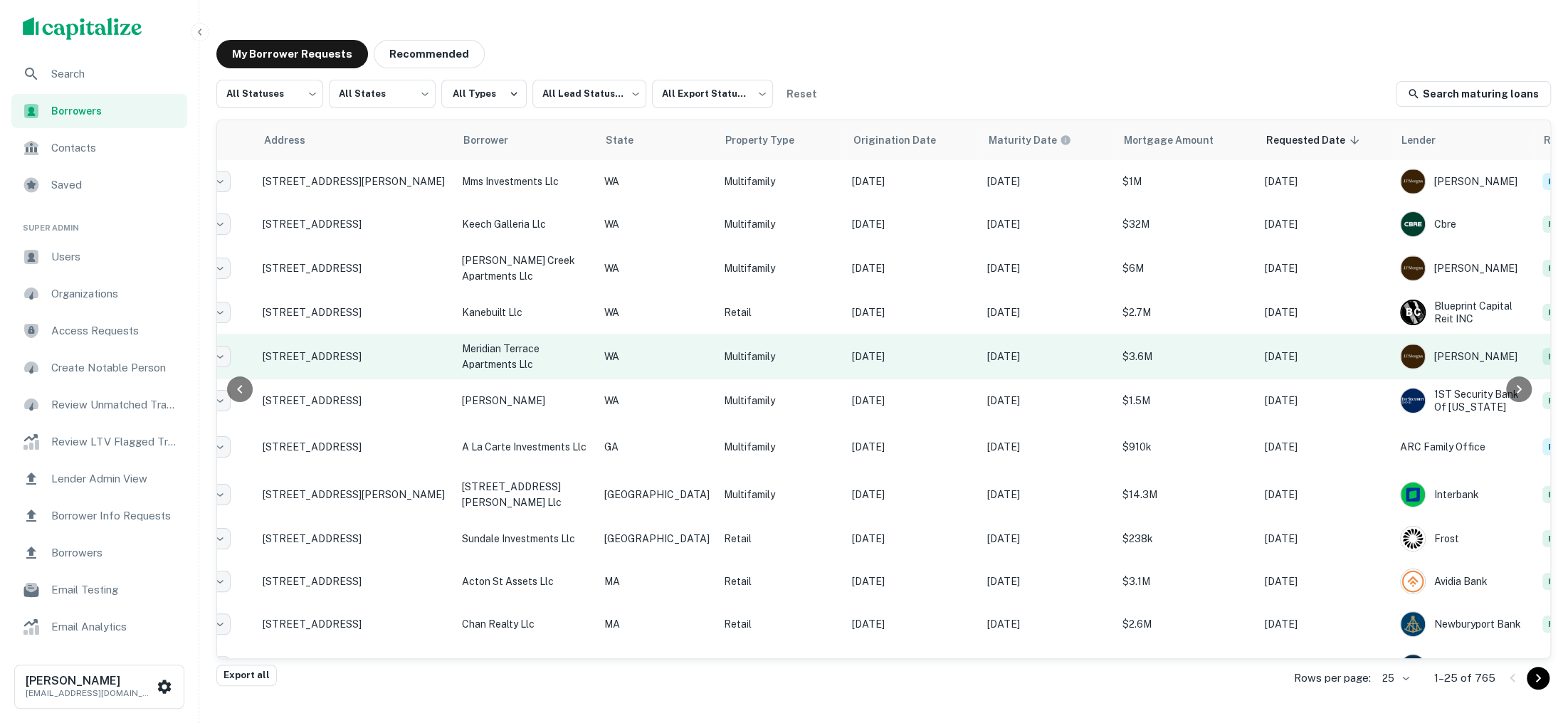
click at [903, 348] on p "[DATE]" at bounding box center [912, 356] width 121 height 16
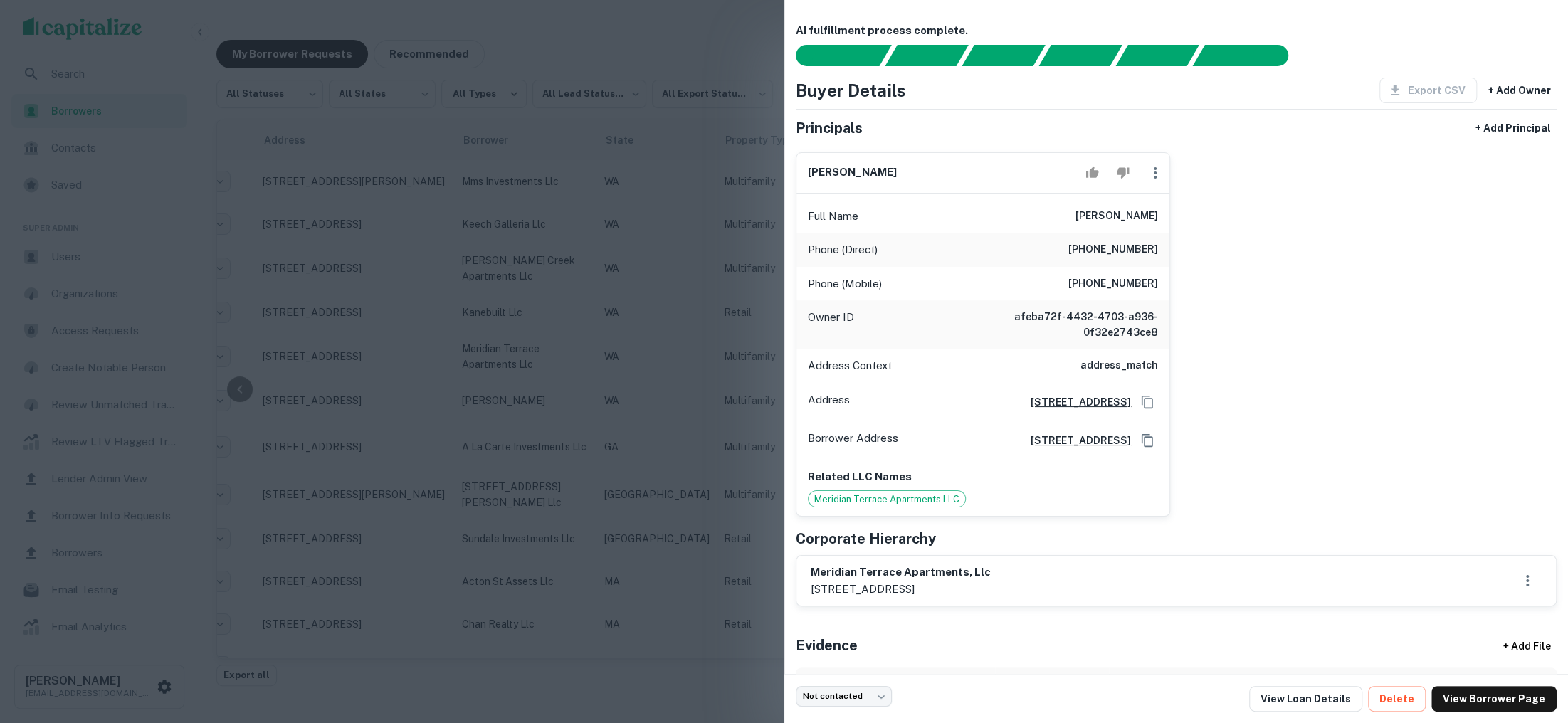
click at [612, 399] on div at bounding box center [784, 362] width 1568 height 723
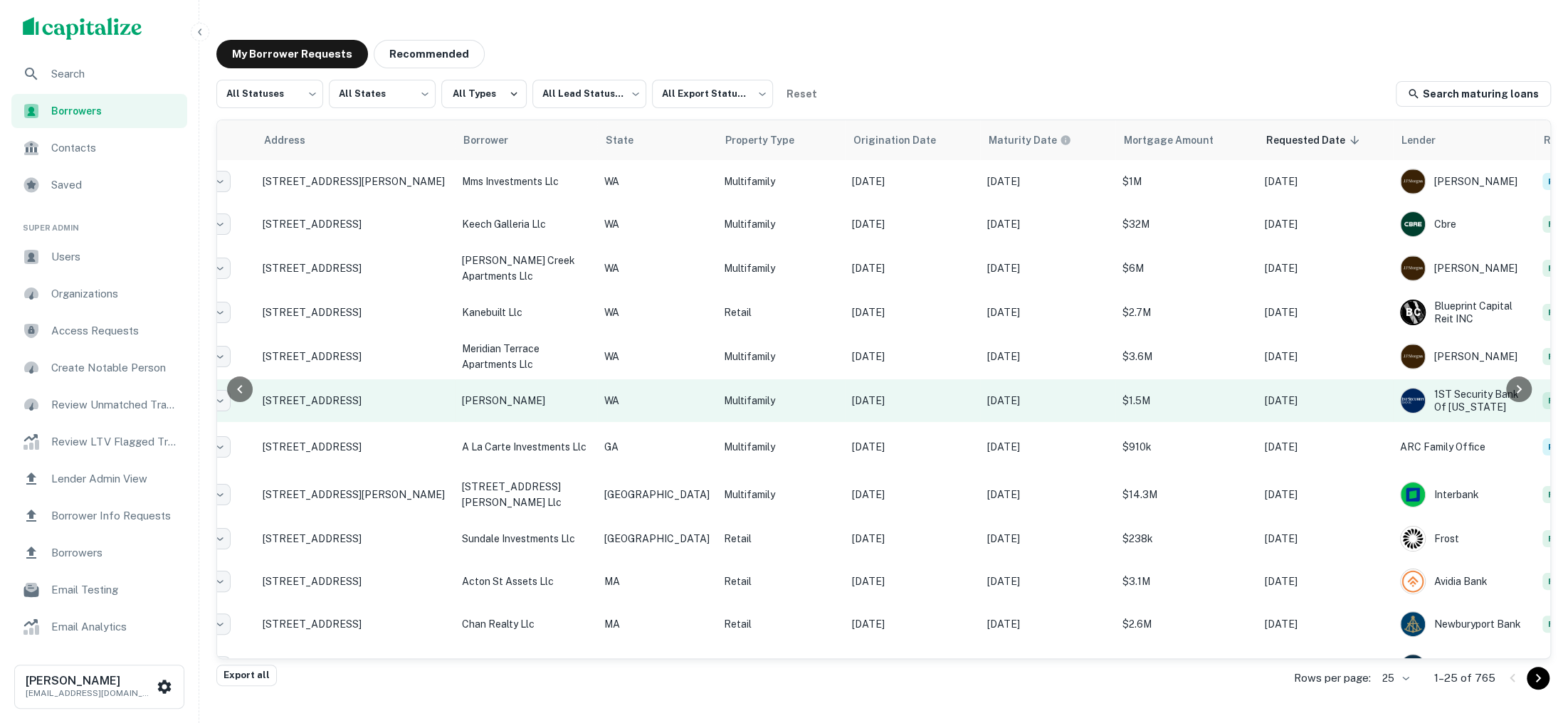
click at [915, 403] on p "[DATE]" at bounding box center [912, 400] width 121 height 16
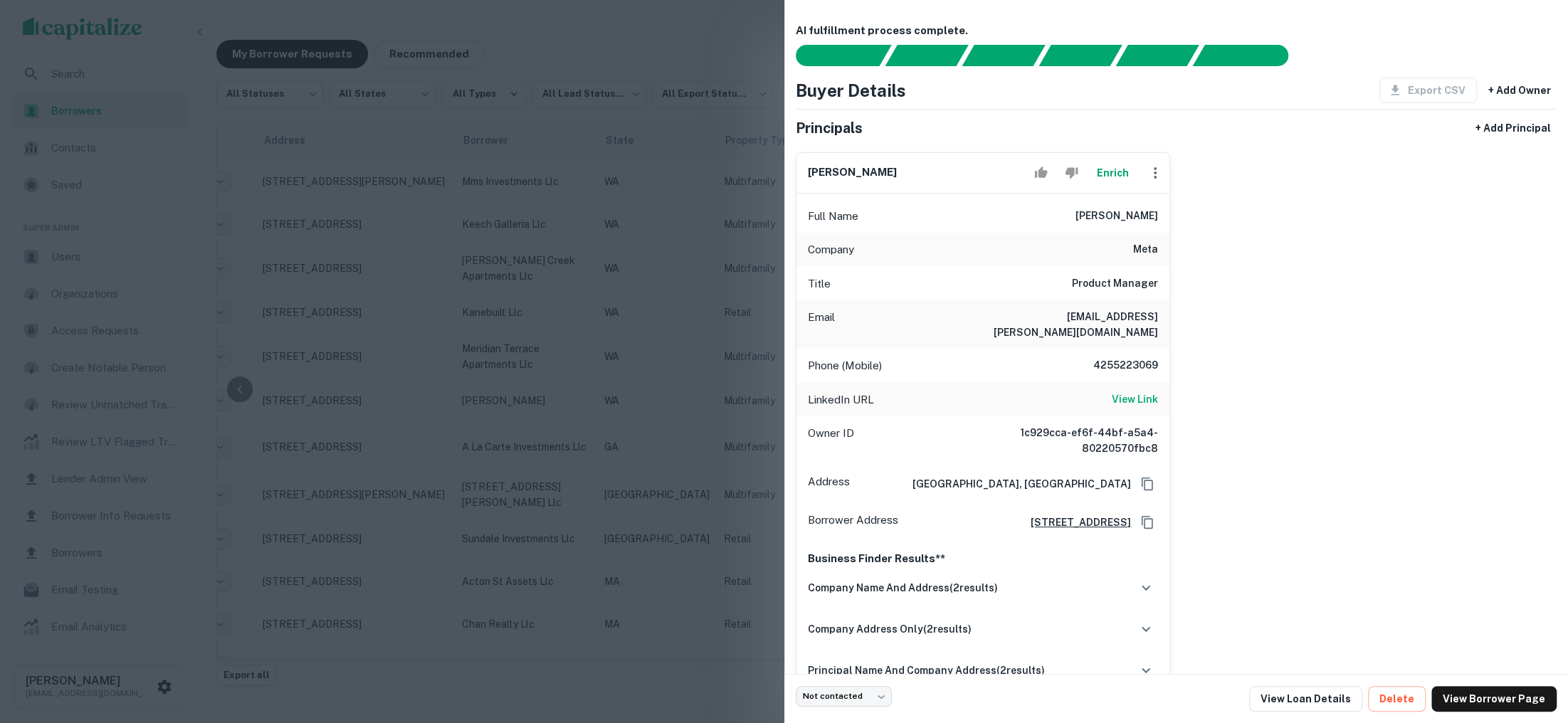
click at [588, 211] on div at bounding box center [784, 362] width 1568 height 723
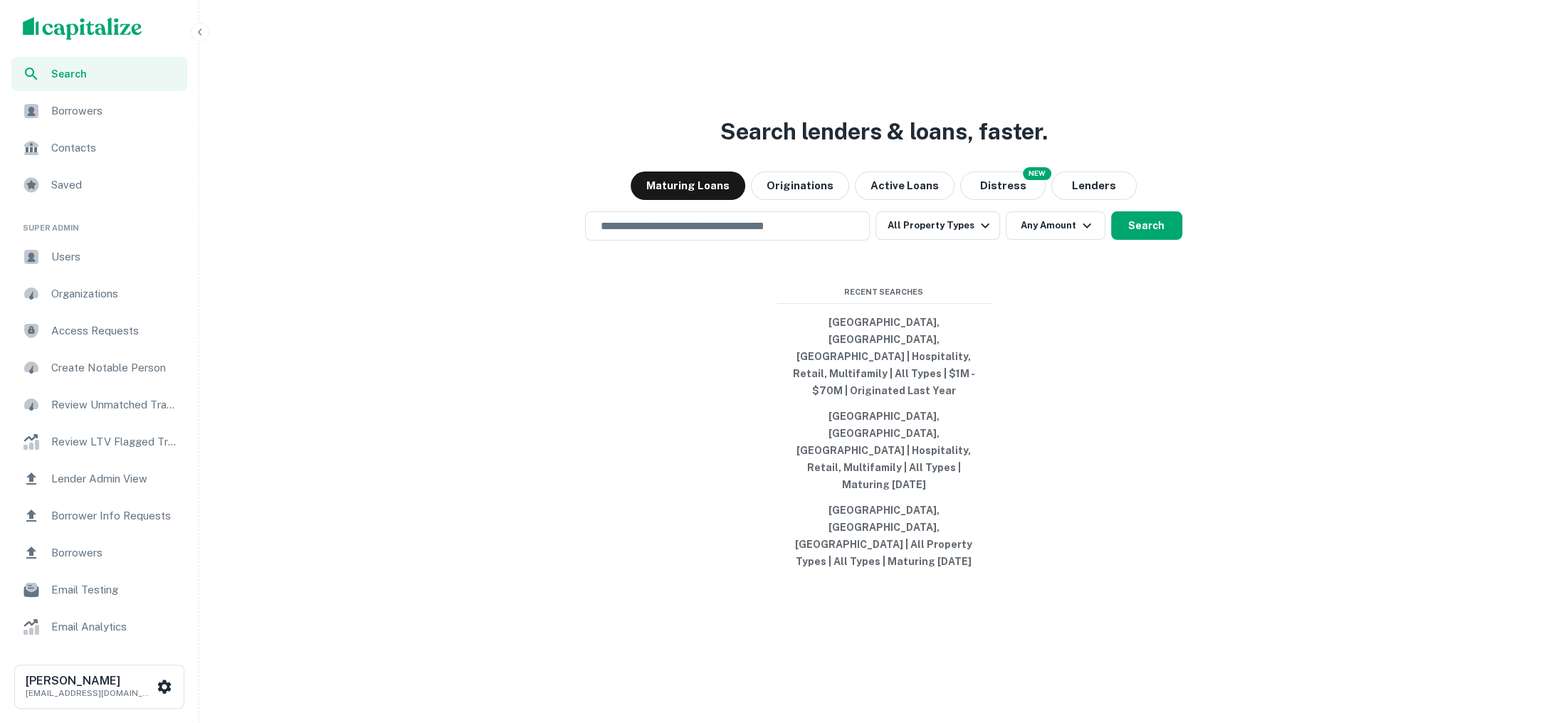
click at [818, 271] on div "Search lenders & loans, faster. Maturing Loans Originations Active Loans NEW Di…" at bounding box center [883, 395] width 1357 height 723
click at [818, 234] on input "text" at bounding box center [727, 226] width 272 height 17
click at [139, 683] on h6 "[PERSON_NAME]" at bounding box center [89, 681] width 128 height 12
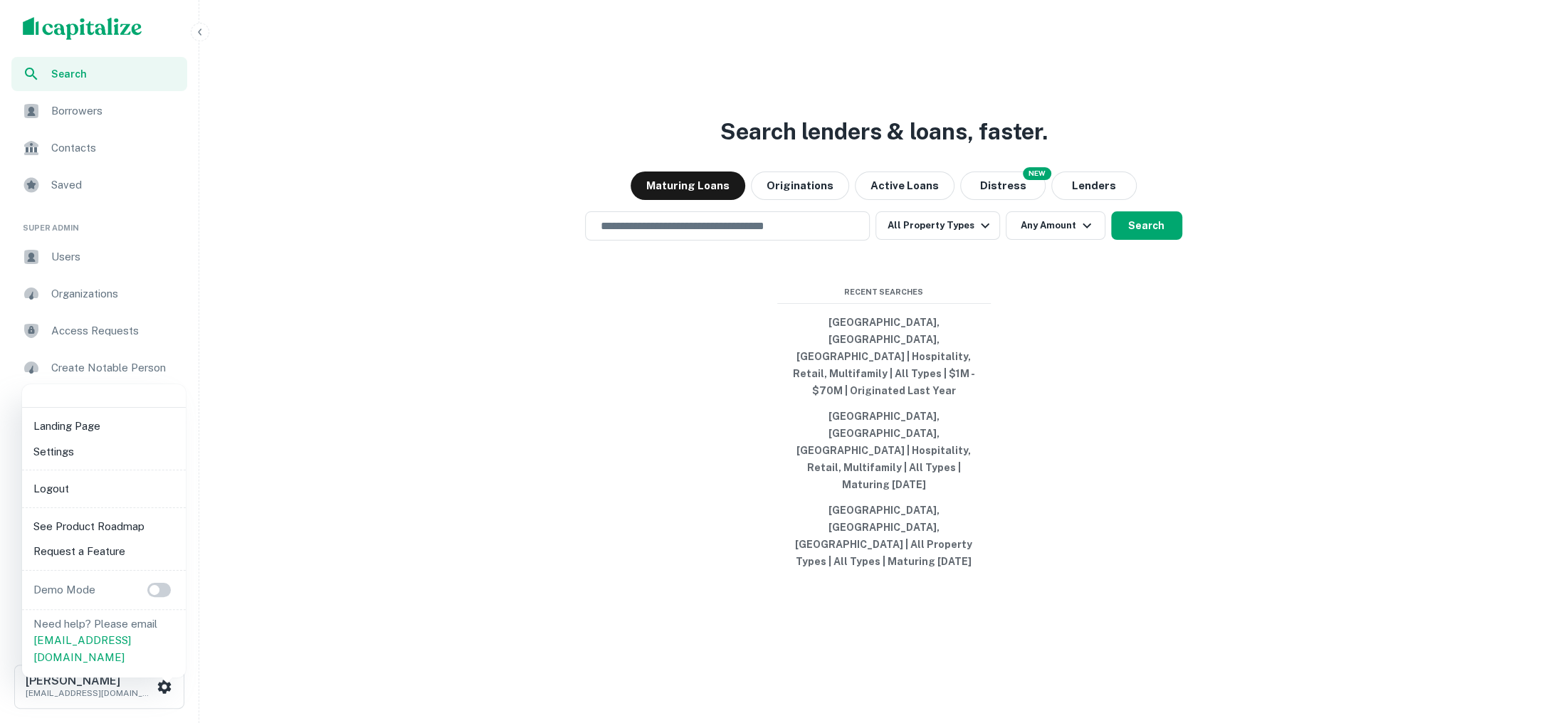
click at [165, 672] on div at bounding box center [784, 362] width 1568 height 723
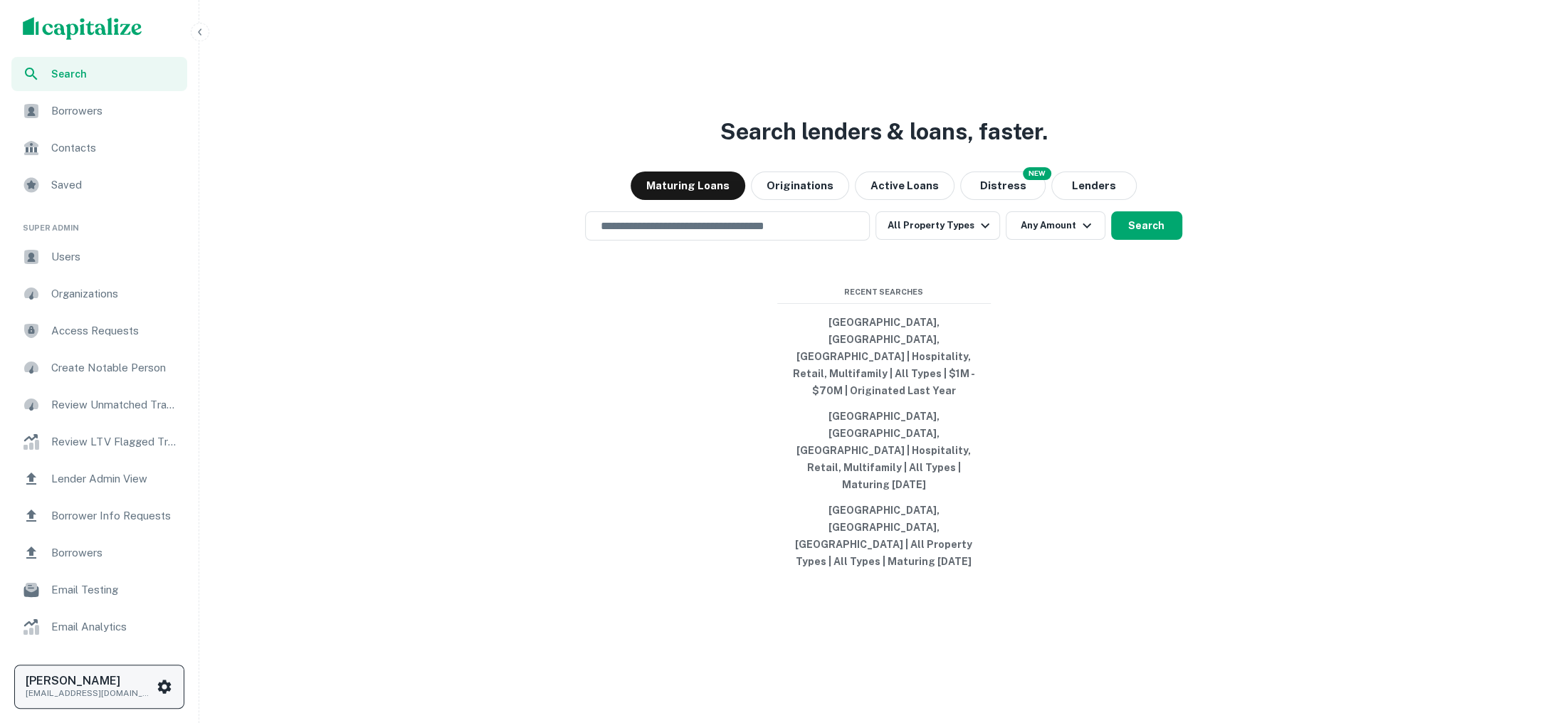
click at [128, 673] on button "Luke Tremblay ltremblay1995@gmail.com" at bounding box center [99, 686] width 170 height 44
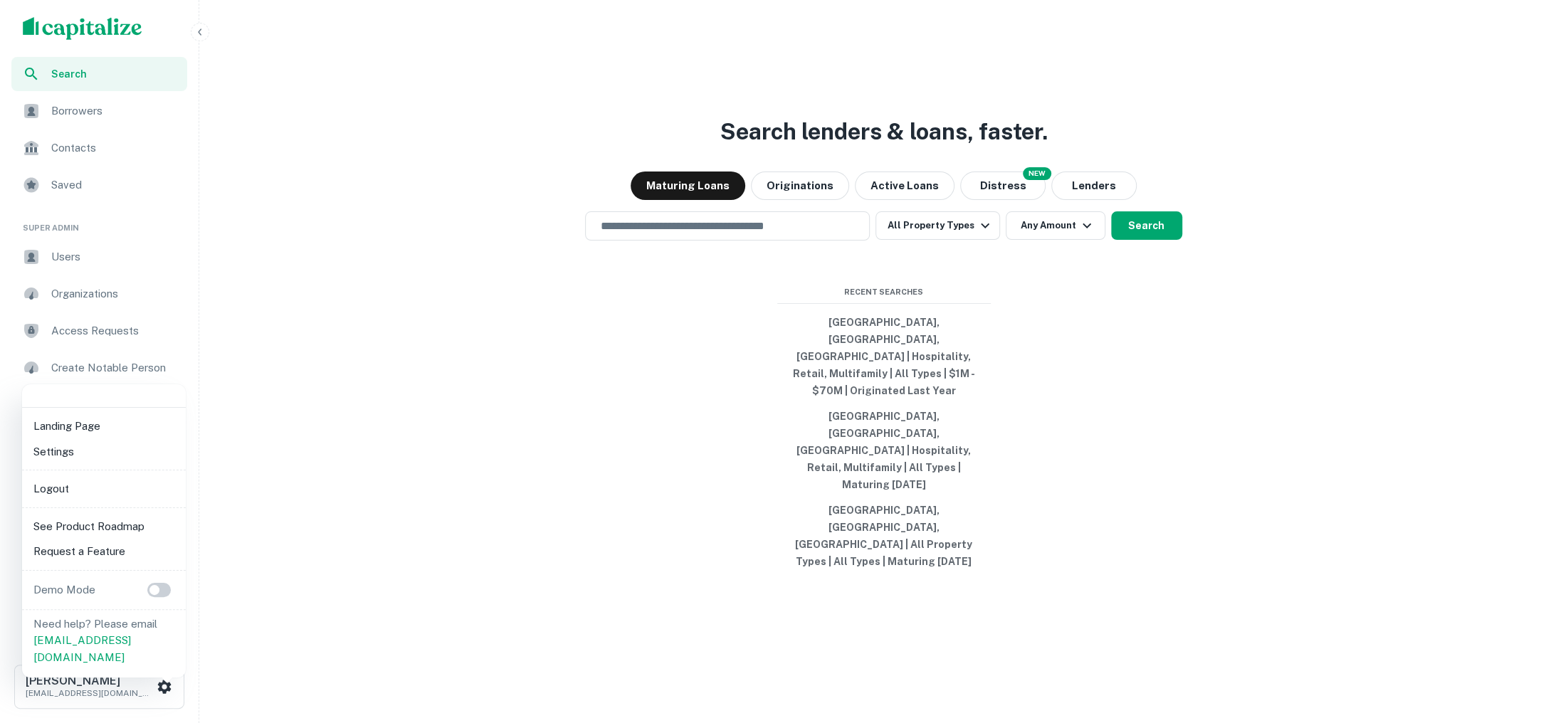
click at [78, 490] on li "Logout" at bounding box center [104, 489] width 153 height 26
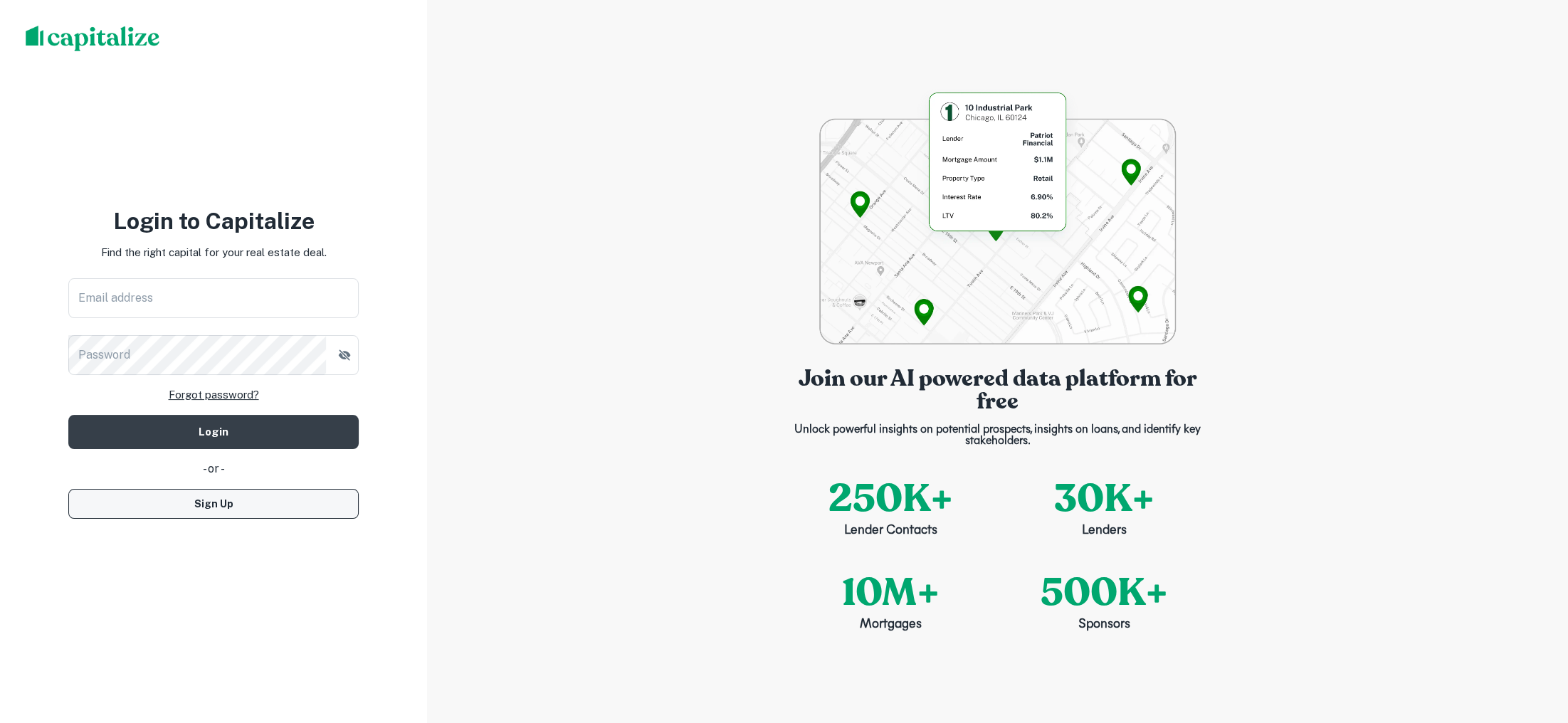
click at [234, 499] on button "Sign Up" at bounding box center [214, 503] width 291 height 30
select select "**"
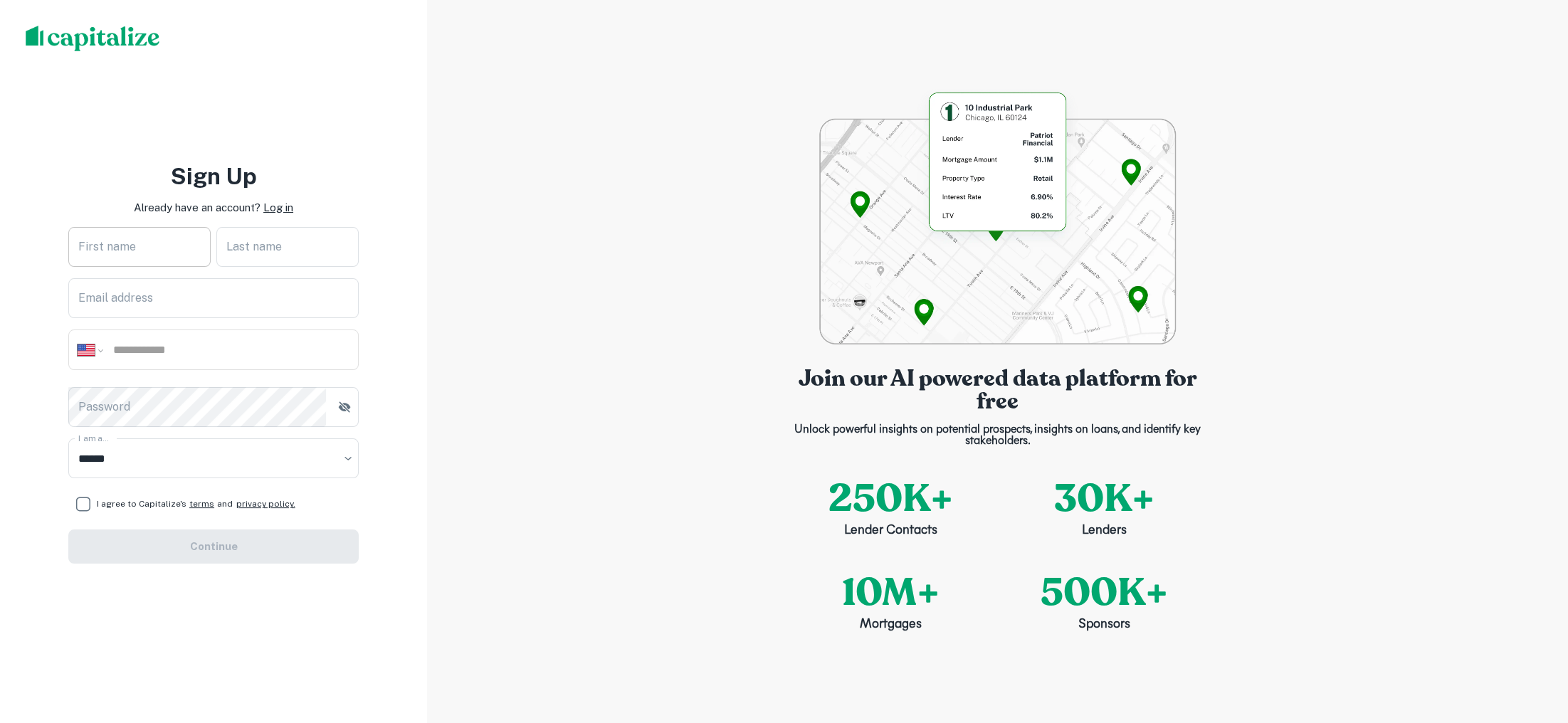
click at [187, 251] on input "First name" at bounding box center [140, 247] width 142 height 40
type input "****"
type input "********"
type input "**********"
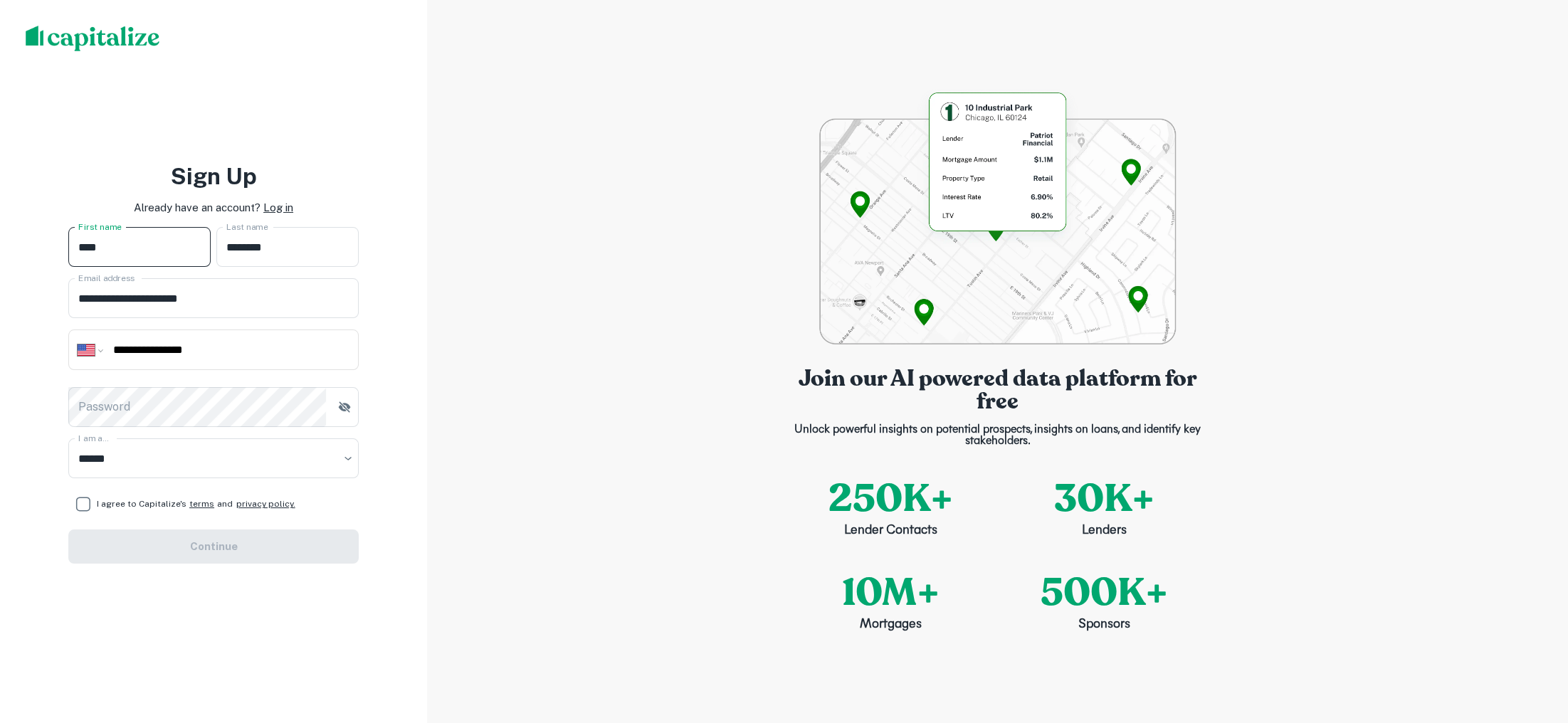
click at [284, 201] on p "Log in" at bounding box center [278, 207] width 30 height 17
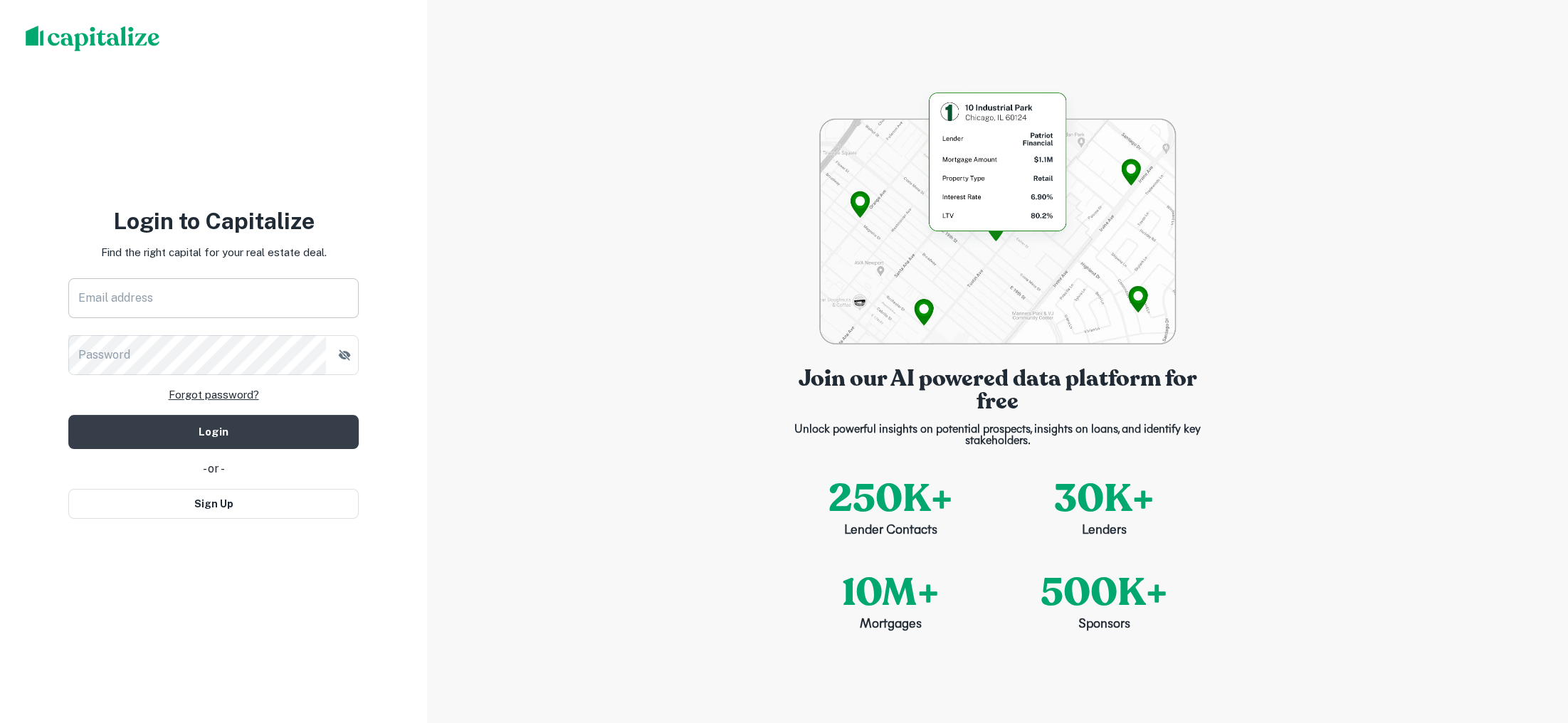
click at [263, 294] on input "Email address" at bounding box center [214, 298] width 291 height 40
type input "**********"
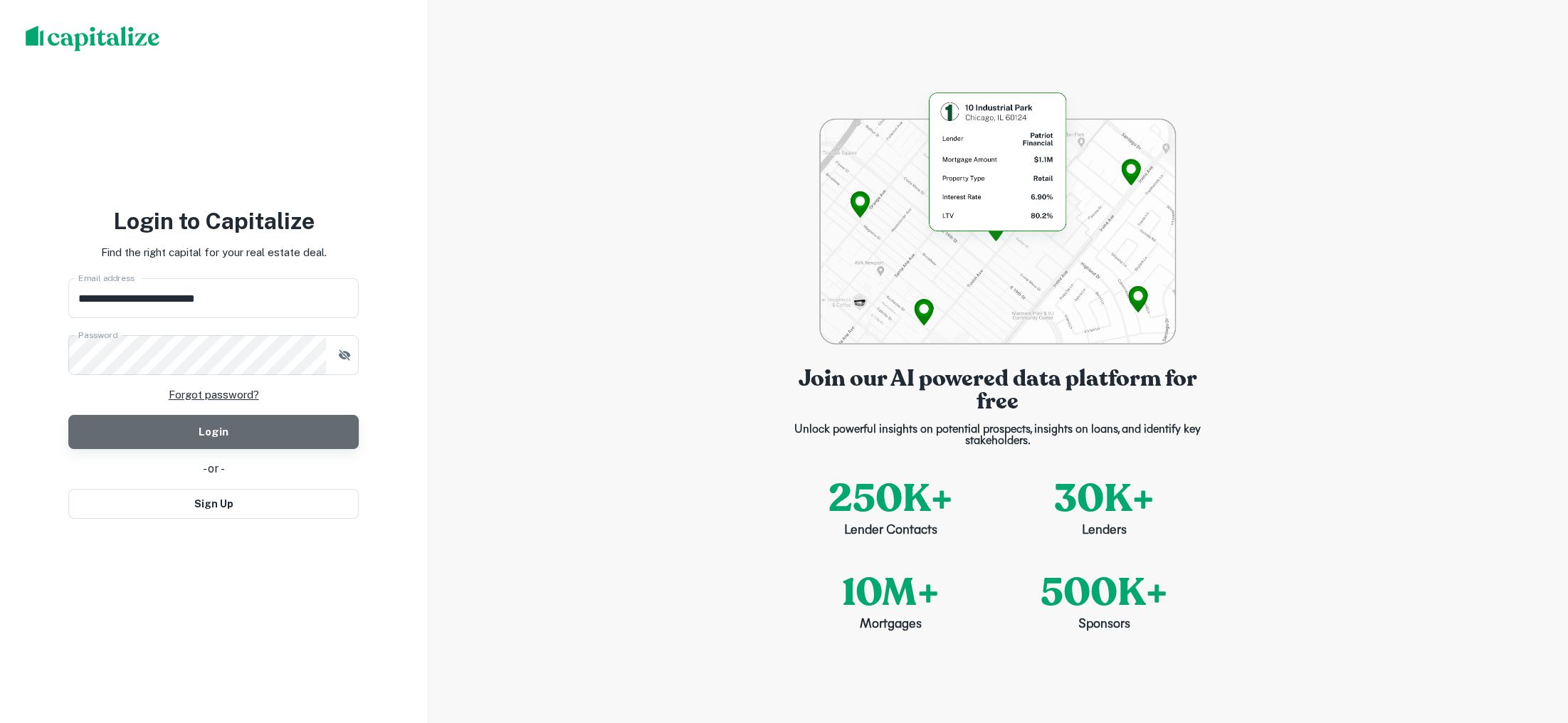
click at [216, 423] on button "Login" at bounding box center [214, 432] width 291 height 34
